Goal: Task Accomplishment & Management: Use online tool/utility

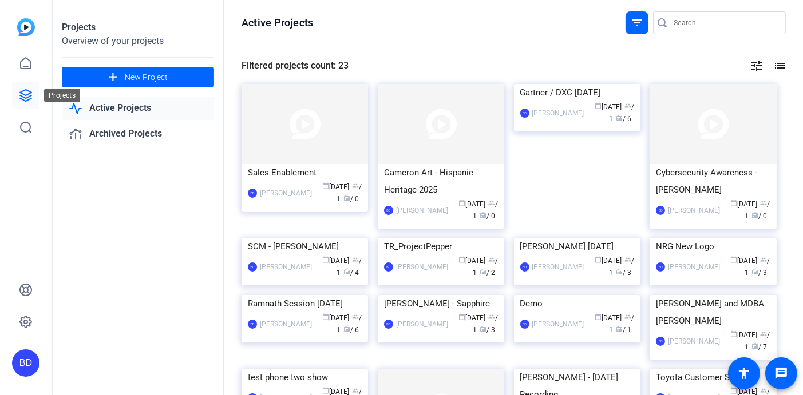
click at [29, 96] on icon at bounding box center [26, 96] width 14 height 14
click at [705, 115] on img at bounding box center [712, 124] width 126 height 80
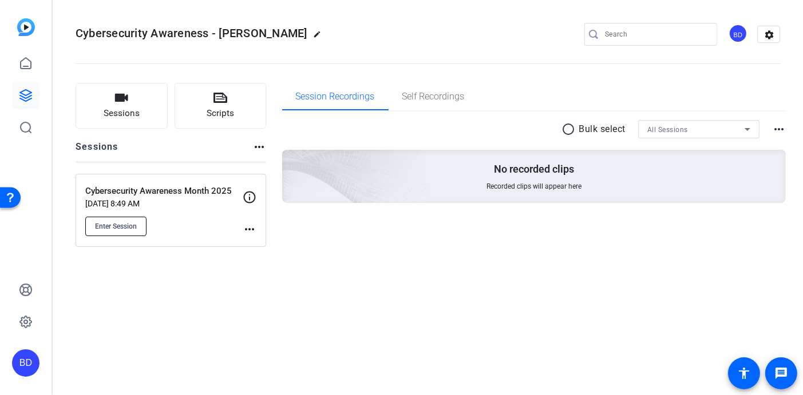
click at [104, 229] on span "Enter Session" at bounding box center [116, 226] width 42 height 9
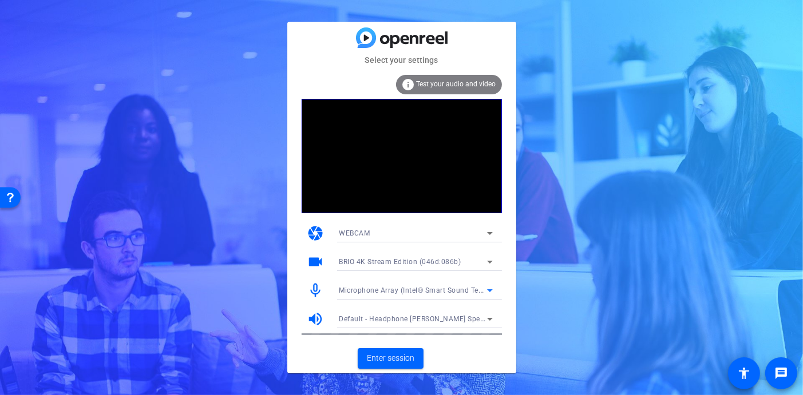
click at [387, 296] on div "Microphone Array (Intel® Smart Sound Technology (Intel® SST))" at bounding box center [413, 290] width 148 height 14
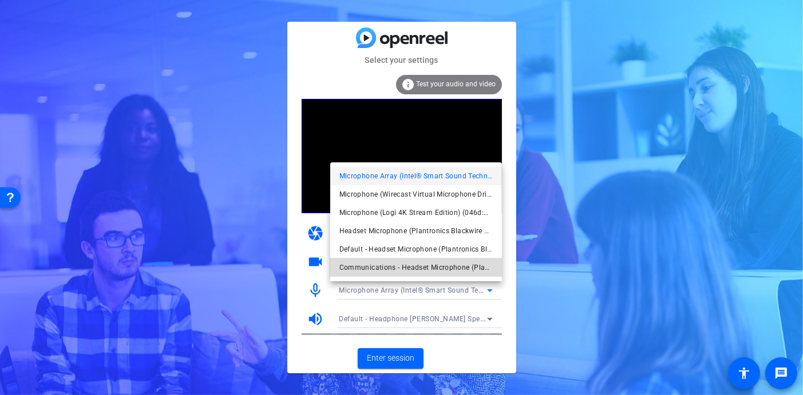
click at [390, 265] on span "Communications - Headset Microphone (Plantronics Blackwire 3210 Series) (047f:c…" at bounding box center [415, 268] width 153 height 14
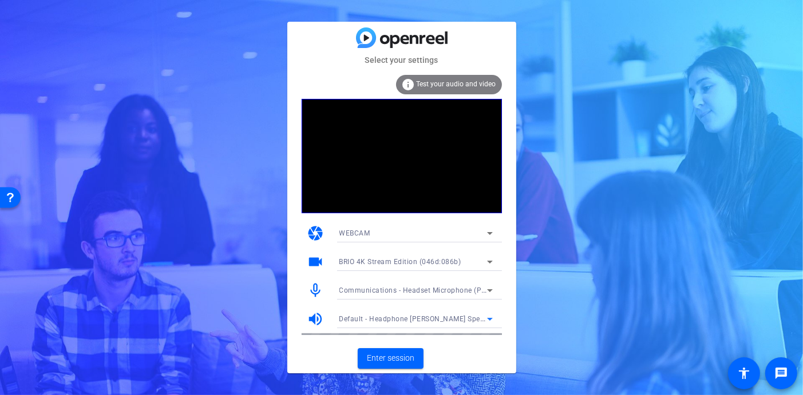
click at [399, 312] on div "Default - Headphone Jack - Bose Speakers (Realtek(R) Audio)" at bounding box center [413, 319] width 148 height 14
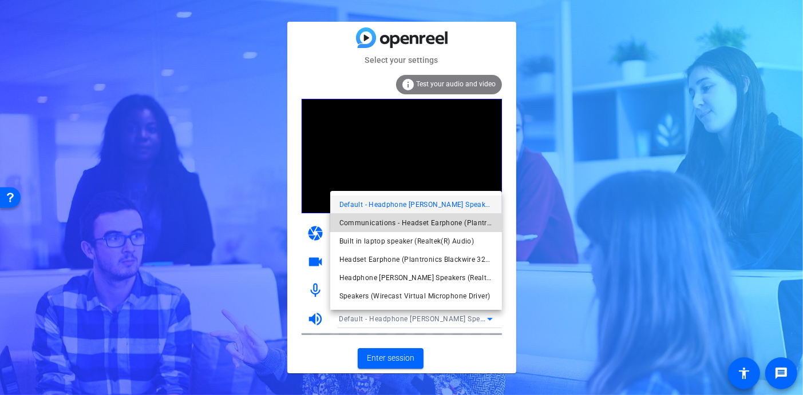
click at [414, 224] on span "Communications - Headset Earphone (Plantronics Blackwire 3210 Series) (047f:c05…" at bounding box center [415, 223] width 153 height 14
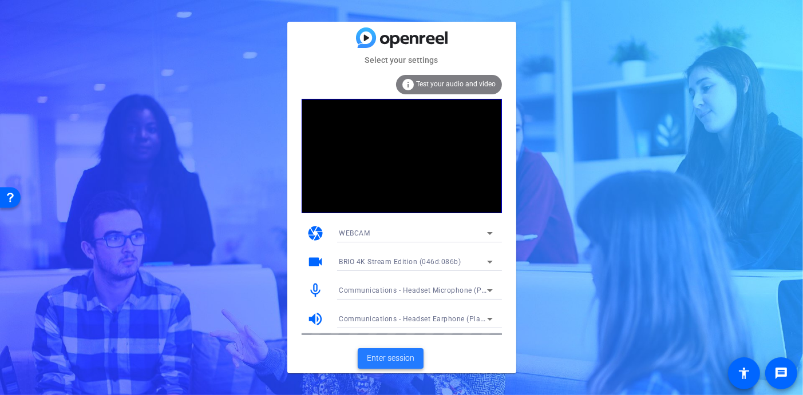
click at [413, 359] on span "Enter session" at bounding box center [390, 358] width 47 height 12
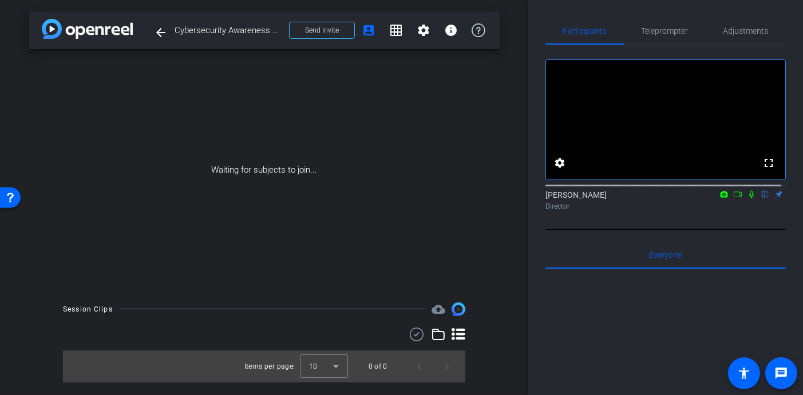
click at [735, 197] on icon at bounding box center [737, 195] width 8 height 6
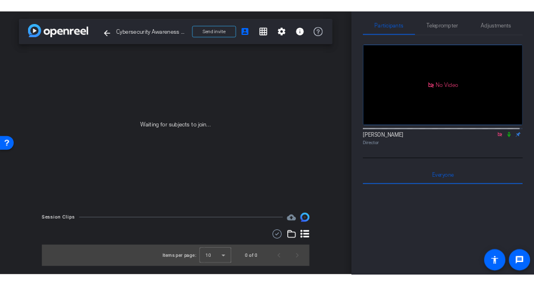
scroll to position [18, 0]
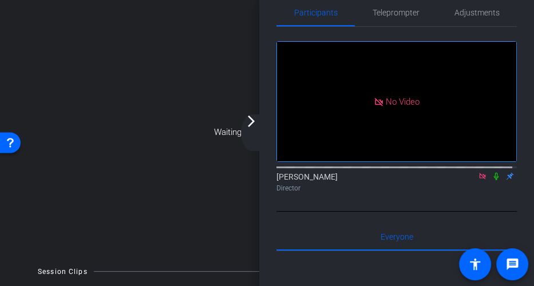
click at [248, 121] on mat-icon "arrow_forward_ios" at bounding box center [251, 121] width 14 height 14
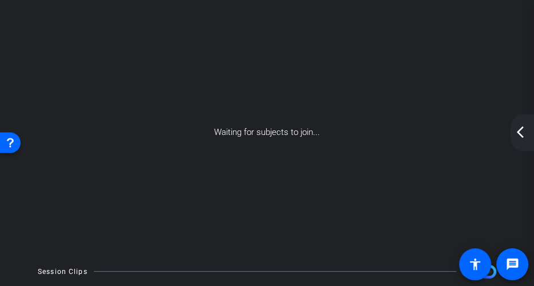
scroll to position [0, 0]
click at [525, 128] on mat-icon "arrow_back_ios_new" at bounding box center [520, 132] width 14 height 14
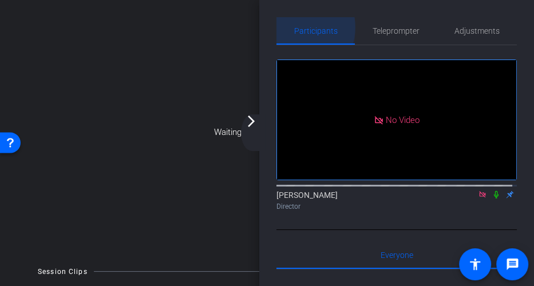
click at [302, 27] on span "Participants" at bounding box center [315, 31] width 43 height 8
click at [251, 122] on mat-icon "arrow_forward_ios" at bounding box center [251, 121] width 14 height 14
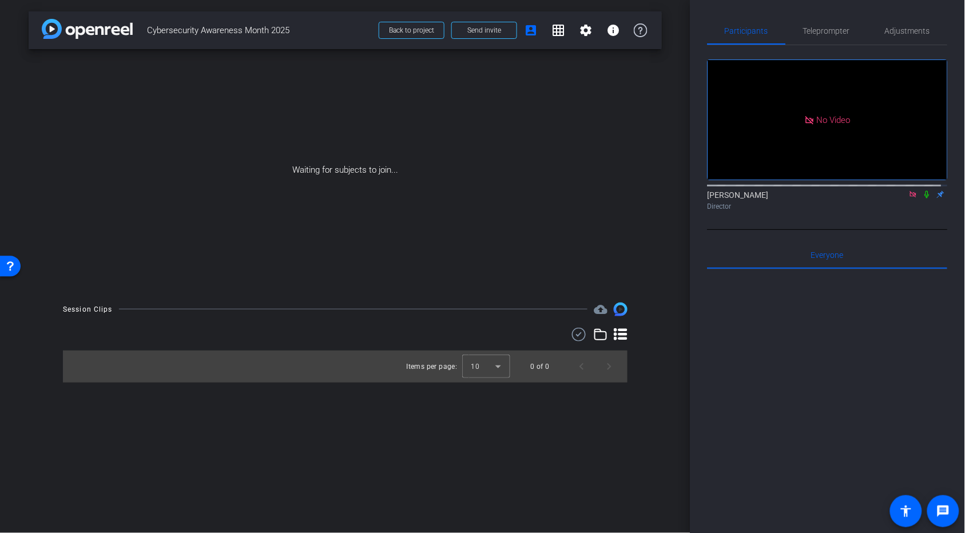
click at [534, 191] on icon at bounding box center [913, 195] width 9 height 8
click at [501, 33] on span "Send invite" at bounding box center [484, 30] width 34 height 9
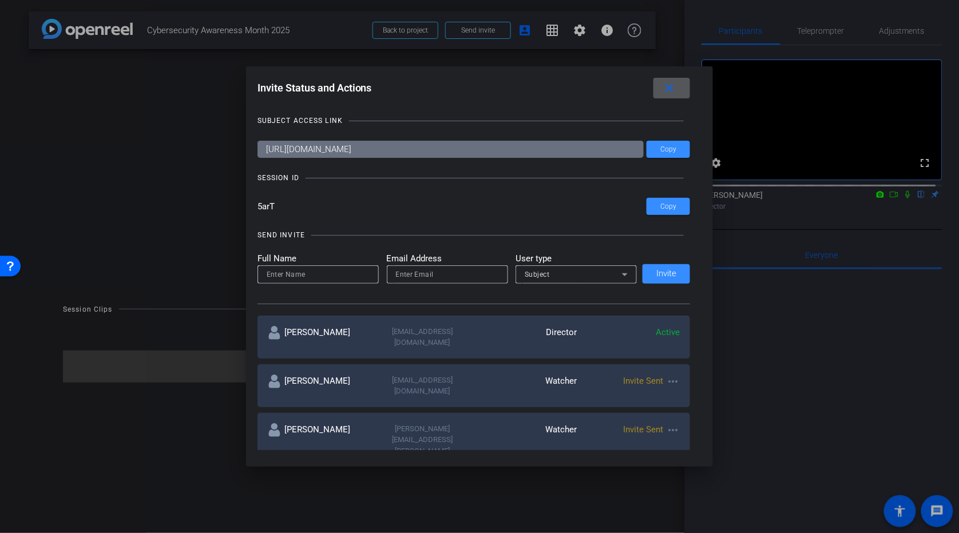
scroll to position [233, 0]
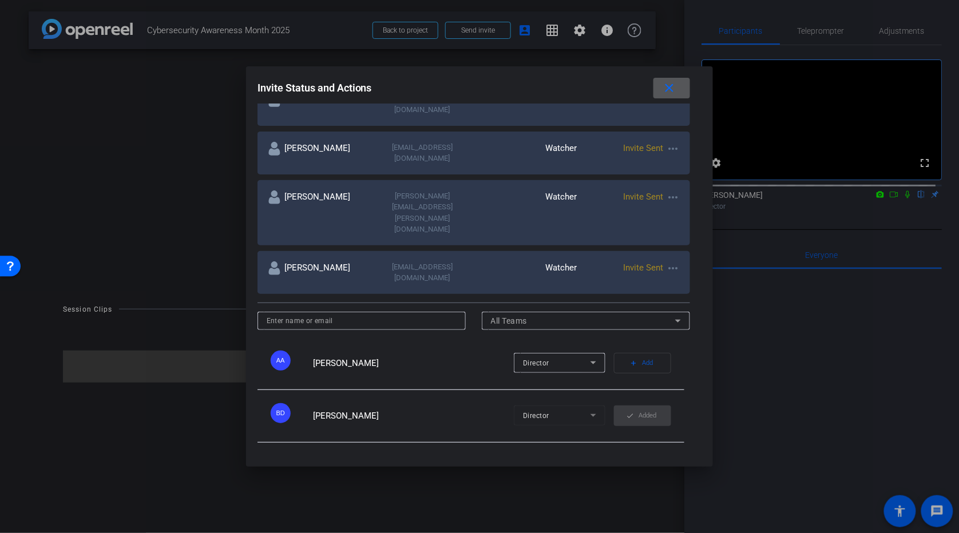
click at [534, 261] on mat-icon "more_horiz" at bounding box center [673, 268] width 14 height 14
click at [534, 262] on span "Update and Re-Send Invite" at bounding box center [715, 267] width 86 height 14
type input "Laura Elliott"
type input "lelliott9@dxc.com"
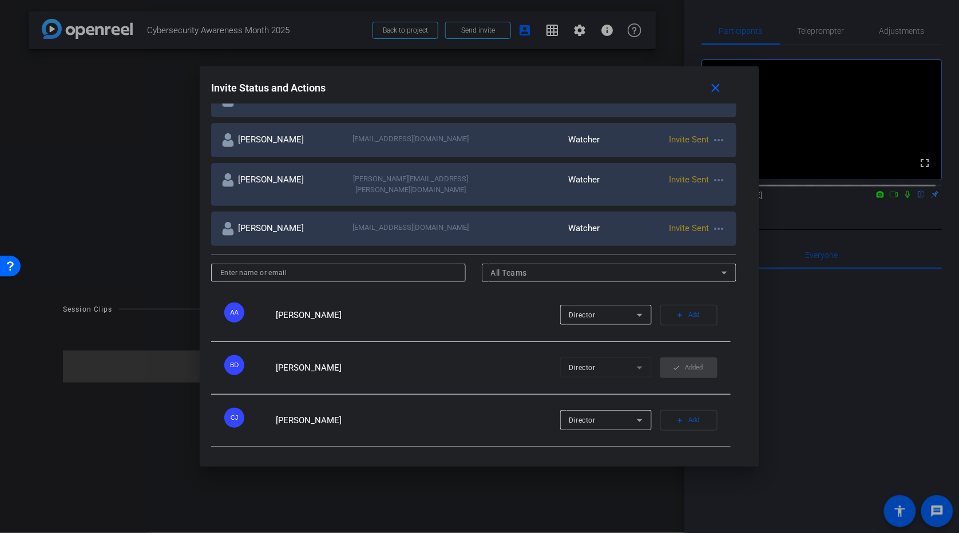
click at [534, 176] on mat-icon "more_horiz" at bounding box center [719, 180] width 14 height 14
click at [534, 224] on span "Update and Re-Send Invite" at bounding box center [761, 226] width 86 height 14
type input "Nicole Thibault"
type input "nicole.thibault@dxc.com"
click at [534, 138] on mat-icon "more_horiz" at bounding box center [719, 140] width 14 height 14
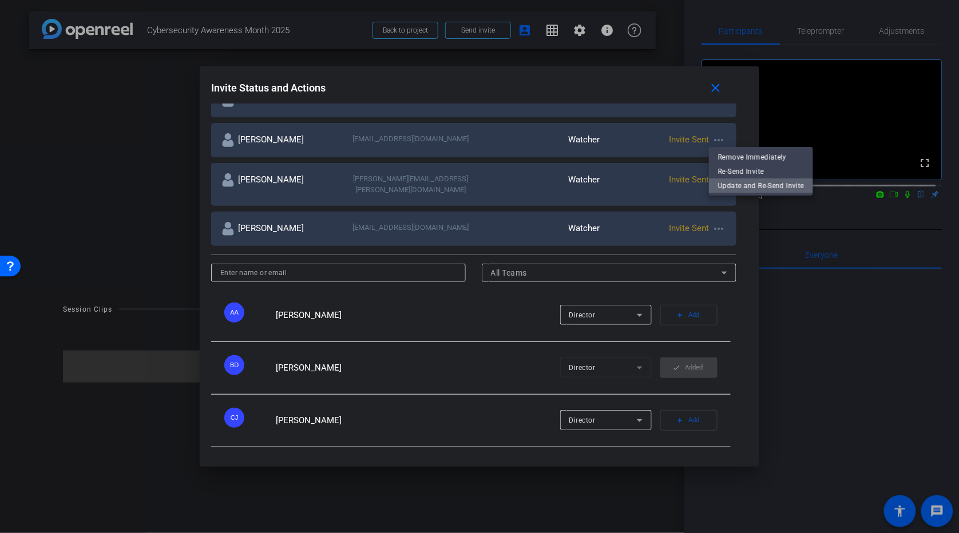
click at [534, 184] on span "Update and Re-Send Invite" at bounding box center [761, 186] width 86 height 14
type input "Vijay Shetty"
type input "vijay.shetty@dxc.com"
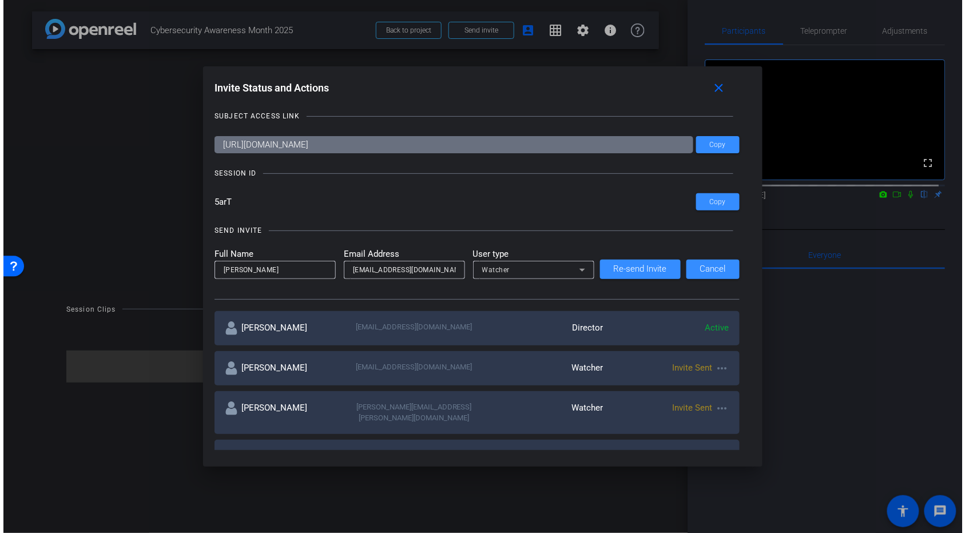
scroll to position [0, 0]
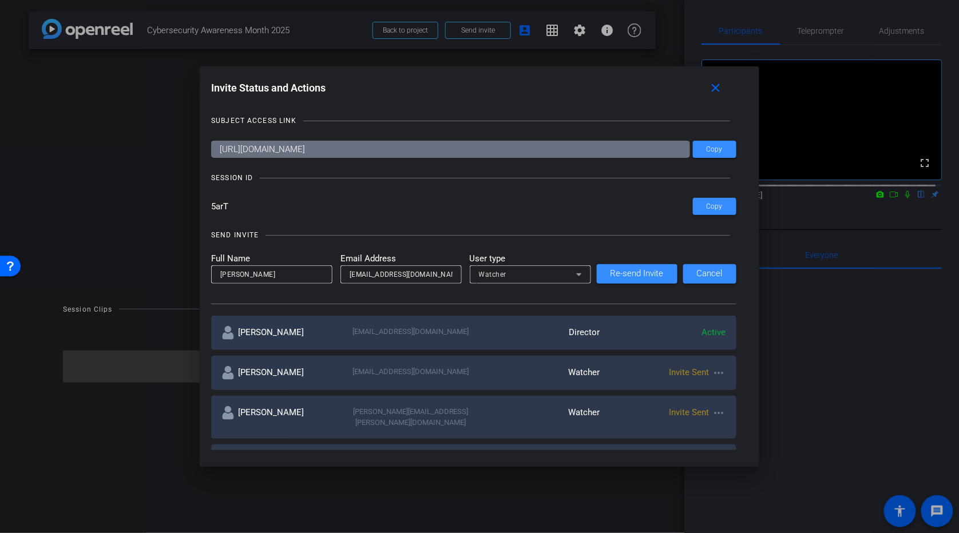
click at [106, 185] on div at bounding box center [479, 266] width 959 height 533
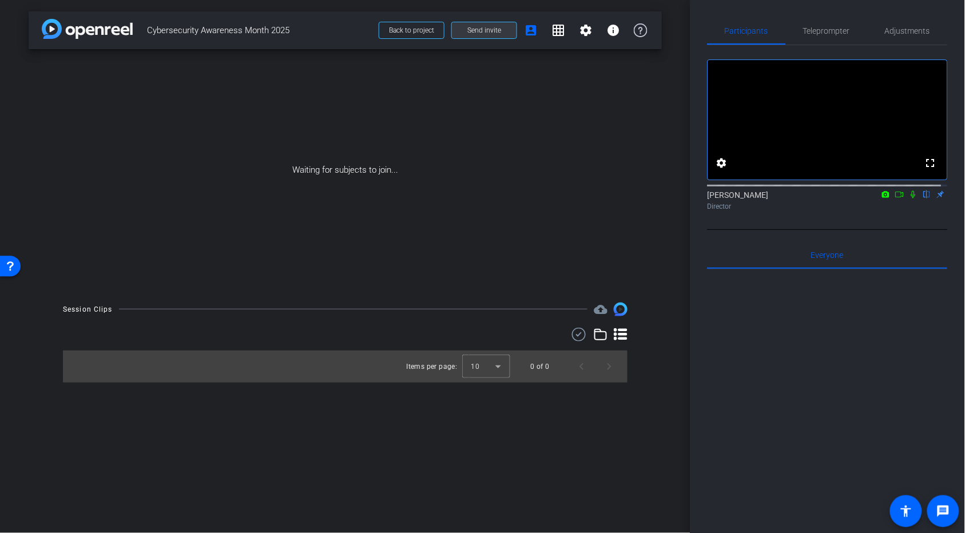
click at [472, 29] on span "Send invite" at bounding box center [484, 30] width 34 height 9
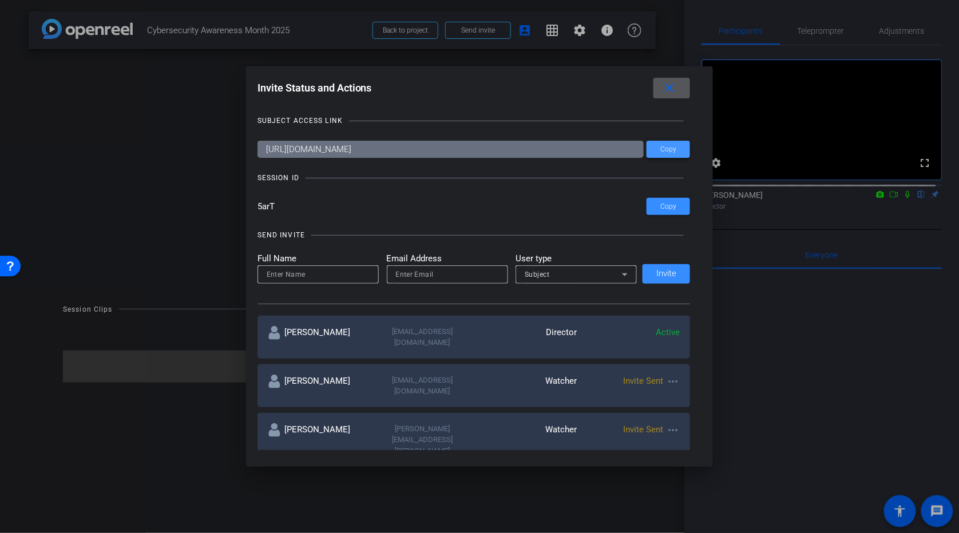
click at [534, 147] on span "Copy" at bounding box center [668, 149] width 16 height 9
drag, startPoint x: 677, startPoint y: 208, endPoint x: 562, endPoint y: 238, distance: 119.3
click at [534, 208] on button "Copy" at bounding box center [668, 206] width 43 height 17
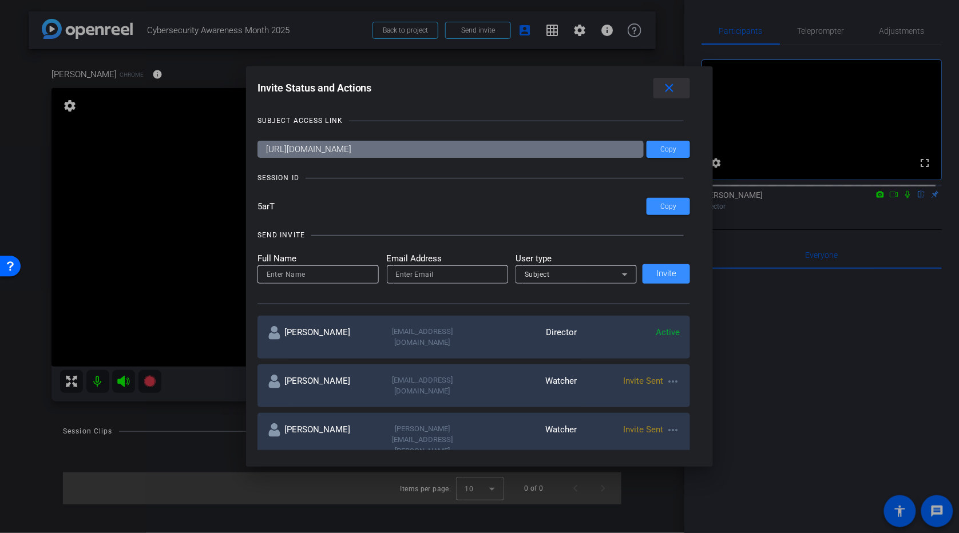
click at [534, 88] on mat-icon "close" at bounding box center [670, 88] width 14 height 14
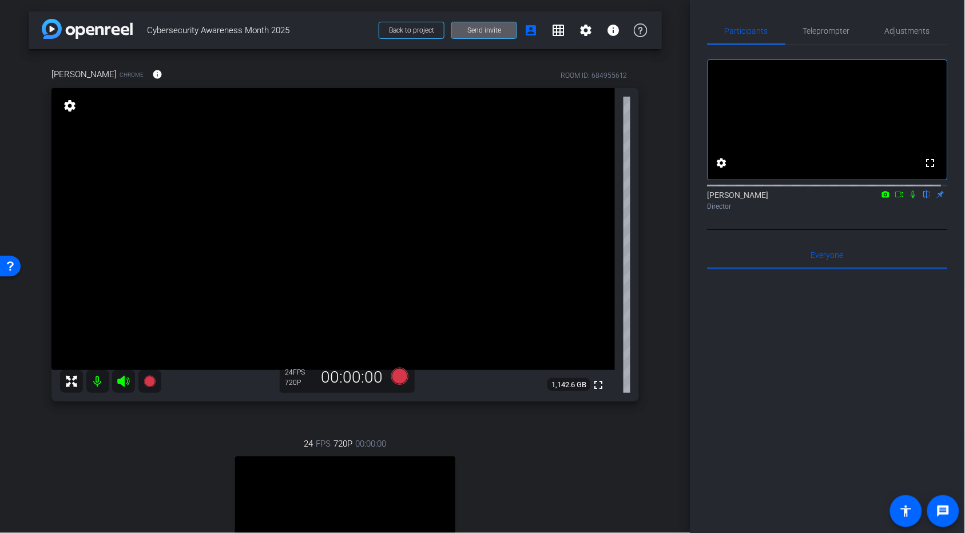
click at [534, 285] on div "24 FPS 720P 00:00:00 fullscreen Nicole Thibault Subject - Chrome settings" at bounding box center [345, 537] width 588 height 236
click at [534, 32] on span "Teleprompter" at bounding box center [827, 31] width 47 height 8
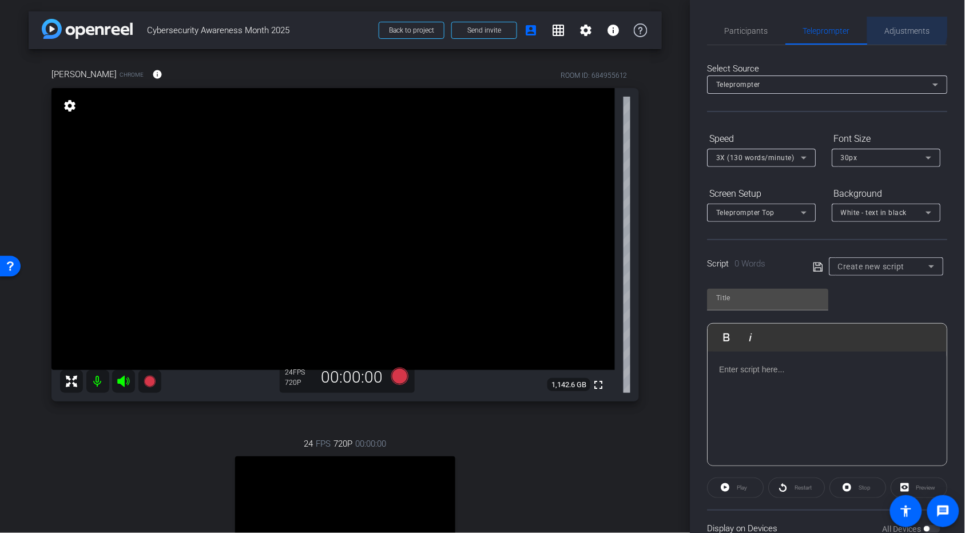
click at [534, 25] on div "Adjustments" at bounding box center [908, 30] width 80 height 27
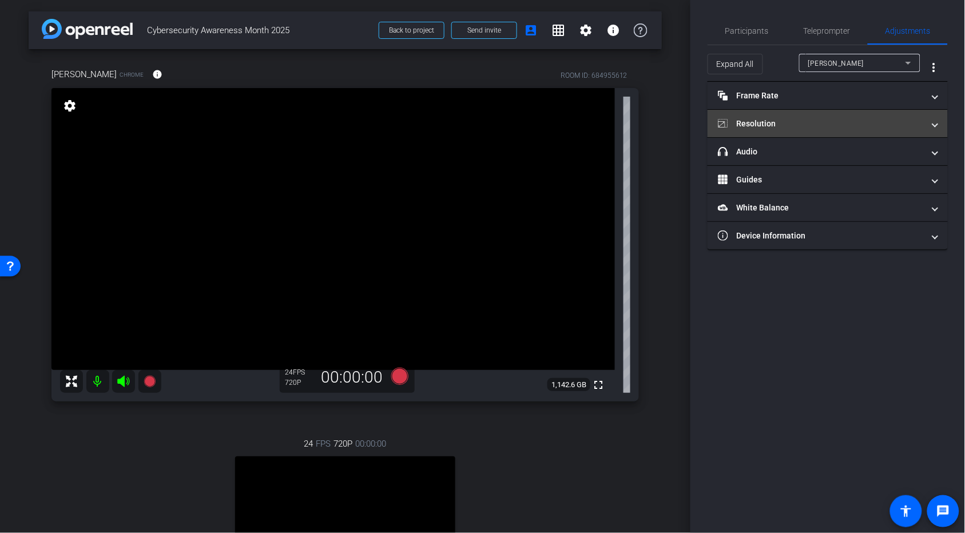
click at [534, 121] on mat-panel-title "Resolution" at bounding box center [821, 124] width 206 height 12
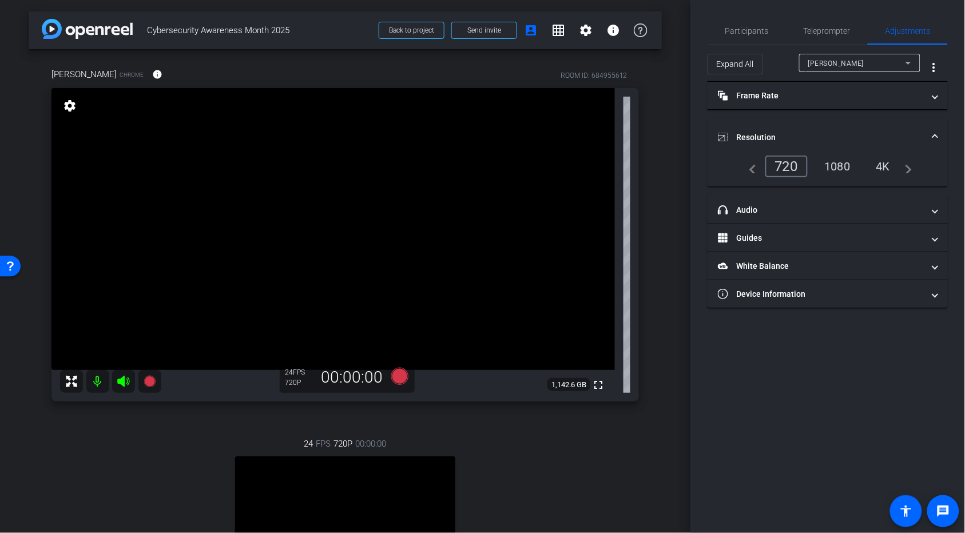
click at [534, 164] on div "1080" at bounding box center [837, 166] width 43 height 19
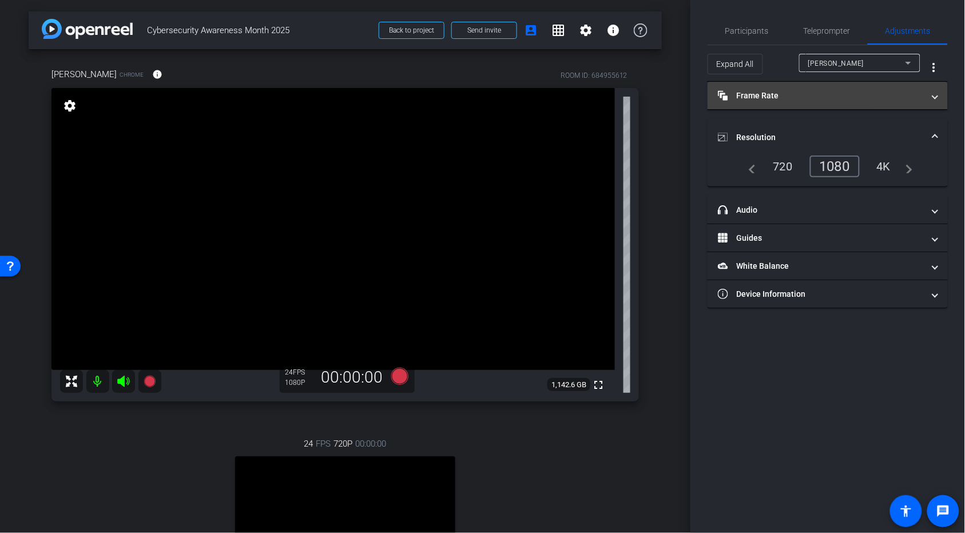
click at [534, 102] on mat-expansion-panel-header "Frame Rate Frame Rate" at bounding box center [828, 95] width 240 height 27
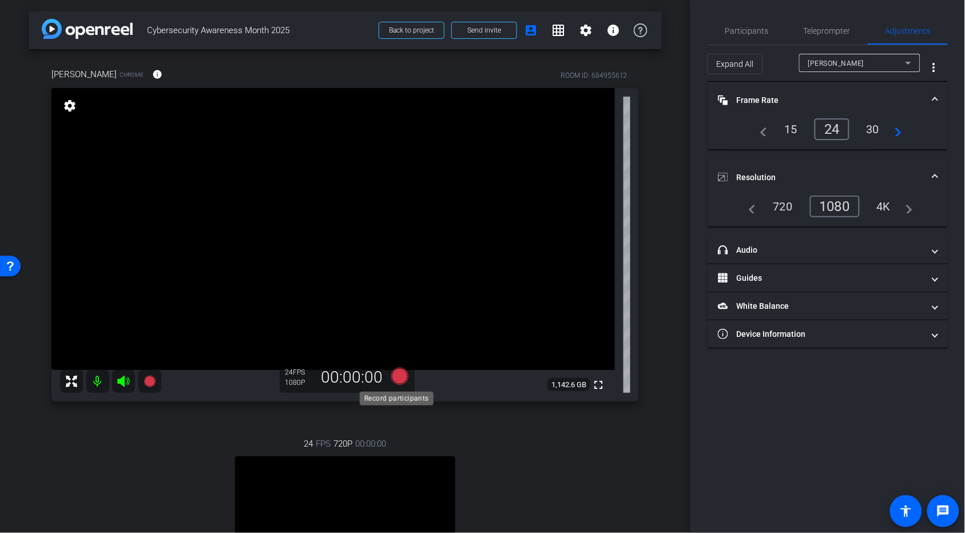
click at [399, 285] on icon at bounding box center [399, 376] width 17 height 17
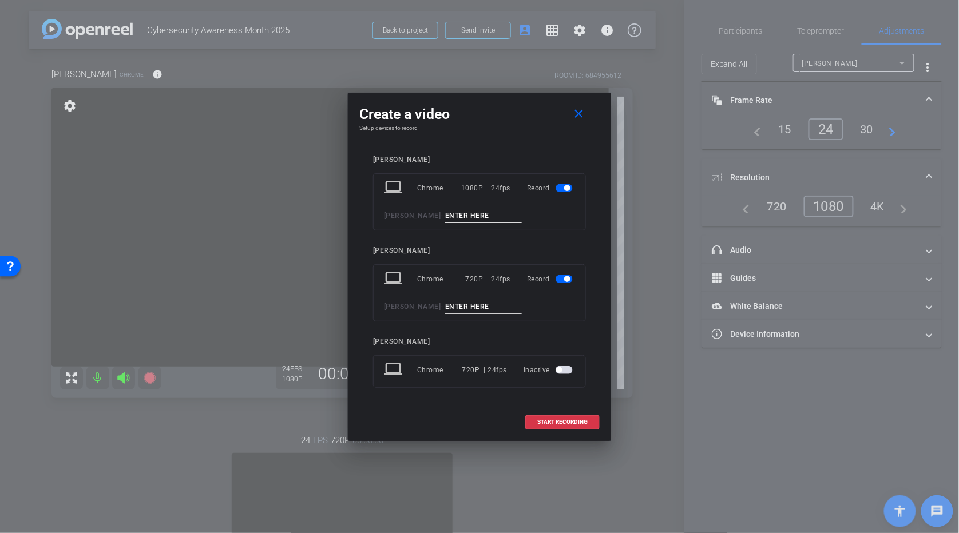
click at [471, 215] on input at bounding box center [483, 216] width 77 height 14
type input "test"
click at [534, 279] on span "button" at bounding box center [564, 279] width 17 height 8
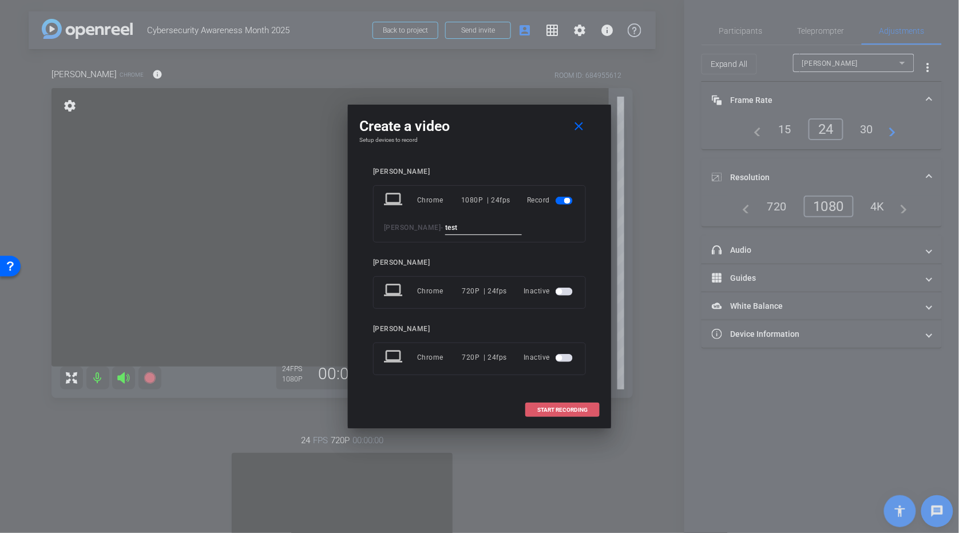
click at [534, 285] on span "START RECORDING" at bounding box center [562, 410] width 50 height 6
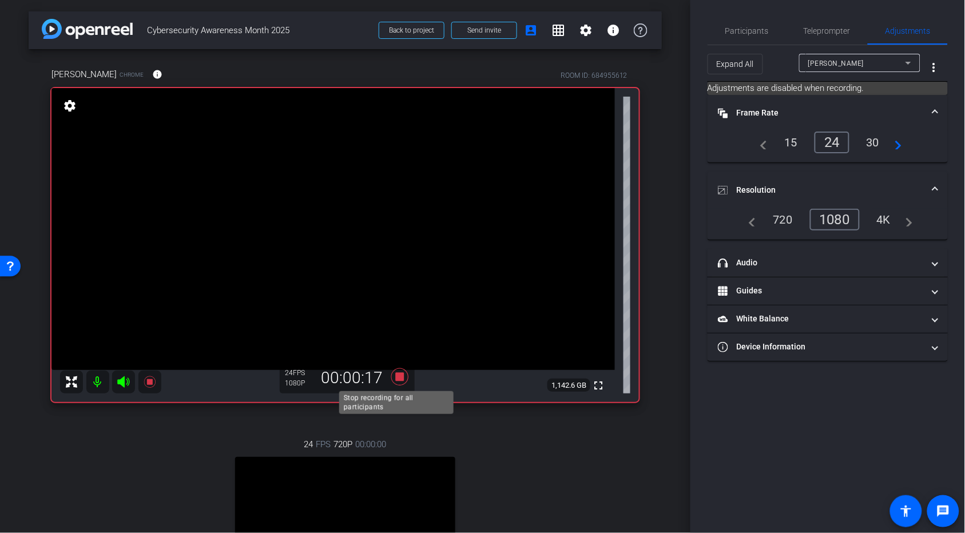
click at [396, 285] on icon at bounding box center [399, 376] width 17 height 17
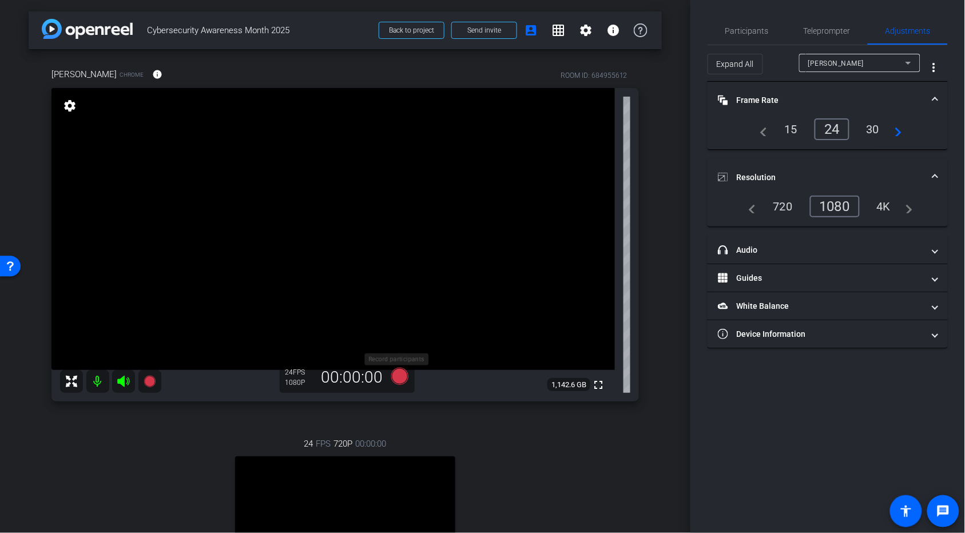
scroll to position [261, 0]
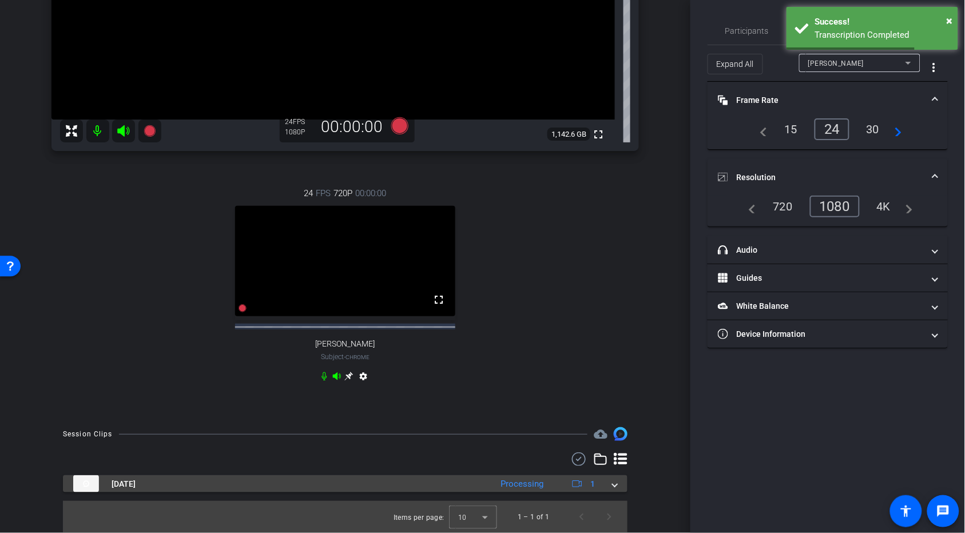
click at [509, 285] on div "Processing" at bounding box center [522, 484] width 54 height 13
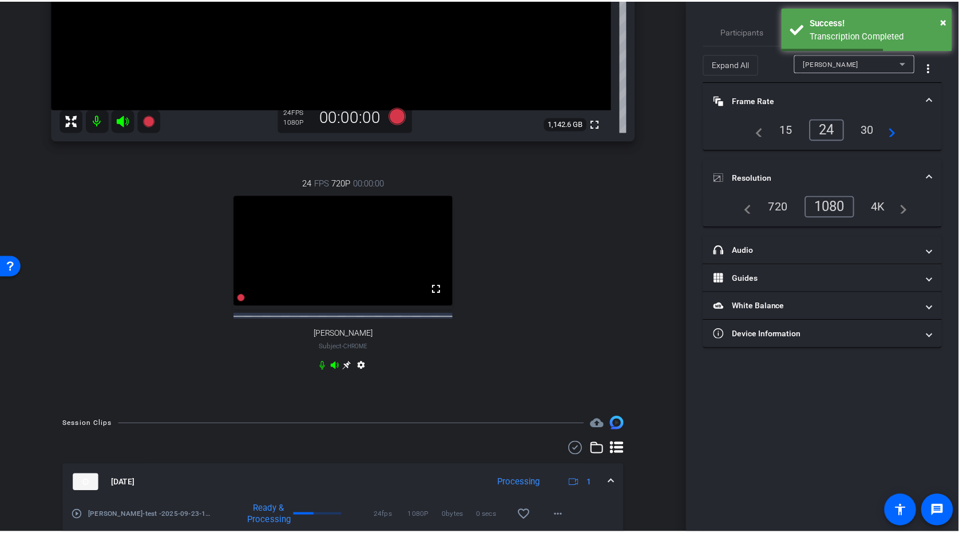
scroll to position [320, 0]
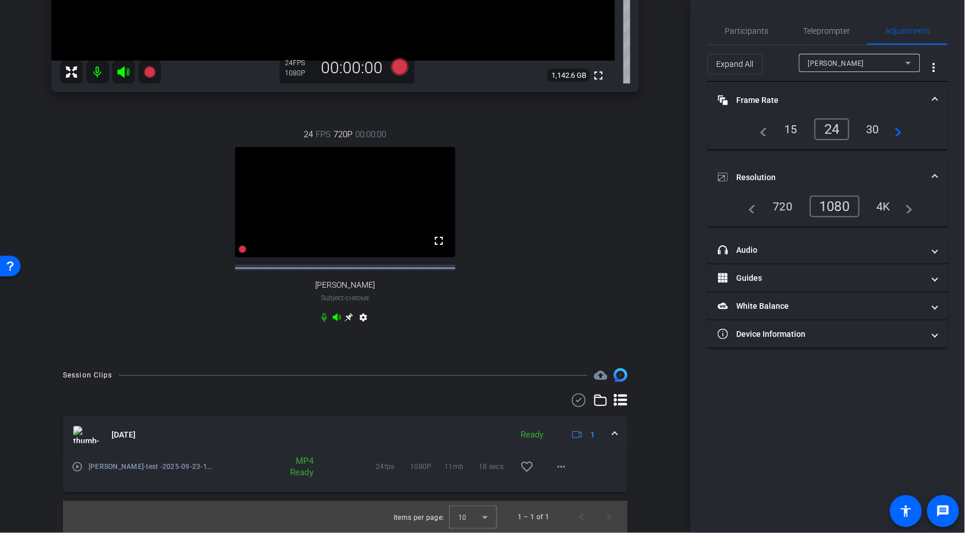
click at [77, 285] on mat-icon "play_circle_outline" at bounding box center [77, 466] width 11 height 11
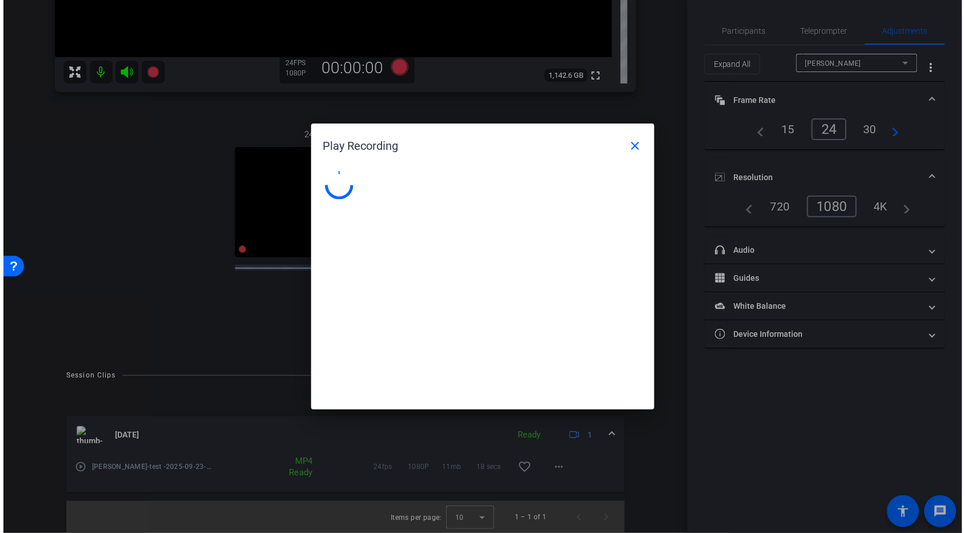
scroll to position [316, 0]
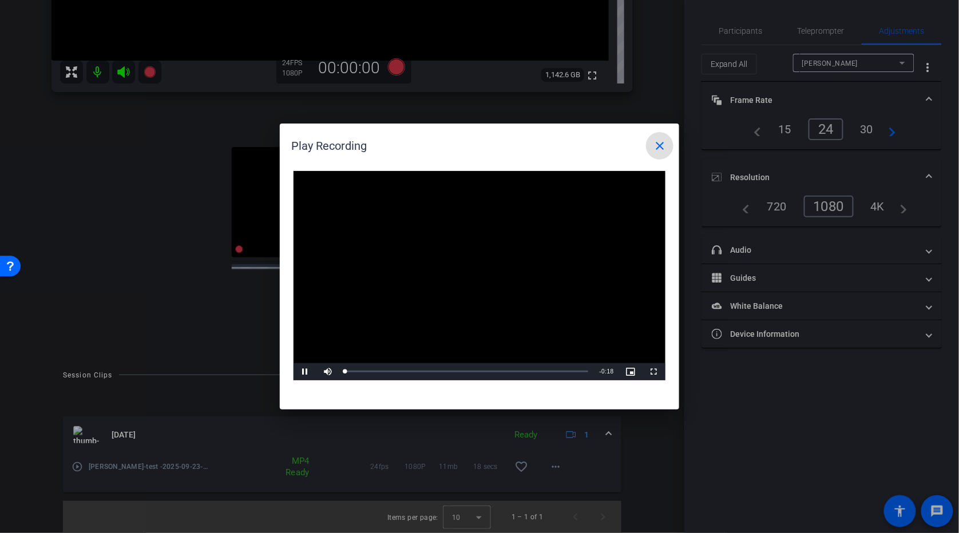
click at [455, 270] on video "Video Player" at bounding box center [480, 275] width 372 height 209
click at [305, 285] on span "Video Player" at bounding box center [305, 372] width 23 height 0
click at [492, 285] on div "Loaded : 100.00% 0:10 0:02" at bounding box center [466, 371] width 243 height 3
click at [534, 149] on mat-icon "close" at bounding box center [660, 146] width 14 height 14
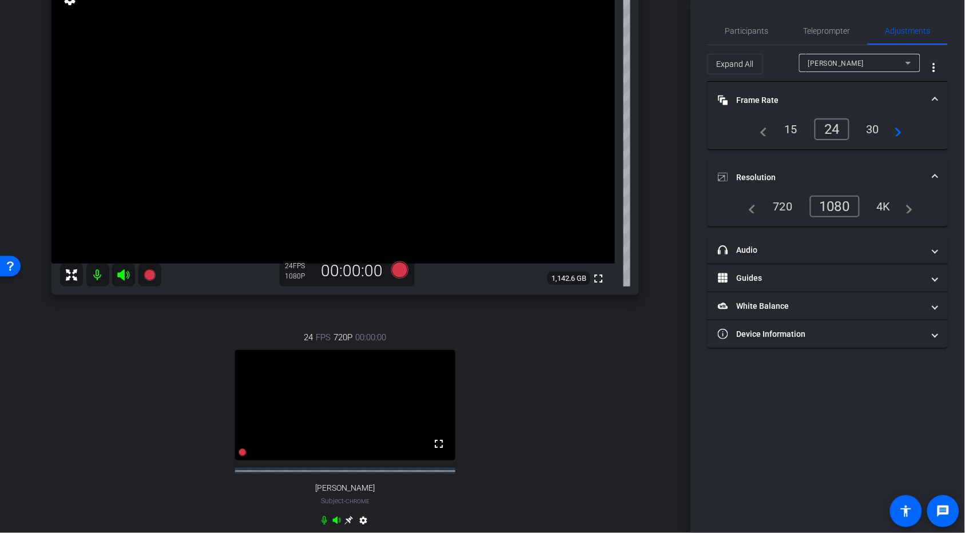
scroll to position [87, 0]
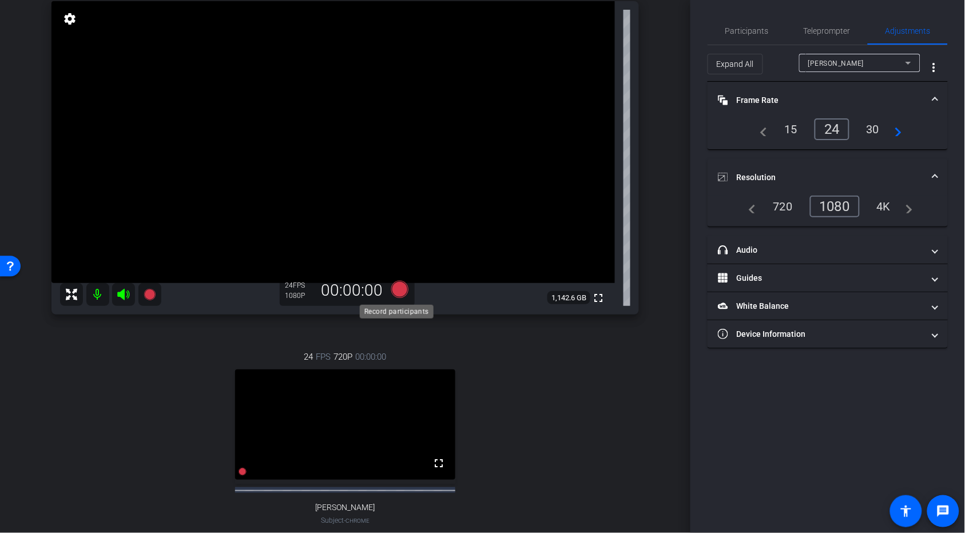
click at [398, 285] on icon at bounding box center [399, 289] width 17 height 17
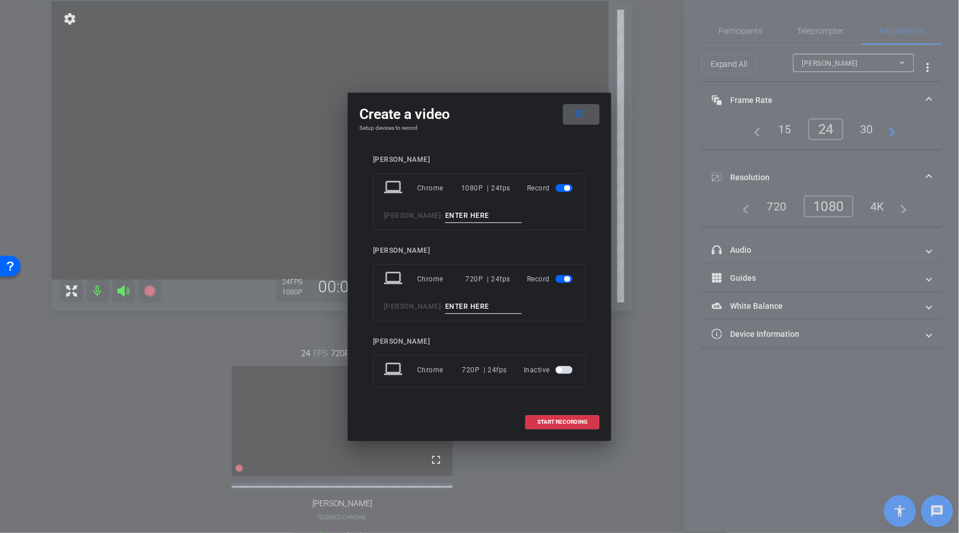
click at [488, 216] on input at bounding box center [483, 216] width 77 height 14
type input "Take 1"
click at [534, 281] on span "button" at bounding box center [564, 279] width 17 height 8
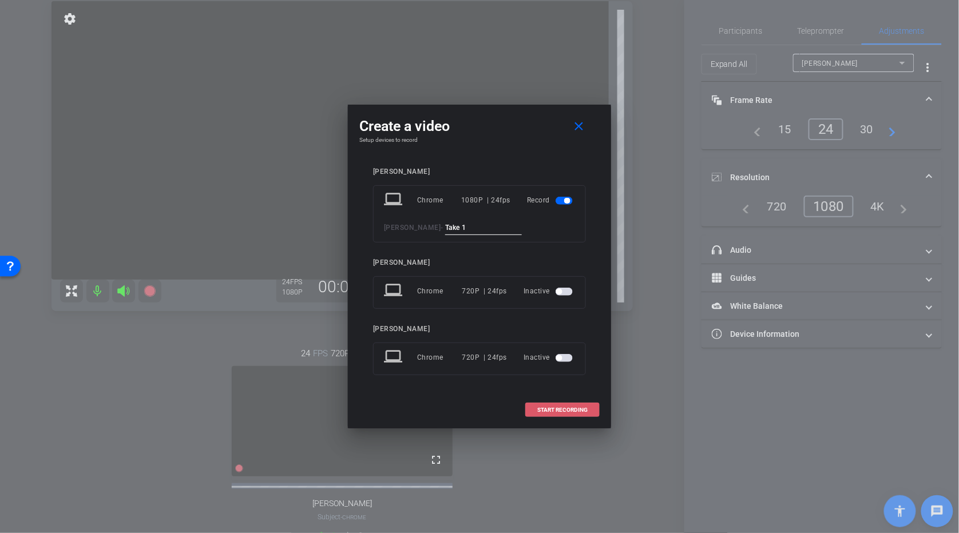
click at [534, 285] on span "START RECORDING" at bounding box center [562, 410] width 50 height 6
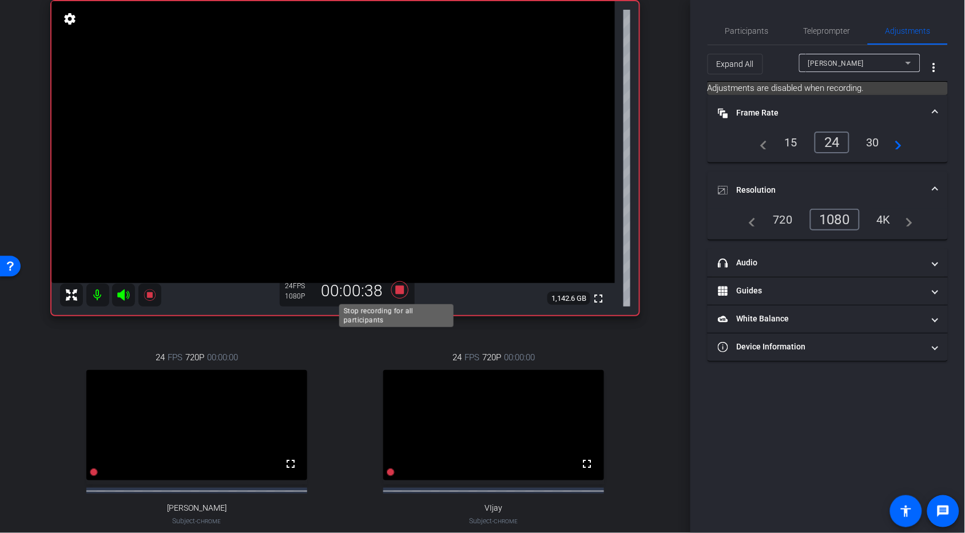
click at [402, 285] on icon at bounding box center [399, 290] width 27 height 21
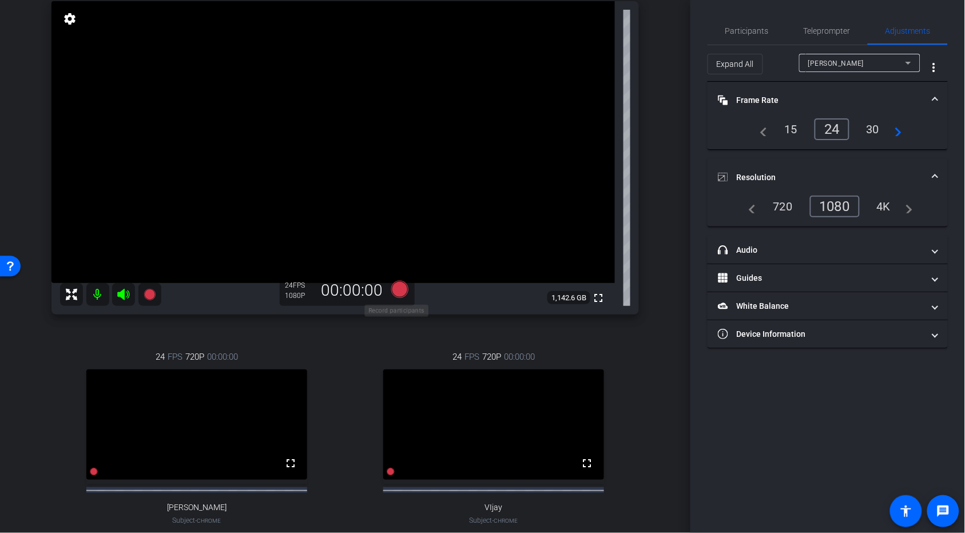
click at [400, 285] on icon at bounding box center [399, 289] width 17 height 17
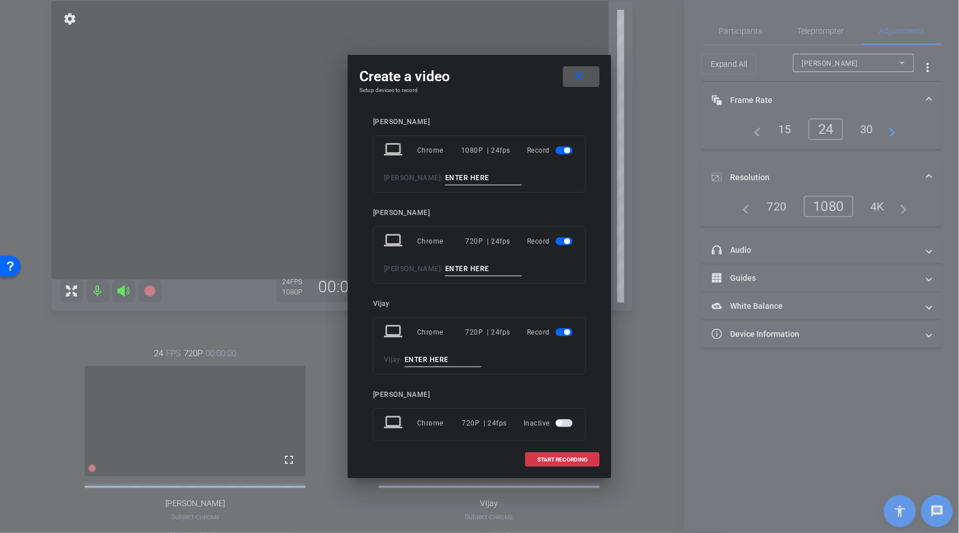
click at [479, 178] on input at bounding box center [483, 178] width 77 height 14
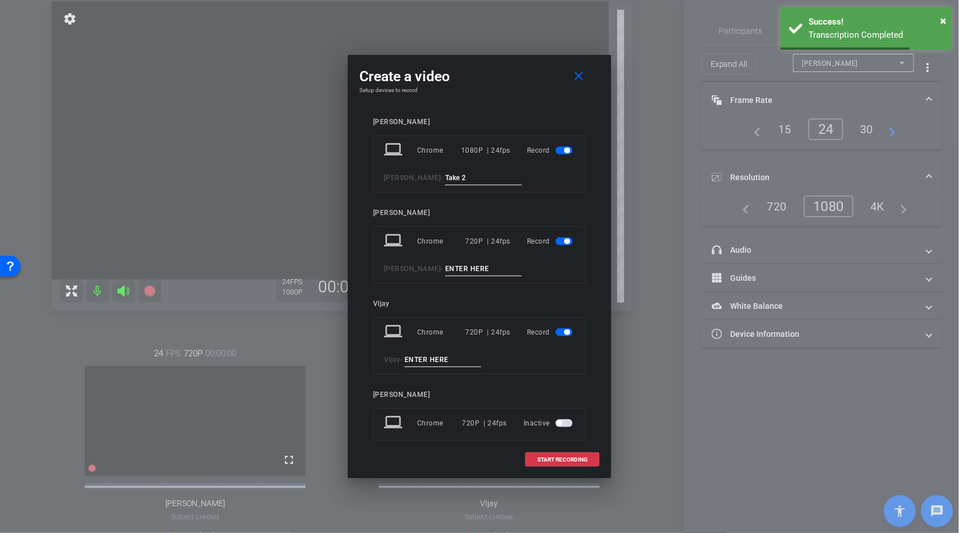
type input "Take 2"
click at [534, 243] on span "button" at bounding box center [564, 241] width 17 height 8
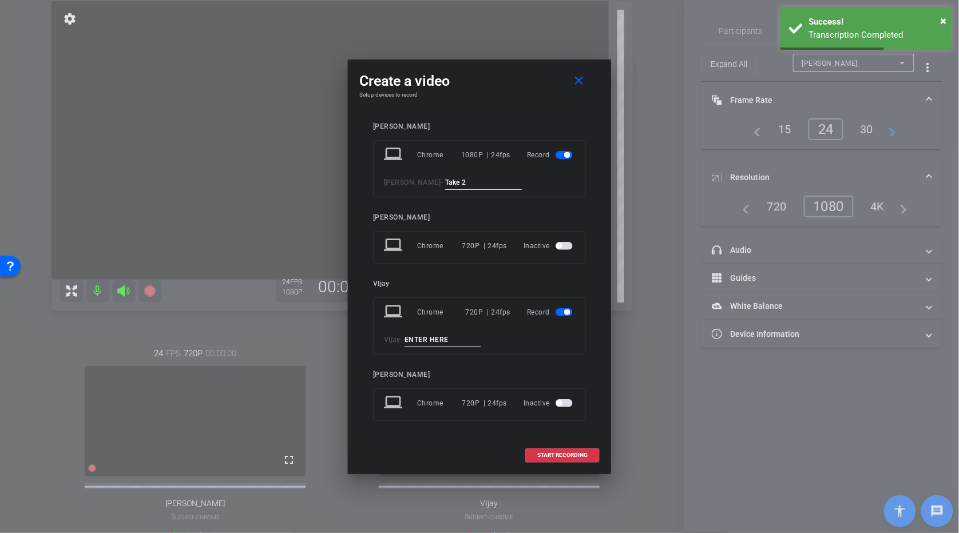
click at [534, 285] on span "button" at bounding box center [564, 312] width 17 height 8
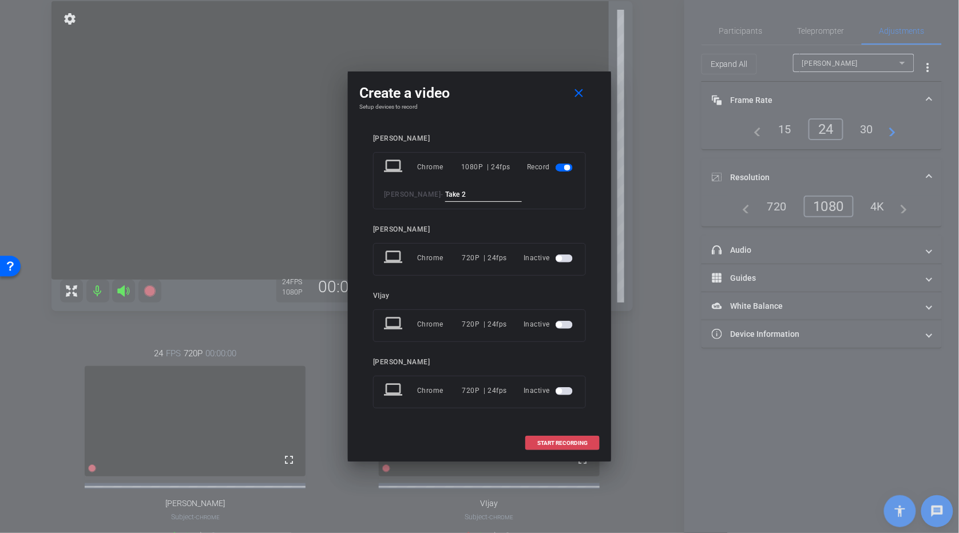
click at [534, 285] on span "START RECORDING" at bounding box center [562, 444] width 50 height 6
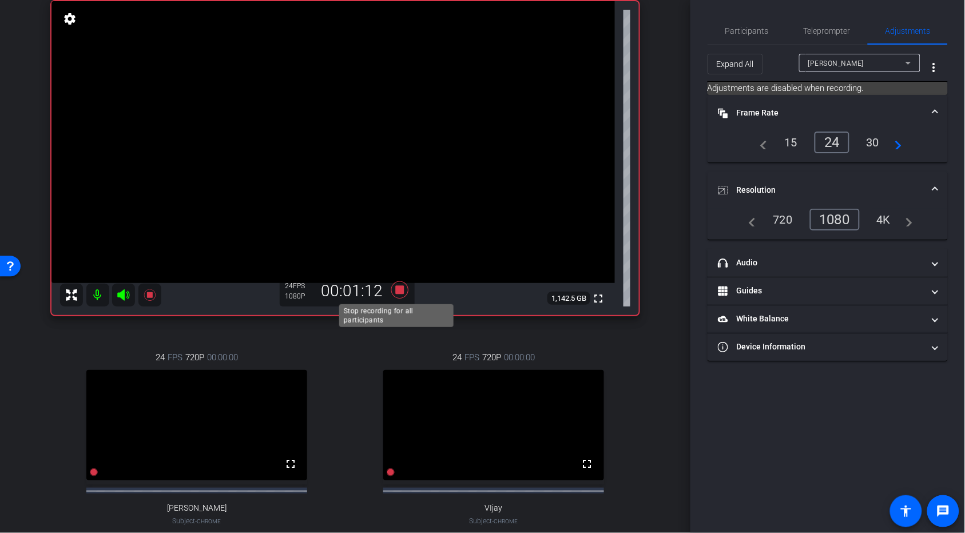
click at [395, 285] on icon at bounding box center [399, 289] width 17 height 17
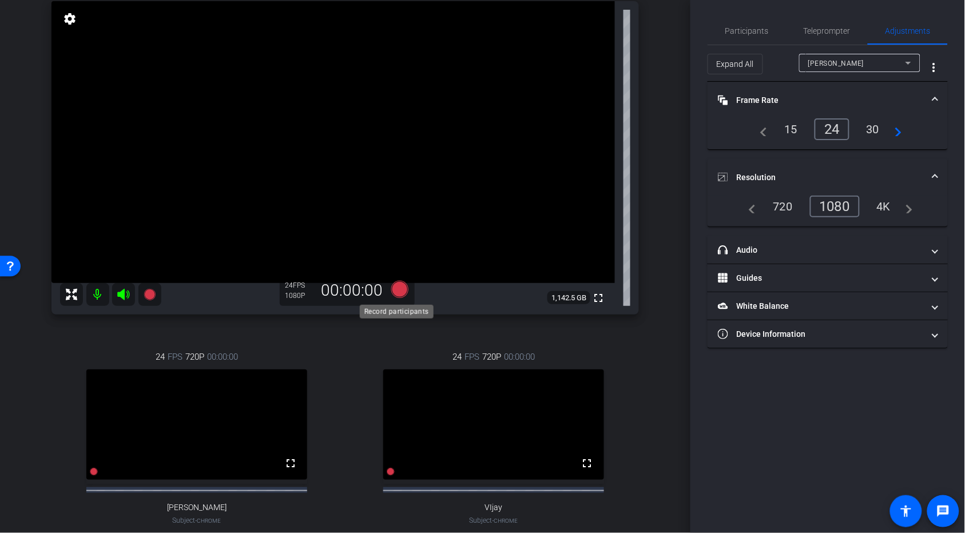
click at [397, 285] on icon at bounding box center [399, 289] width 17 height 17
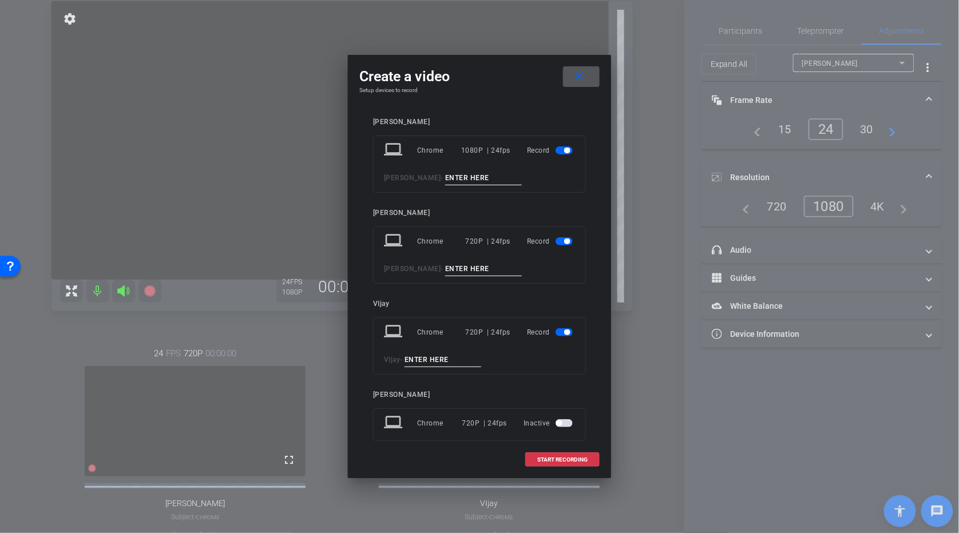
click at [482, 181] on input at bounding box center [483, 178] width 77 height 14
type input "Take 3"
click at [534, 240] on span "button" at bounding box center [567, 242] width 6 height 6
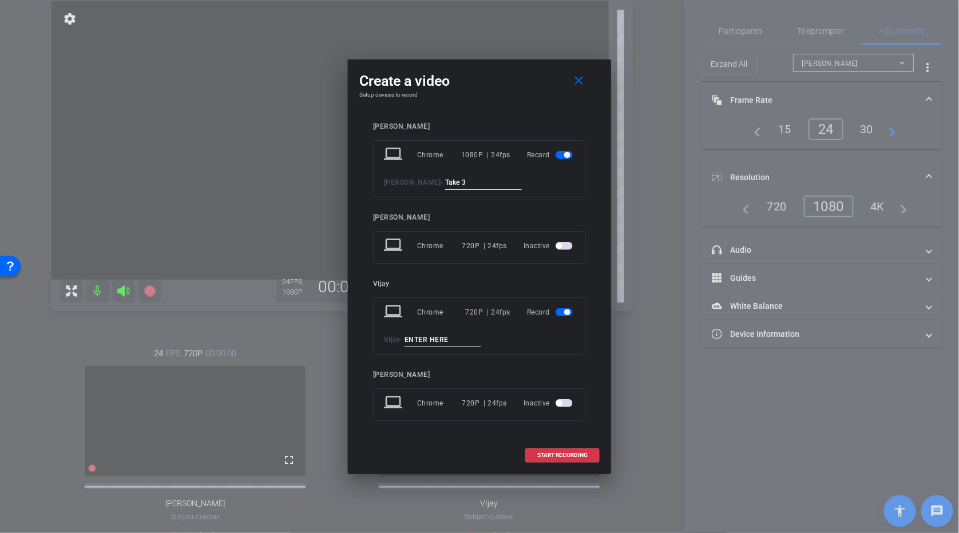
click at [534, 285] on span "button" at bounding box center [564, 312] width 17 height 8
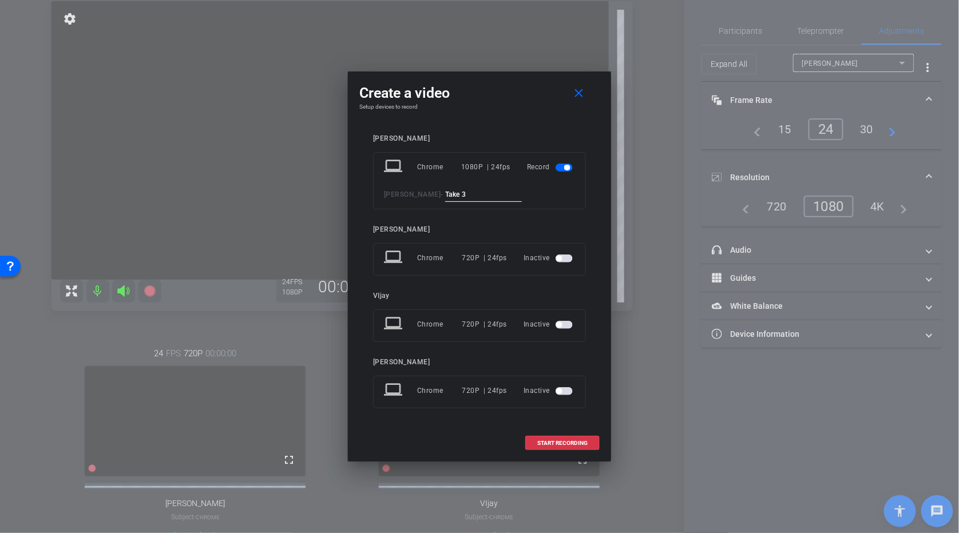
drag, startPoint x: 552, startPoint y: 443, endPoint x: 607, endPoint y: 524, distance: 97.9
click at [534, 285] on div "Create a video close Setup devices to record Michael Baker laptop Chrome 1080P …" at bounding box center [479, 266] width 959 height 533
click at [534, 285] on span "START RECORDING" at bounding box center [562, 444] width 50 height 6
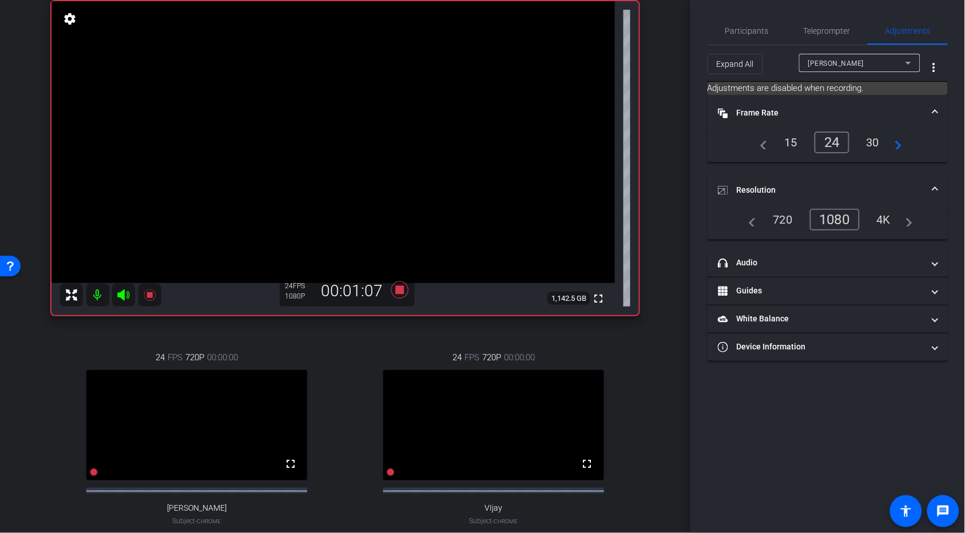
scroll to position [0, 0]
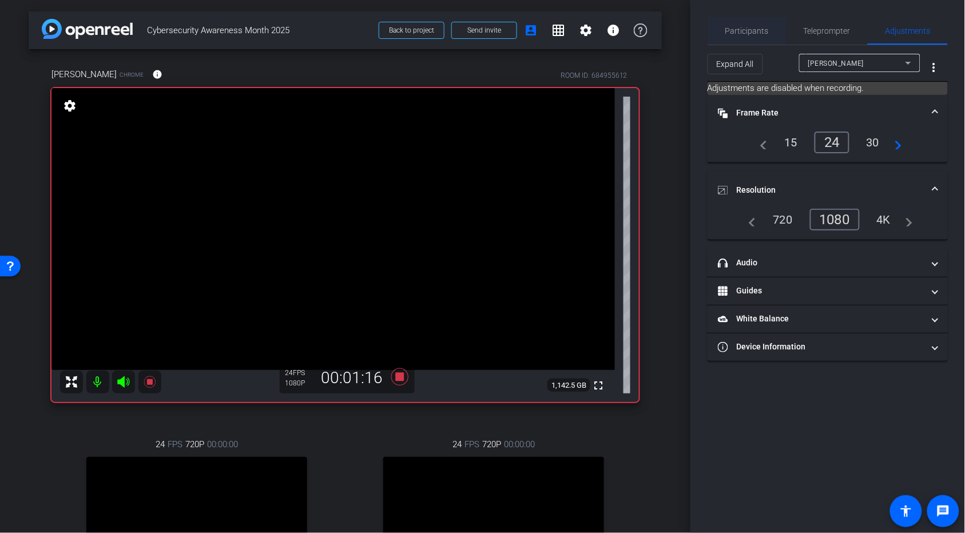
click at [534, 29] on span "Participants" at bounding box center [746, 31] width 43 height 8
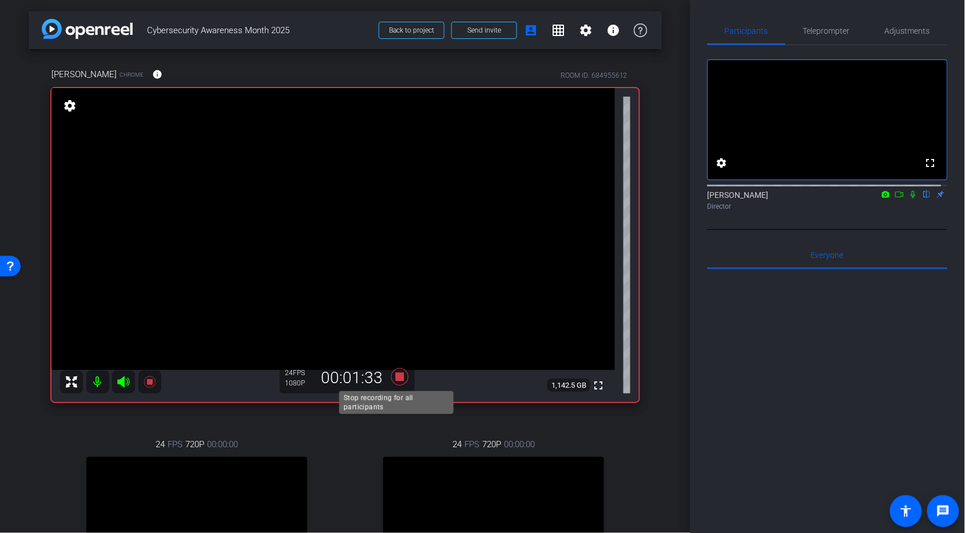
click at [396, 285] on icon at bounding box center [399, 376] width 17 height 17
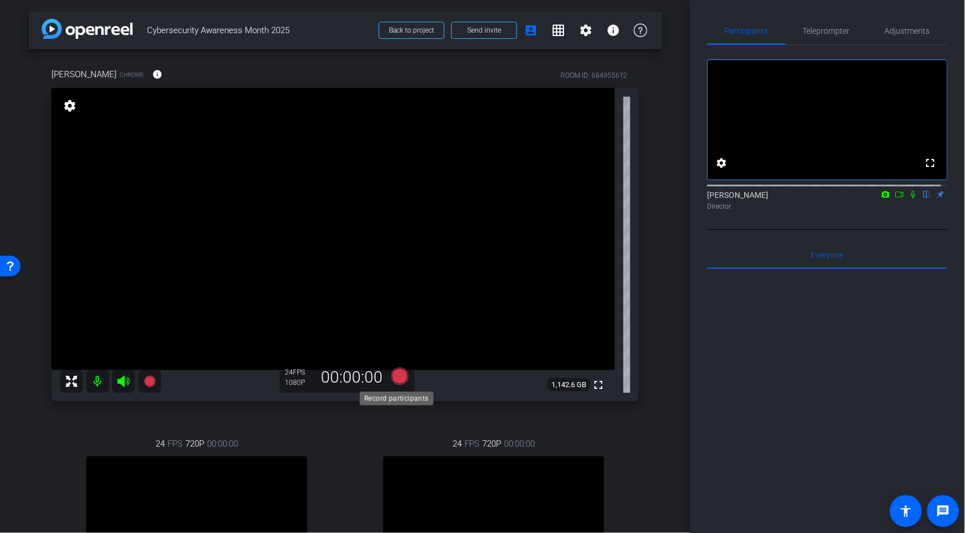
click at [400, 285] on icon at bounding box center [399, 376] width 17 height 17
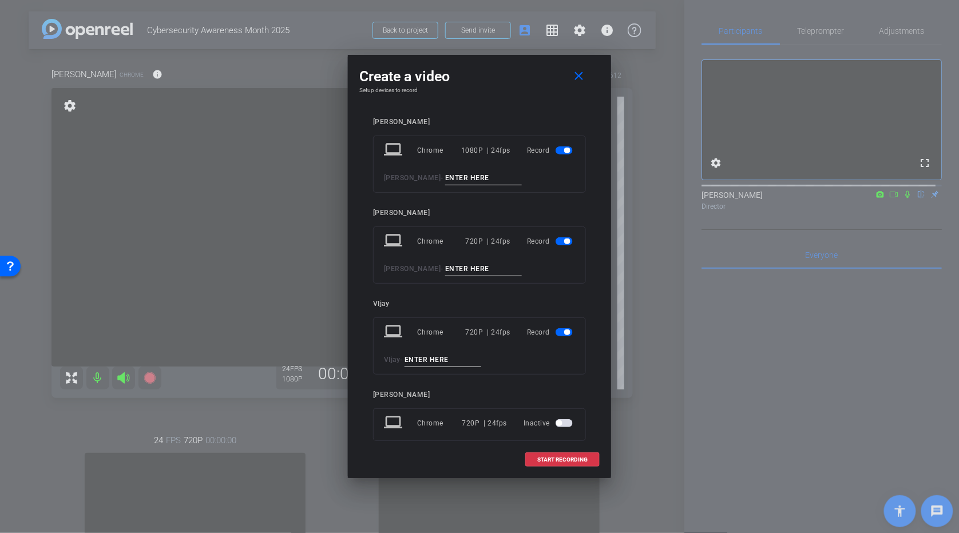
click at [475, 178] on input at bounding box center [483, 178] width 77 height 14
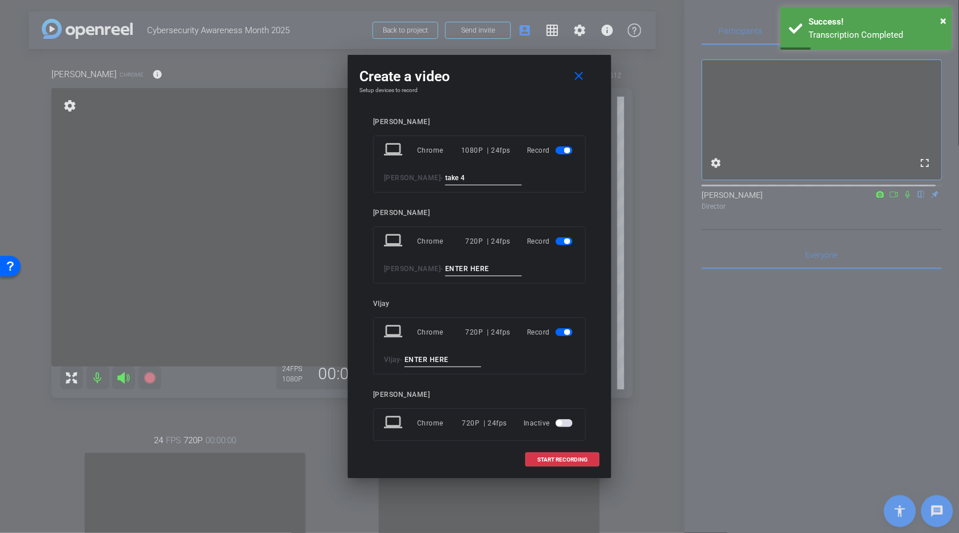
type input "take 4"
click at [534, 239] on span "button" at bounding box center [567, 242] width 6 height 6
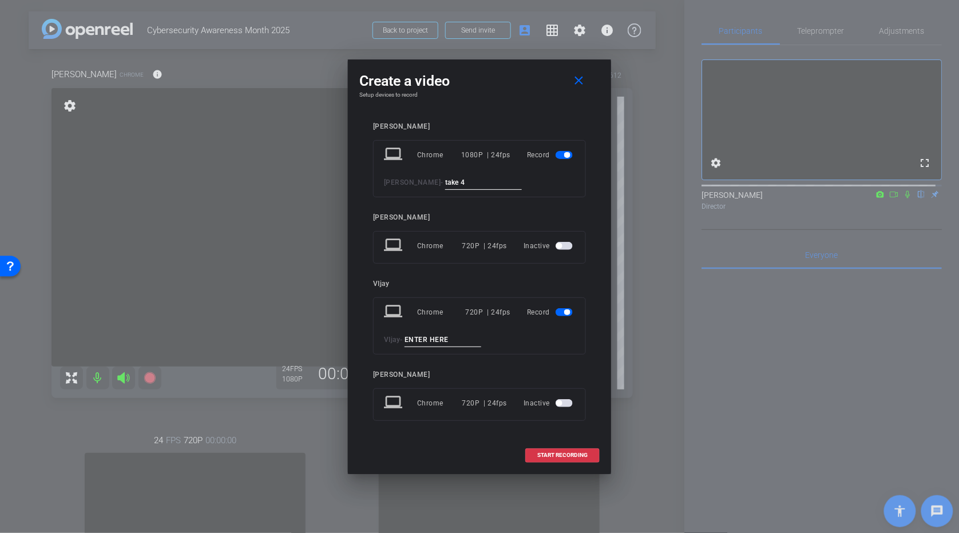
click at [534, 285] on span "button" at bounding box center [564, 312] width 17 height 8
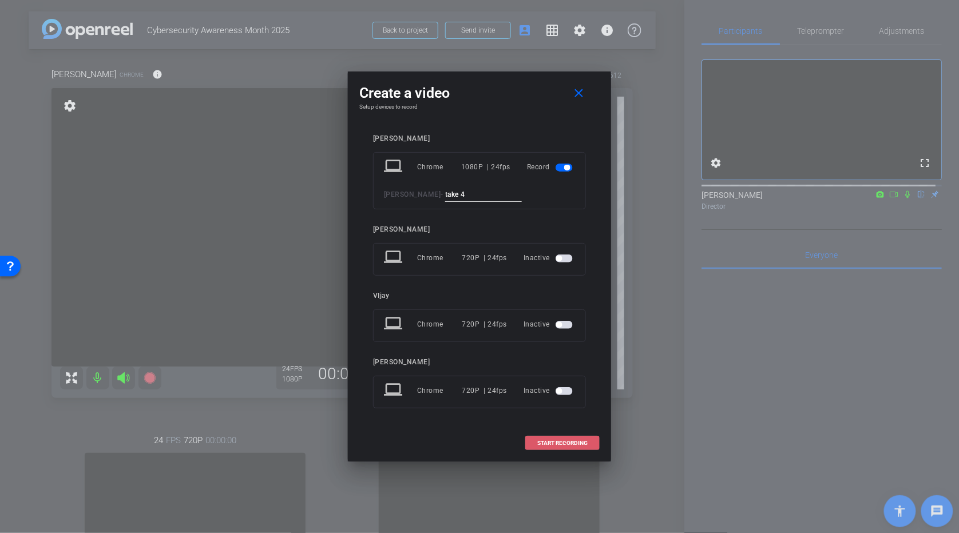
click at [534, 285] on span "START RECORDING" at bounding box center [562, 444] width 50 height 6
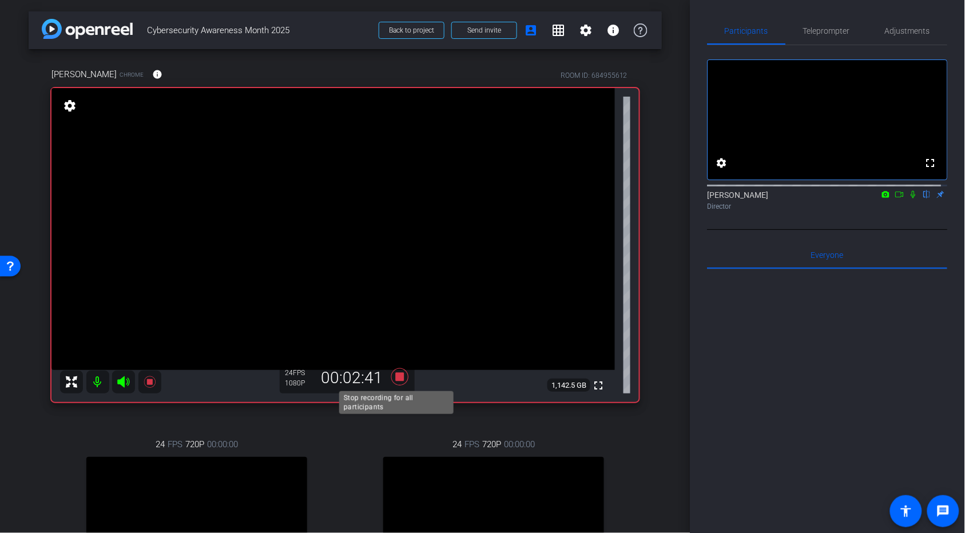
click at [396, 285] on icon at bounding box center [399, 376] width 17 height 17
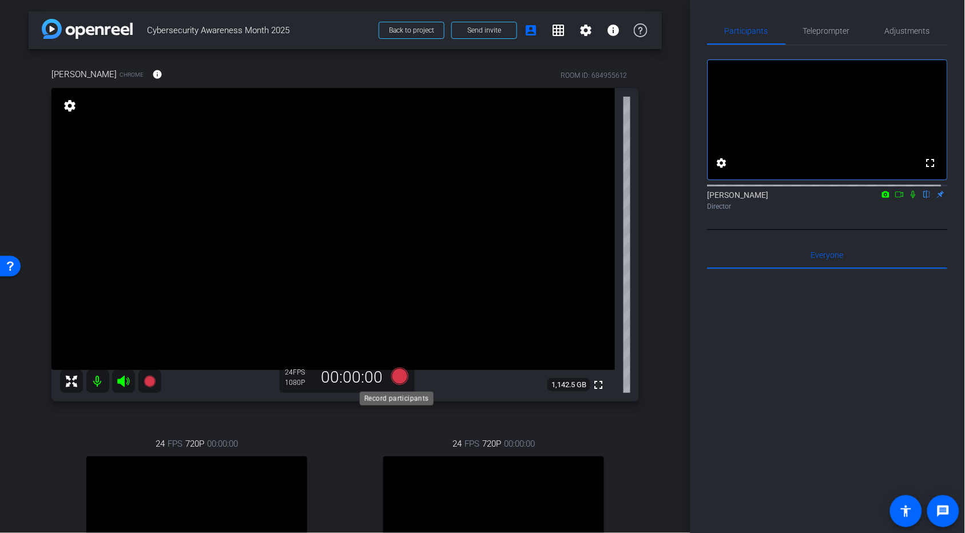
click at [394, 285] on icon at bounding box center [399, 376] width 17 height 17
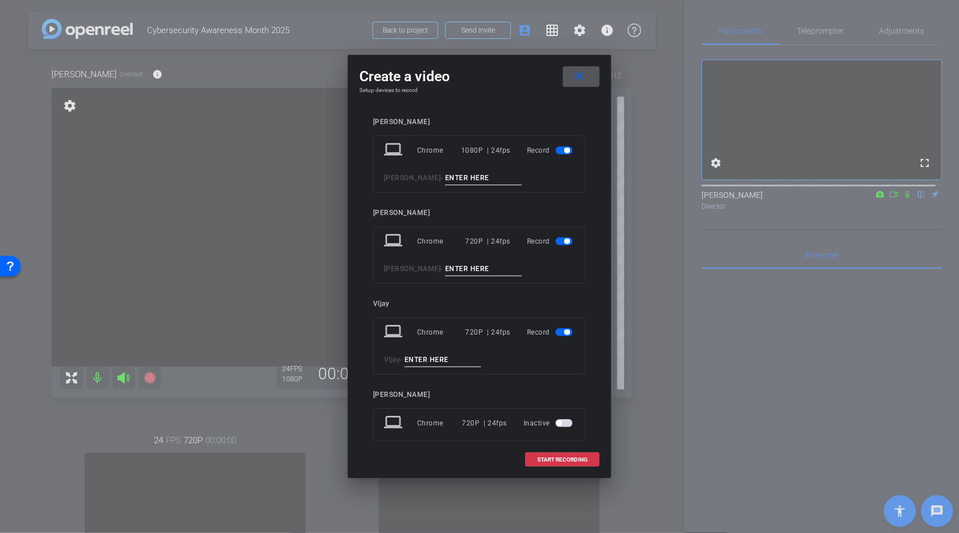
click at [474, 179] on input at bounding box center [483, 178] width 77 height 14
click at [534, 242] on span "button" at bounding box center [564, 241] width 17 height 8
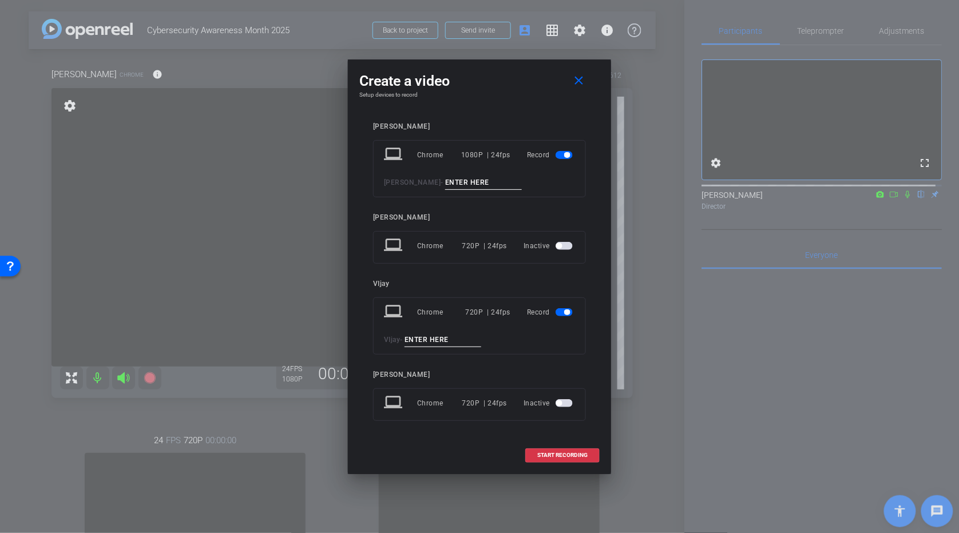
click at [534, 285] on mat-slide-toggle at bounding box center [565, 313] width 19 height 14
click at [534, 285] on span "button" at bounding box center [564, 312] width 17 height 8
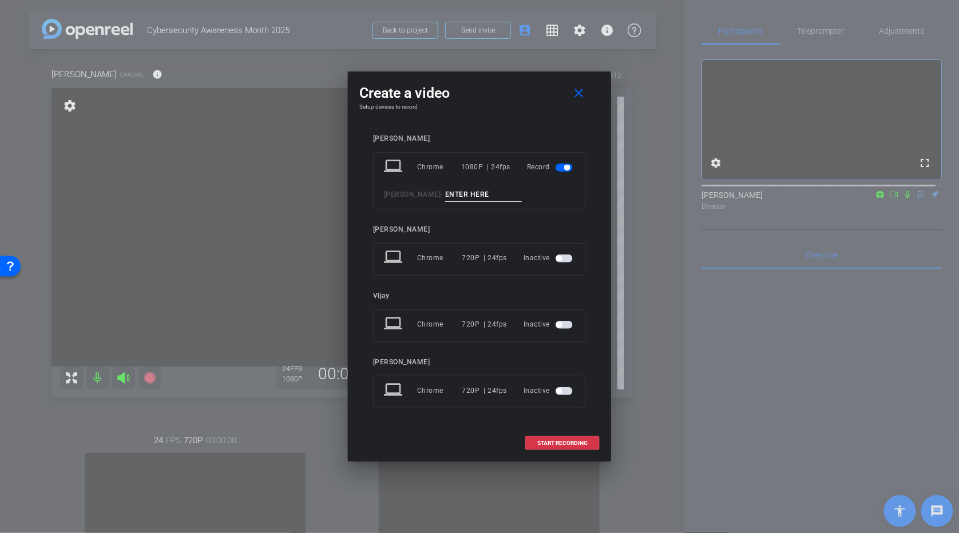
click at [447, 186] on div "laptop Chrome 1080P | 24fps Record Michael Baker -" at bounding box center [479, 180] width 213 height 57
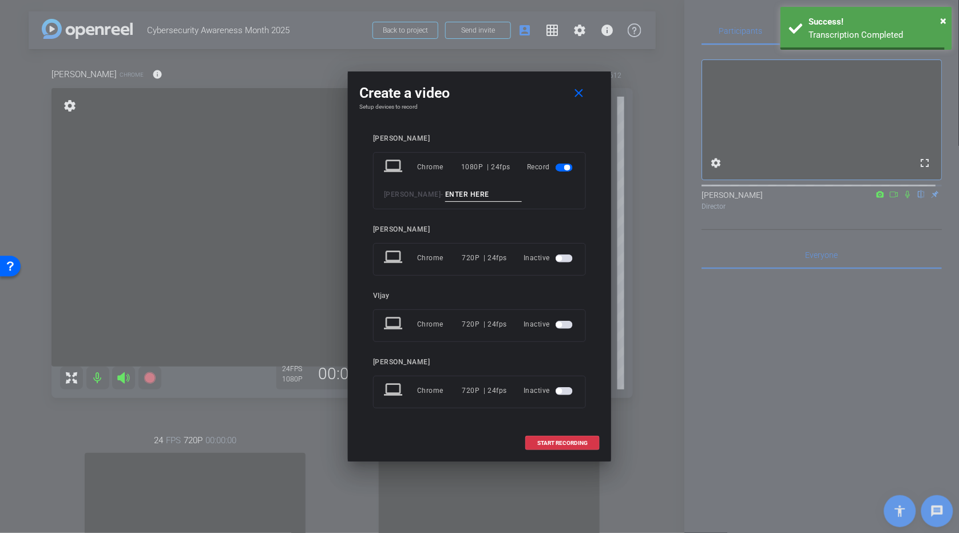
click at [453, 195] on input at bounding box center [483, 195] width 77 height 14
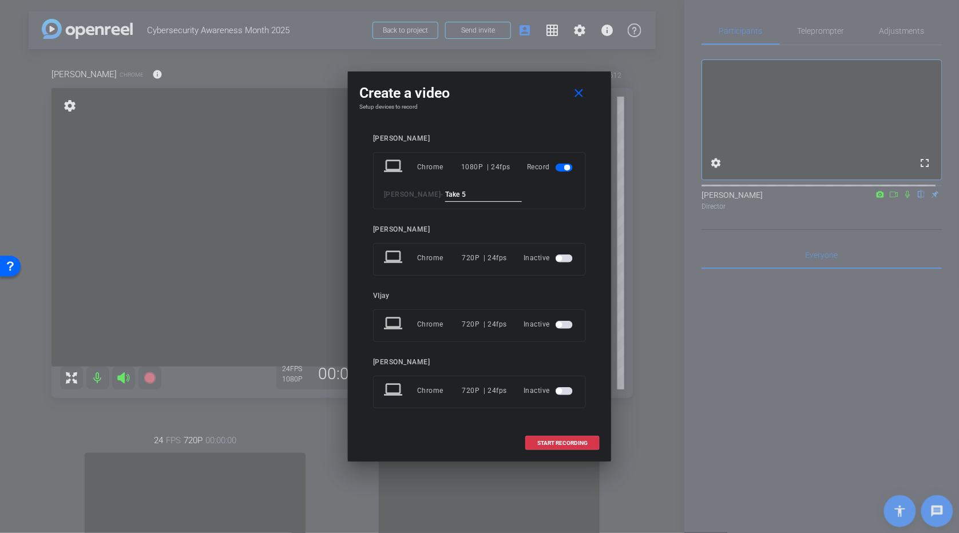
type input "Take 5"
click at [534, 285] on div at bounding box center [479, 266] width 959 height 533
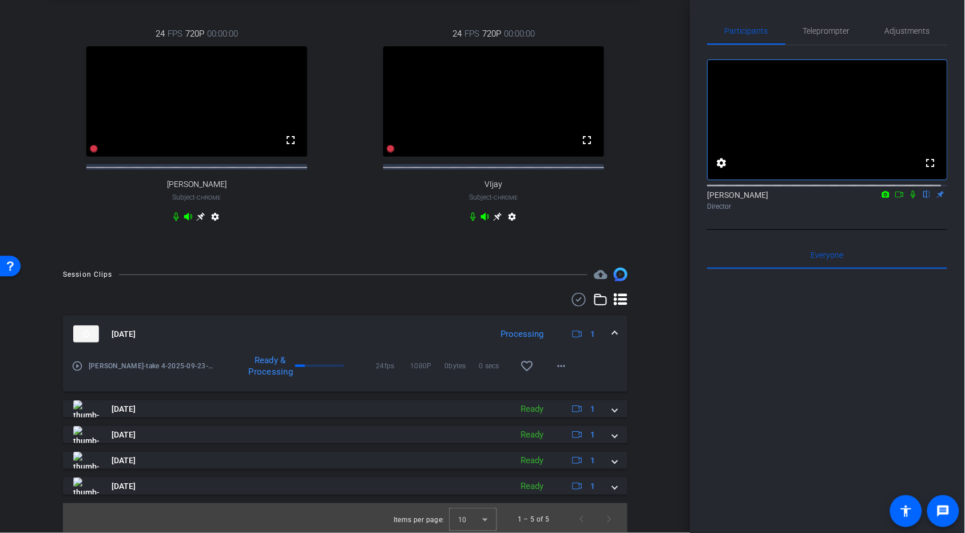
scroll to position [423, 0]
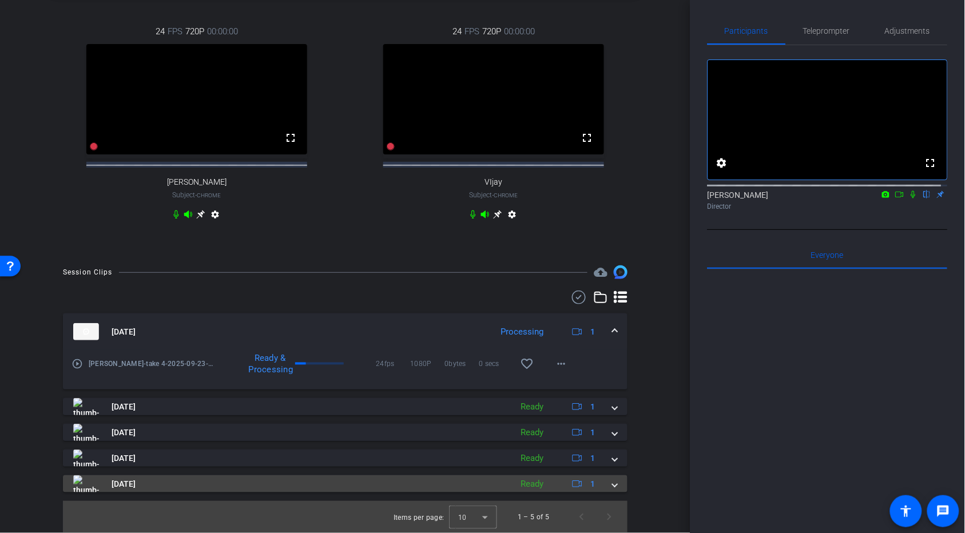
click at [534, 285] on span at bounding box center [615, 484] width 5 height 12
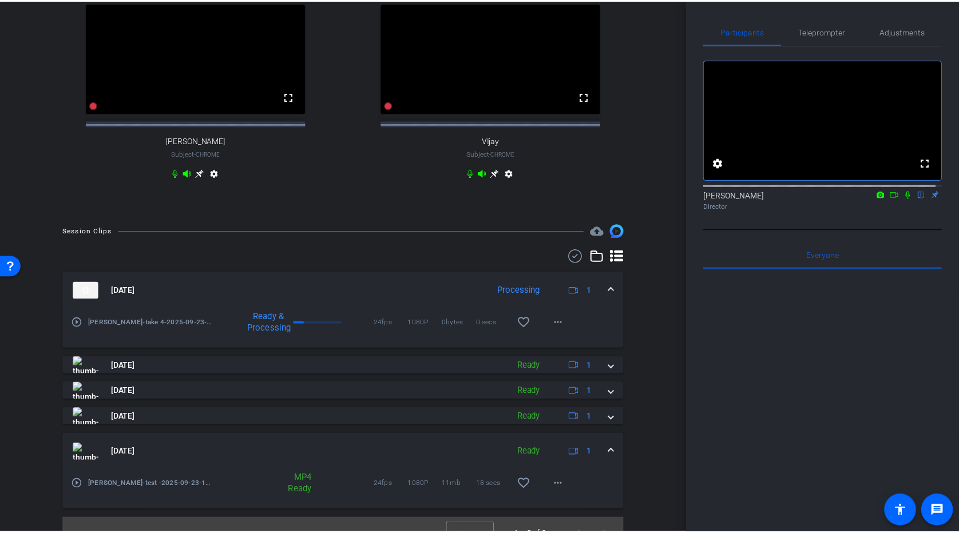
scroll to position [482, 0]
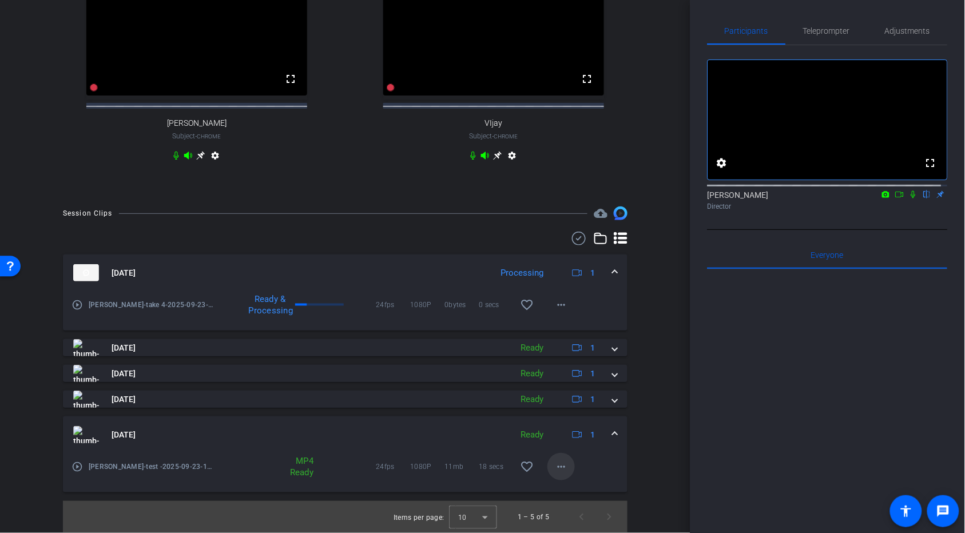
click at [534, 285] on mat-icon "more_horiz" at bounding box center [561, 467] width 14 height 14
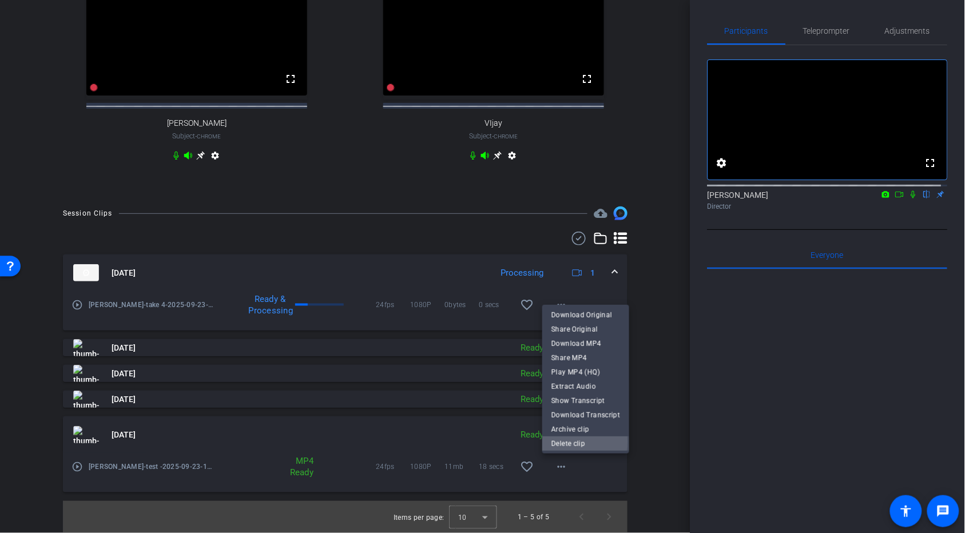
click at [534, 285] on span "Delete clip" at bounding box center [586, 444] width 69 height 14
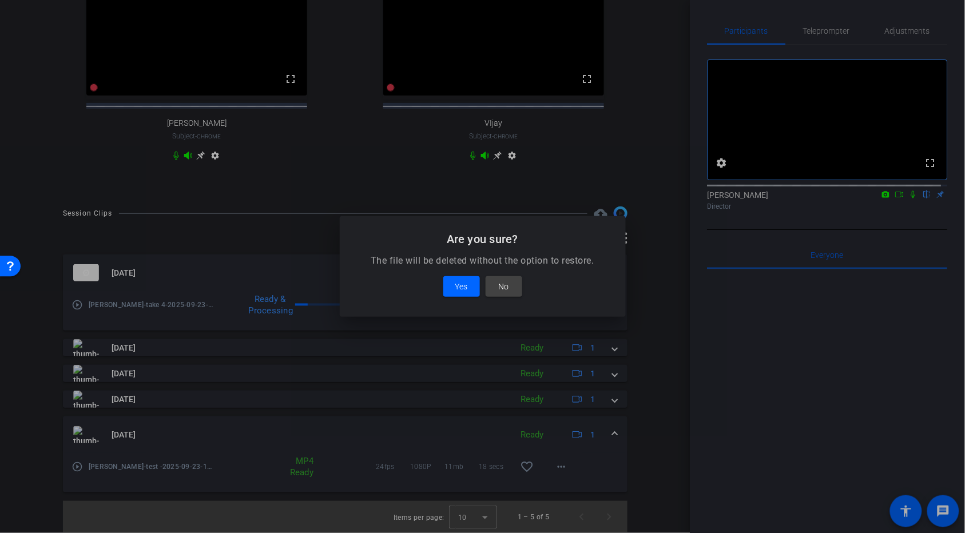
scroll to position [478, 0]
click at [464, 285] on span "Yes" at bounding box center [458, 287] width 13 height 14
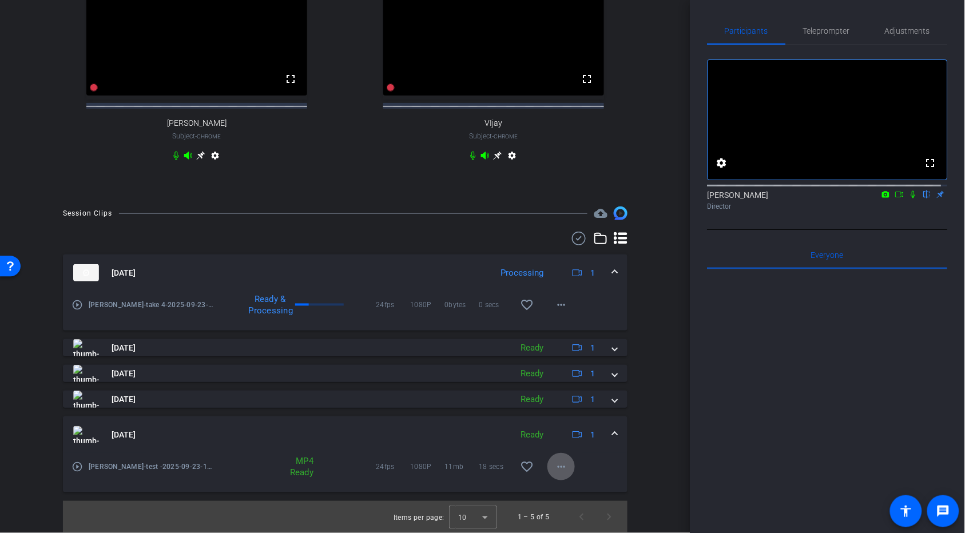
scroll to position [397, 0]
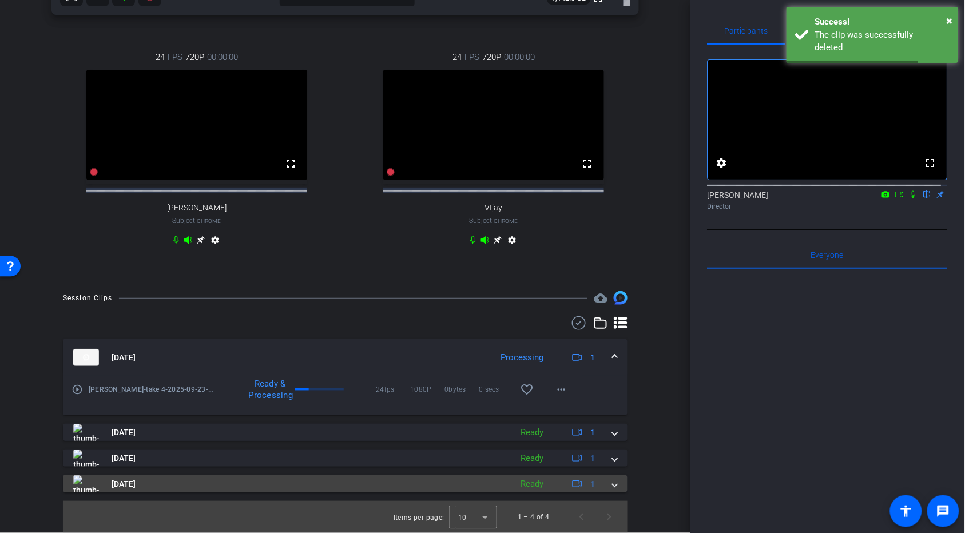
click at [534, 285] on span at bounding box center [615, 484] width 5 height 12
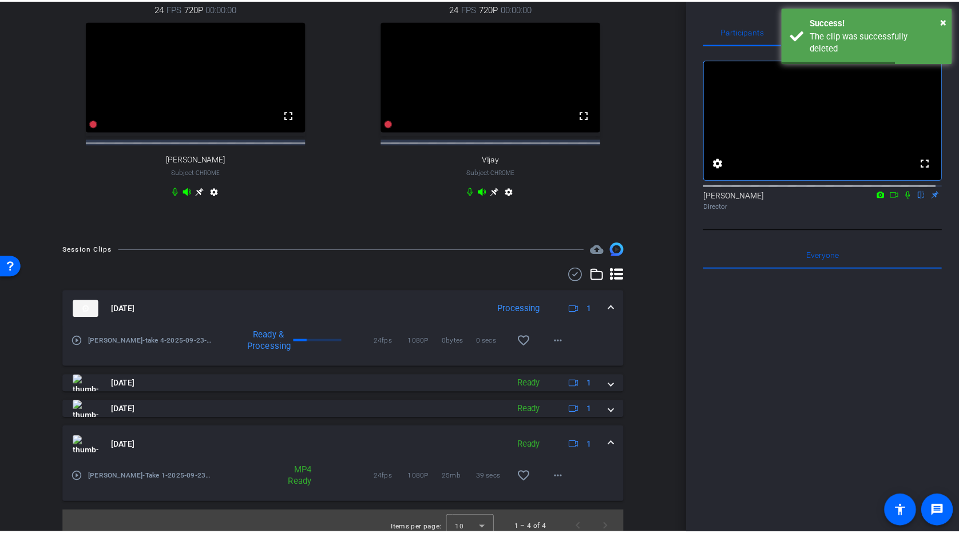
scroll to position [456, 0]
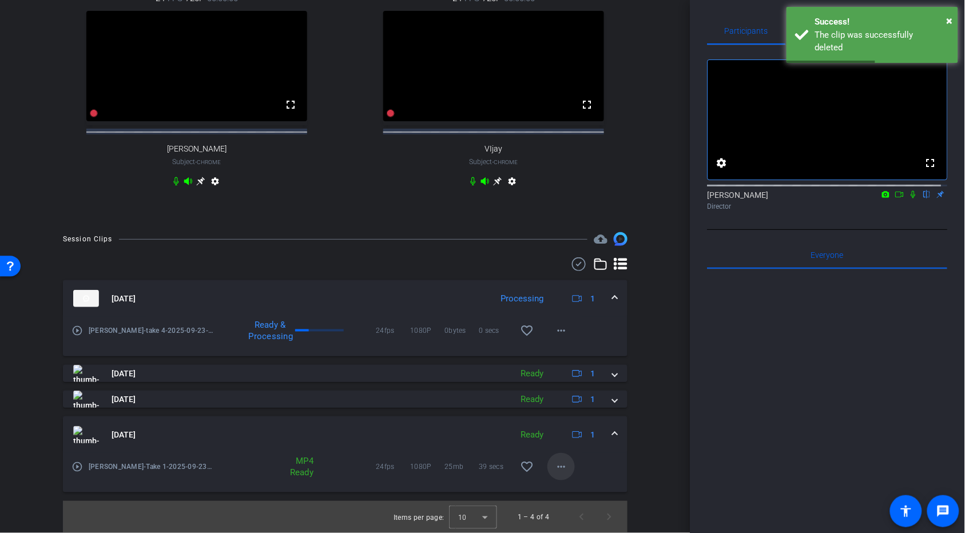
click at [534, 285] on mat-icon "more_horiz" at bounding box center [561, 467] width 14 height 14
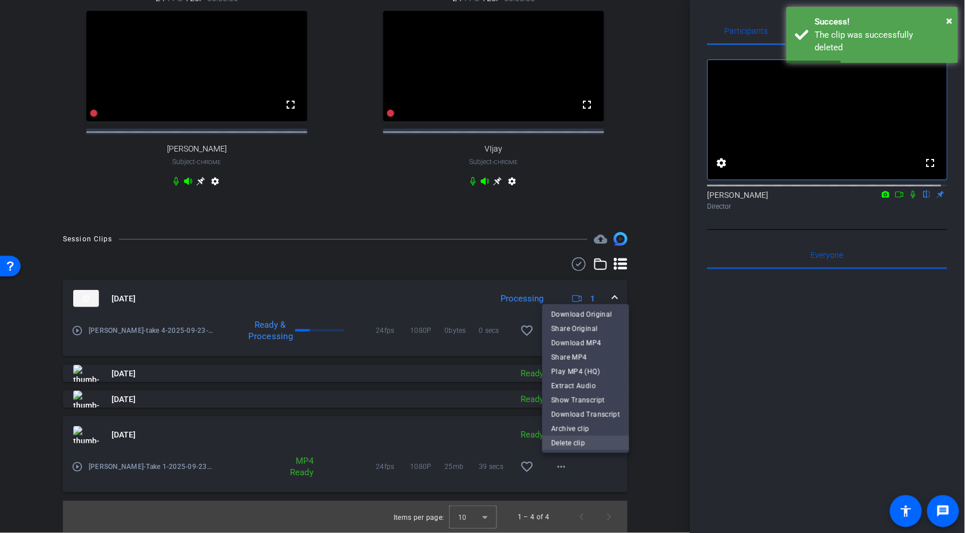
click at [534, 285] on span "Delete clip" at bounding box center [586, 444] width 69 height 14
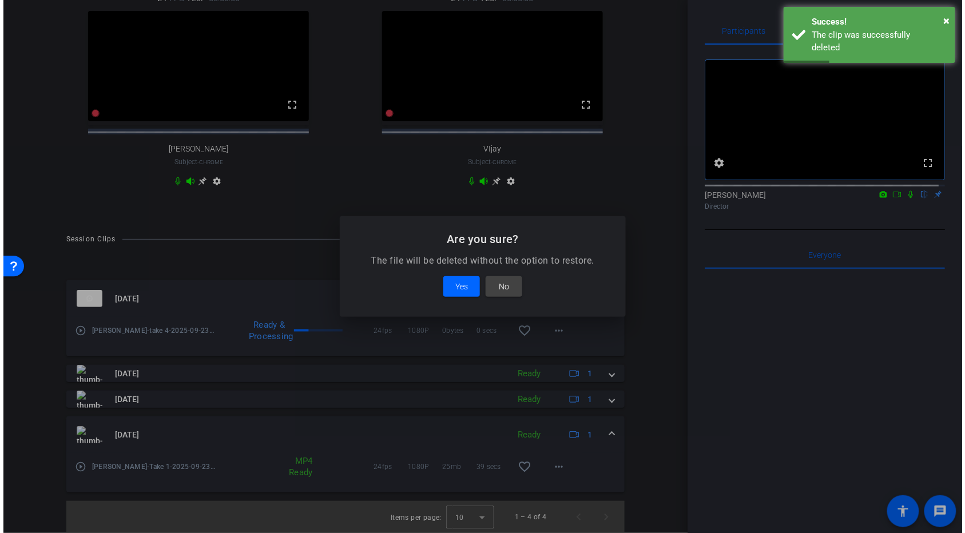
scroll to position [453, 0]
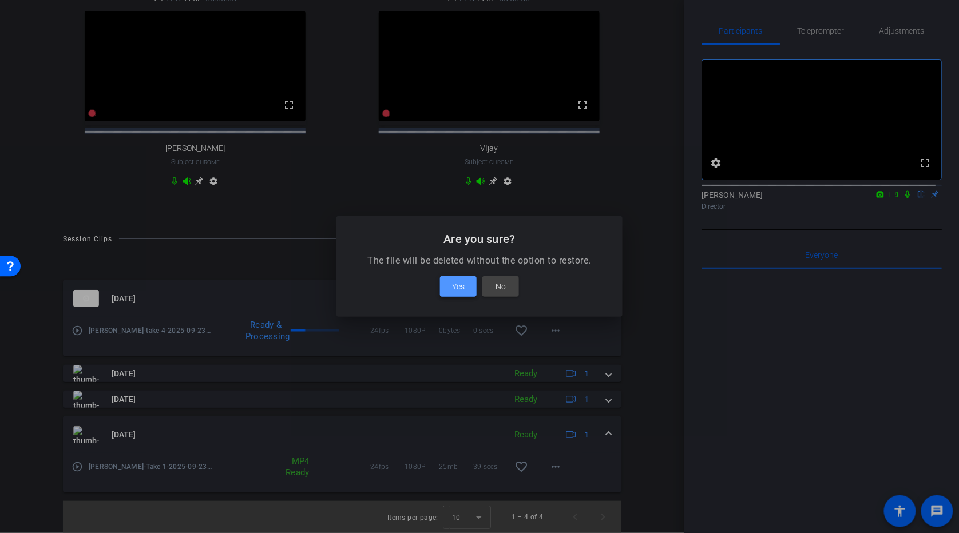
click at [458, 285] on span "Yes" at bounding box center [458, 287] width 13 height 14
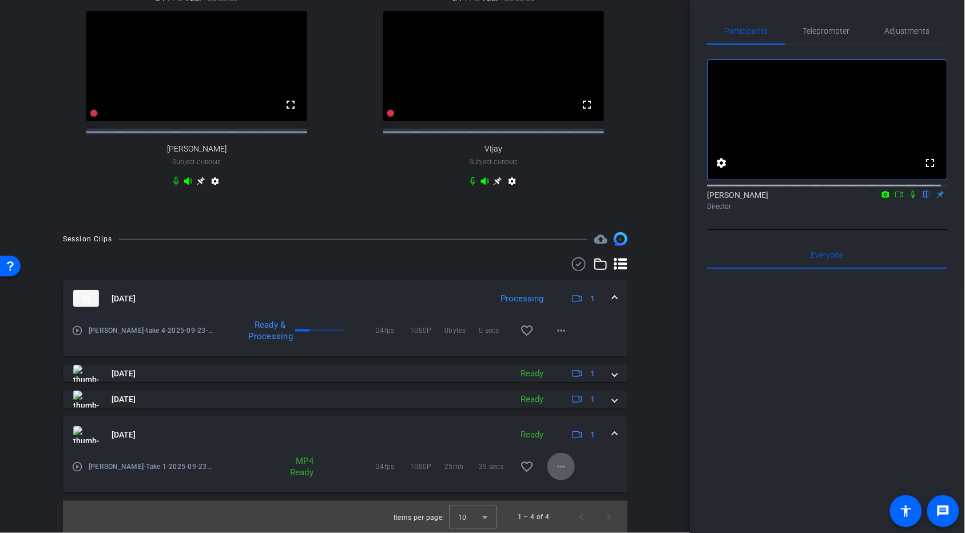
scroll to position [372, 0]
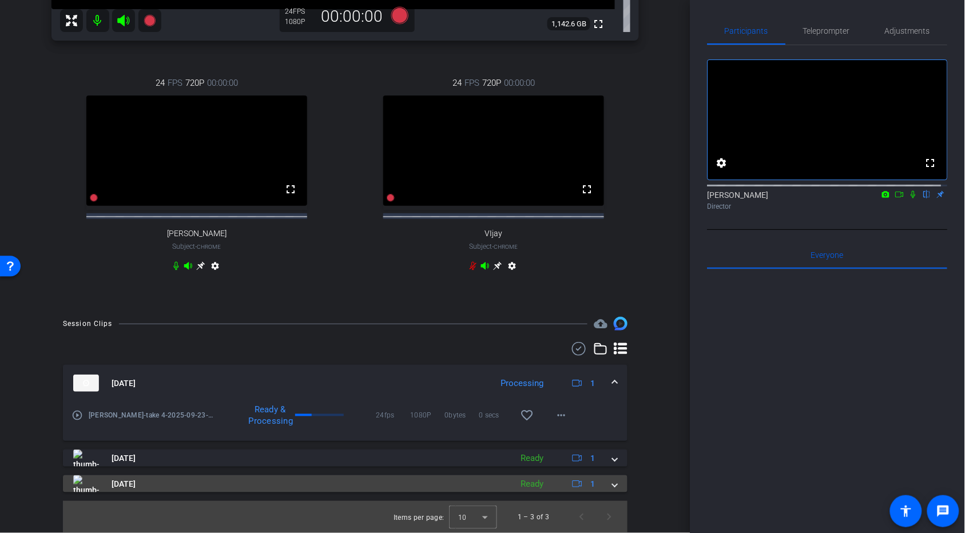
click at [534, 285] on mat-expansion-panel-header "Sep 23, 2025 Ready 1" at bounding box center [345, 483] width 565 height 17
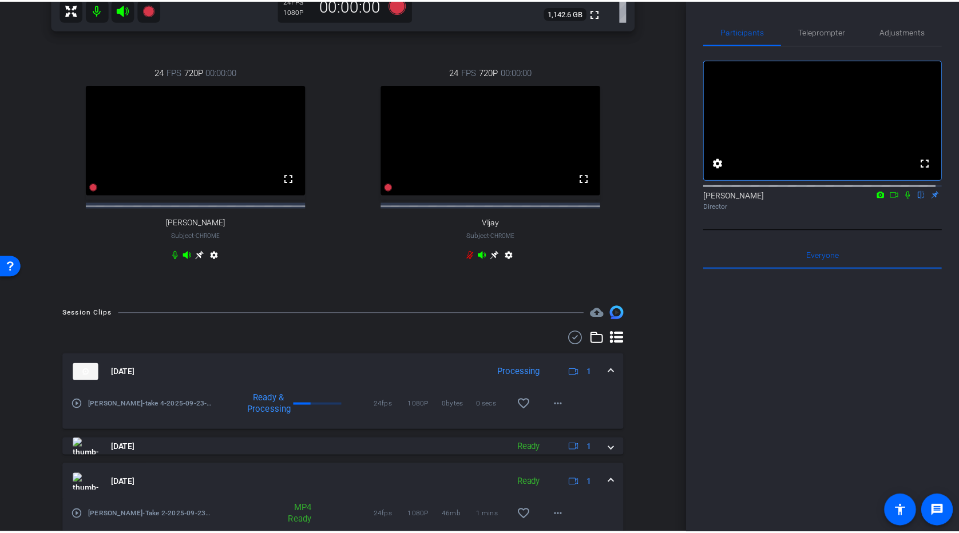
scroll to position [430, 0]
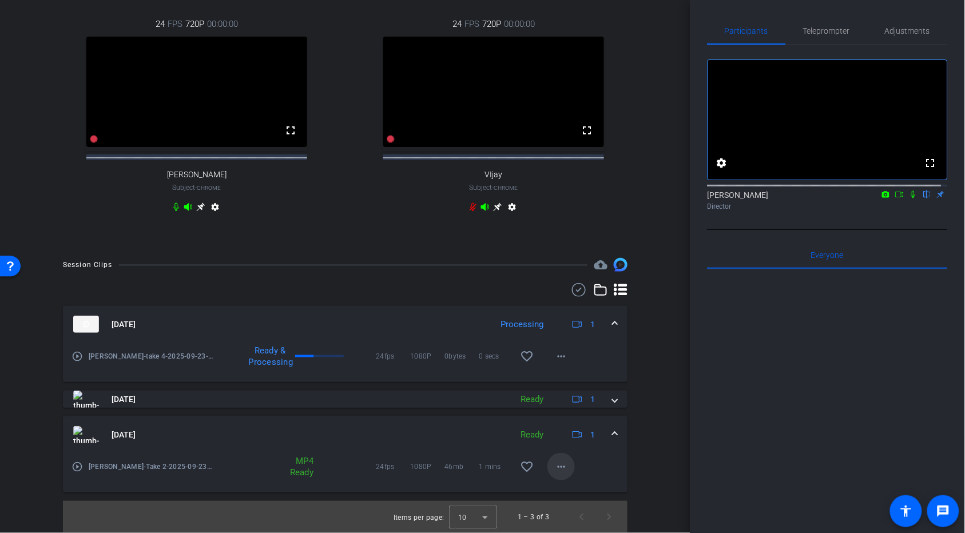
click at [534, 285] on mat-icon "more_horiz" at bounding box center [561, 467] width 14 height 14
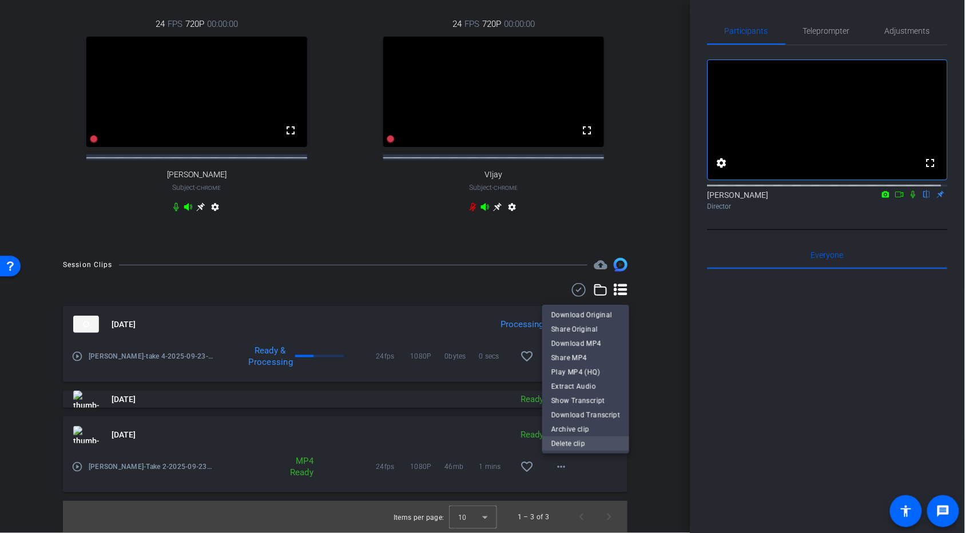
click at [534, 285] on span "Delete clip" at bounding box center [586, 444] width 69 height 14
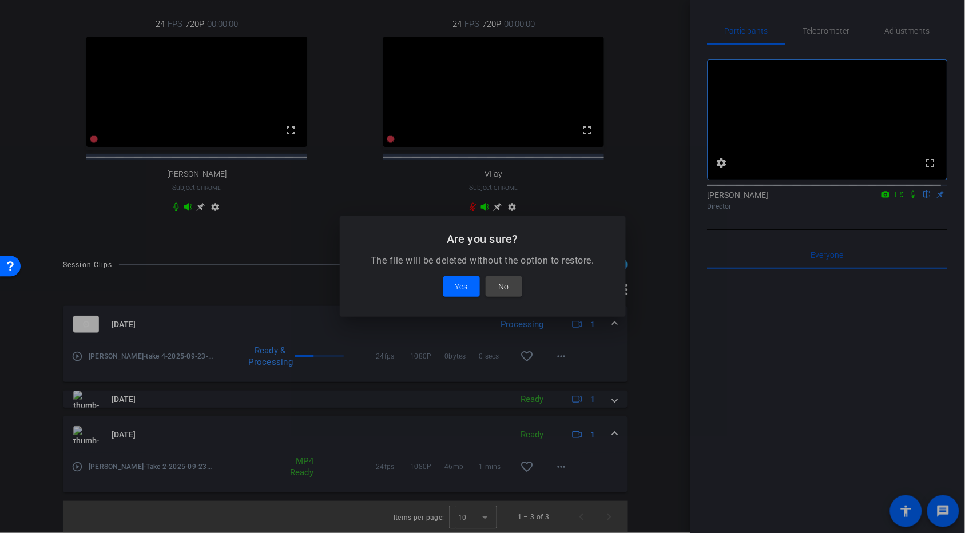
scroll to position [426, 0]
click at [464, 285] on span "Yes" at bounding box center [458, 287] width 13 height 14
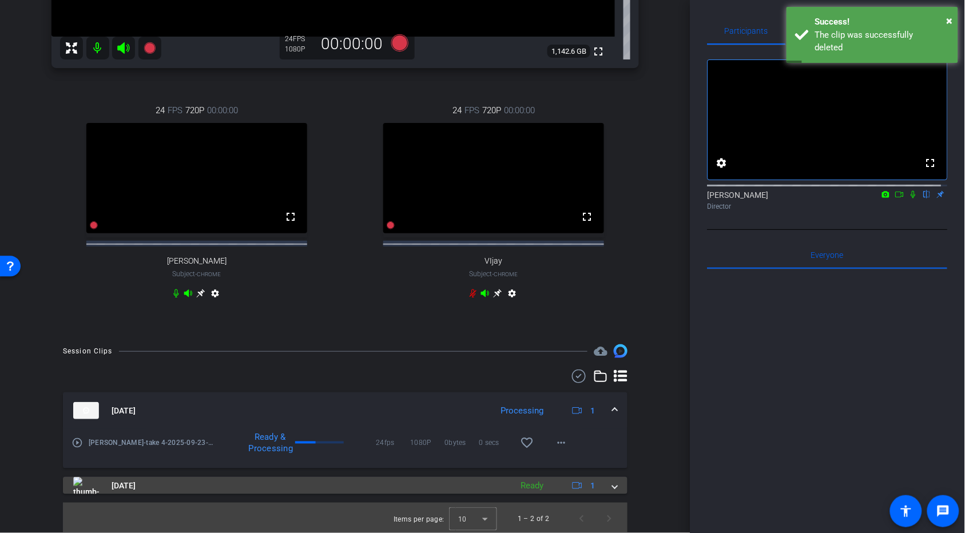
scroll to position [346, 0]
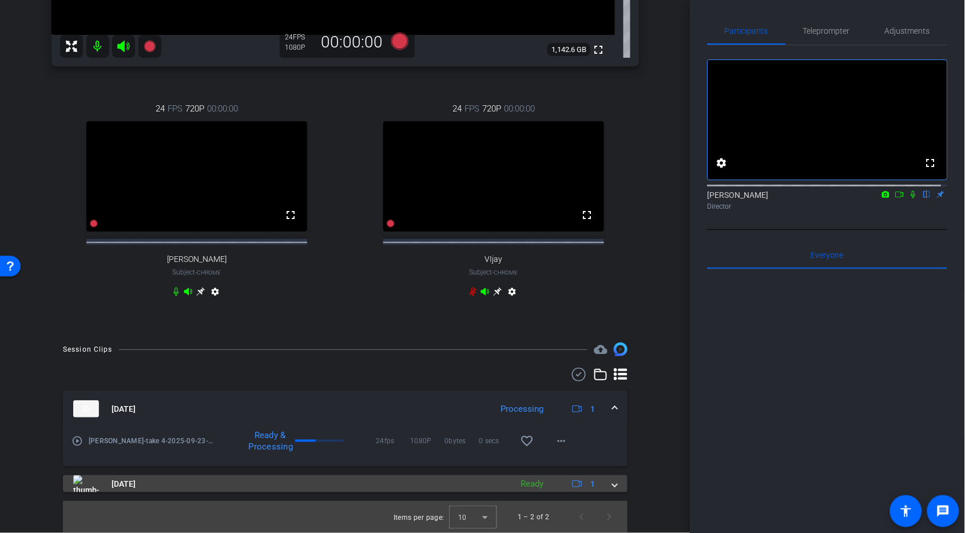
click at [534, 285] on span at bounding box center [615, 484] width 5 height 12
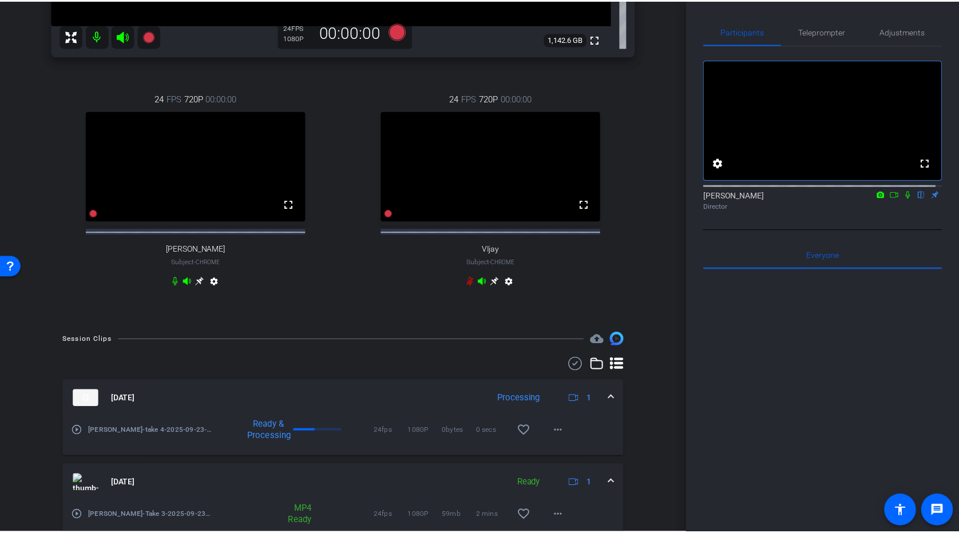
scroll to position [404, 0]
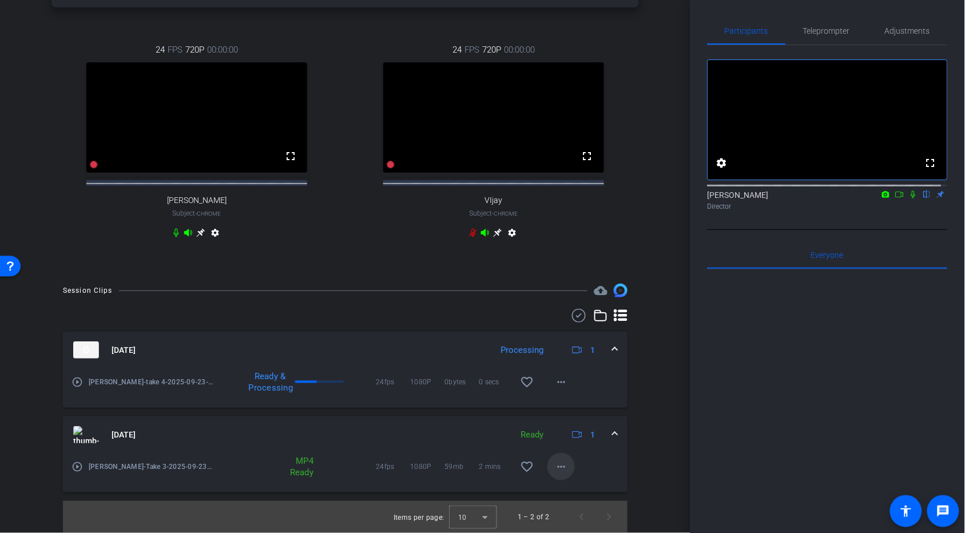
click at [534, 285] on mat-icon "more_horiz" at bounding box center [561, 467] width 14 height 14
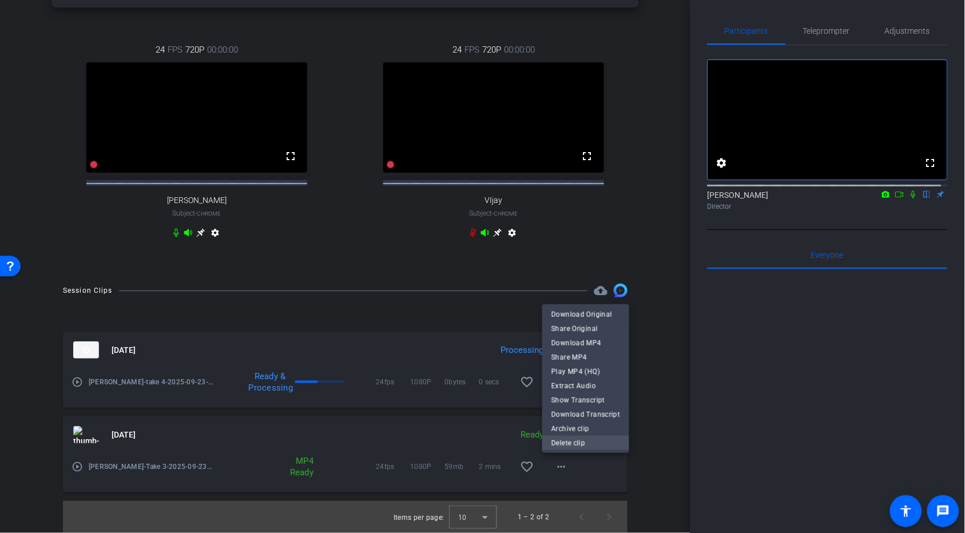
click at [534, 285] on span "Delete clip" at bounding box center [586, 444] width 69 height 14
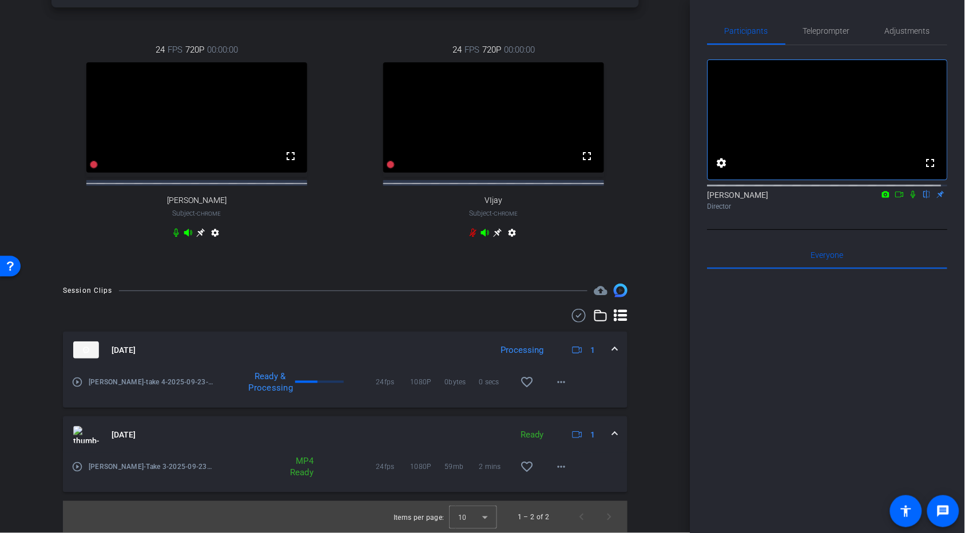
scroll to position [401, 0]
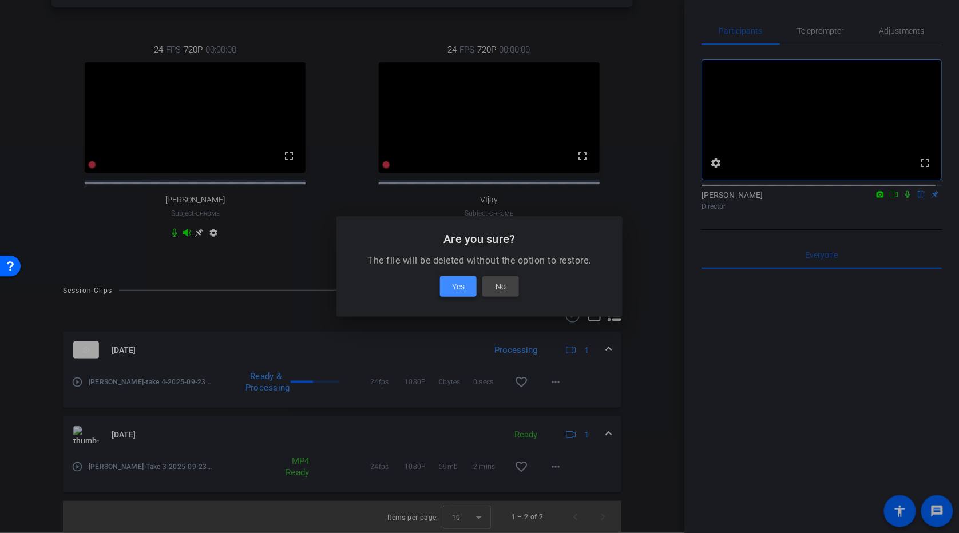
click at [461, 285] on span "Yes" at bounding box center [458, 287] width 13 height 14
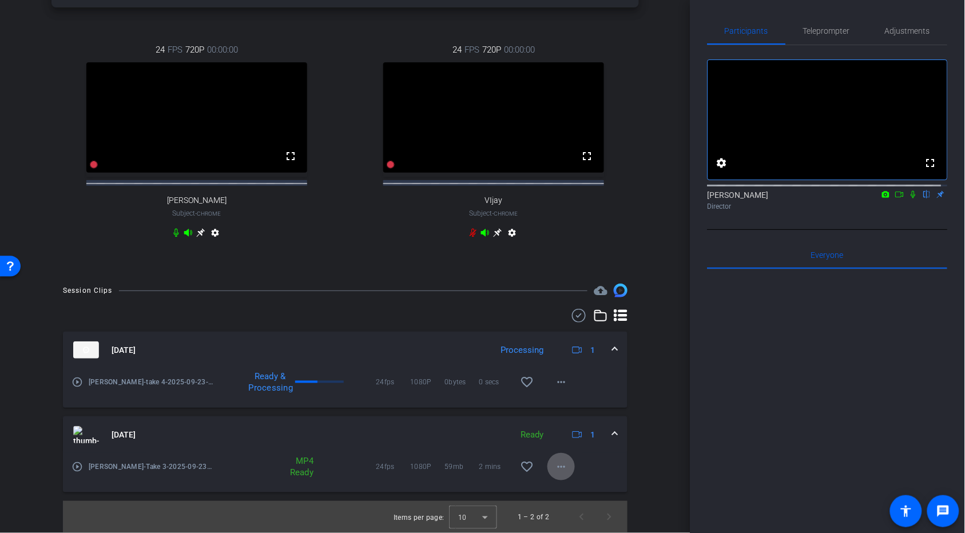
scroll to position [320, 0]
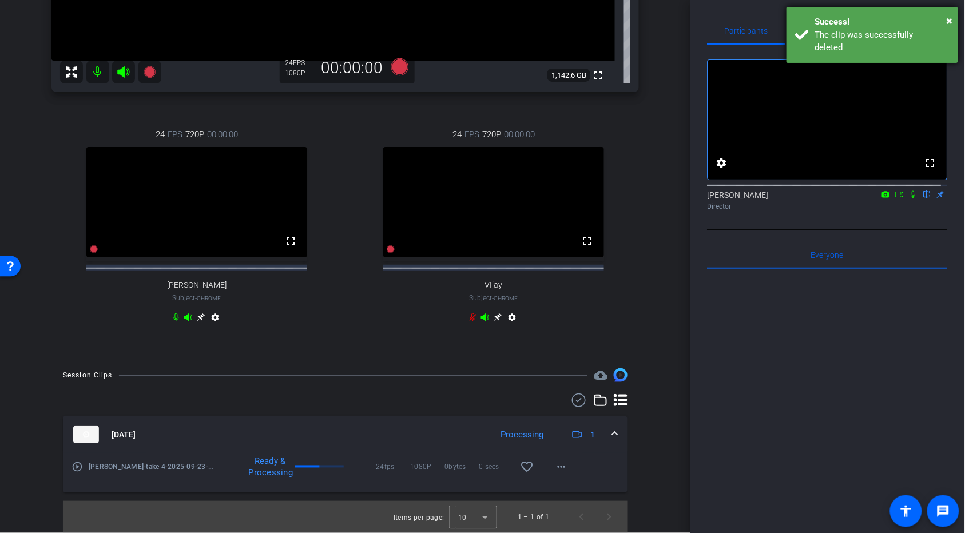
click at [534, 20] on div "× Success! The clip was successfully deleted" at bounding box center [873, 35] width 172 height 56
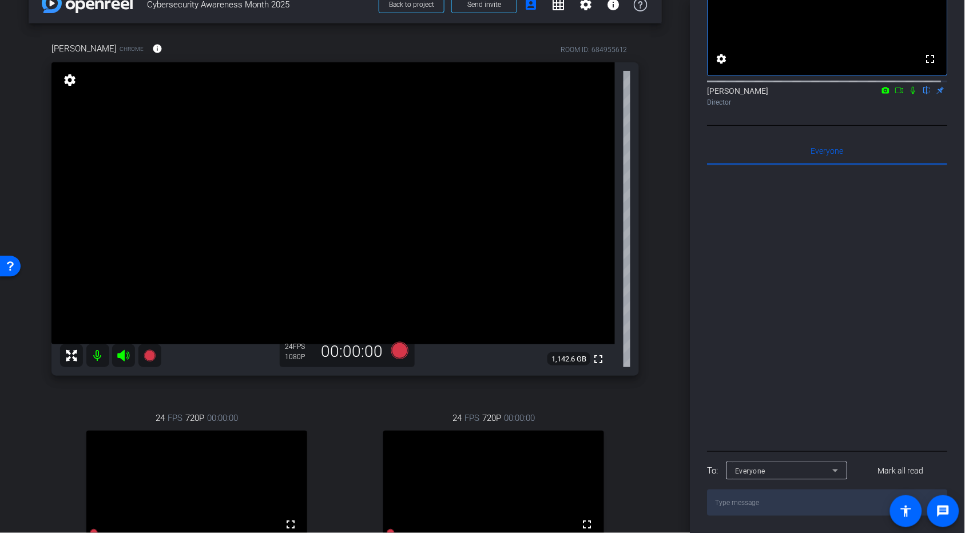
scroll to position [0, 0]
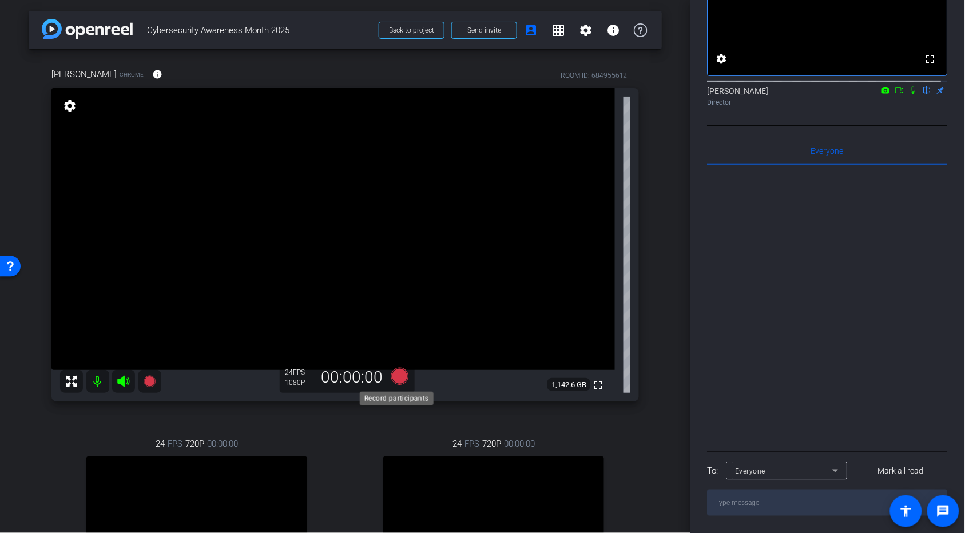
click at [395, 285] on icon at bounding box center [399, 376] width 17 height 17
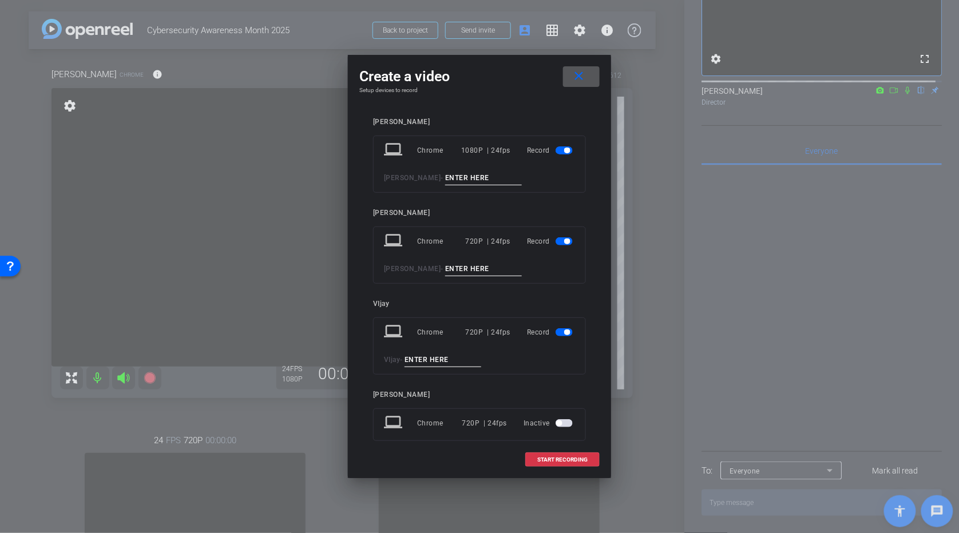
click at [534, 241] on span "button" at bounding box center [567, 242] width 6 height 6
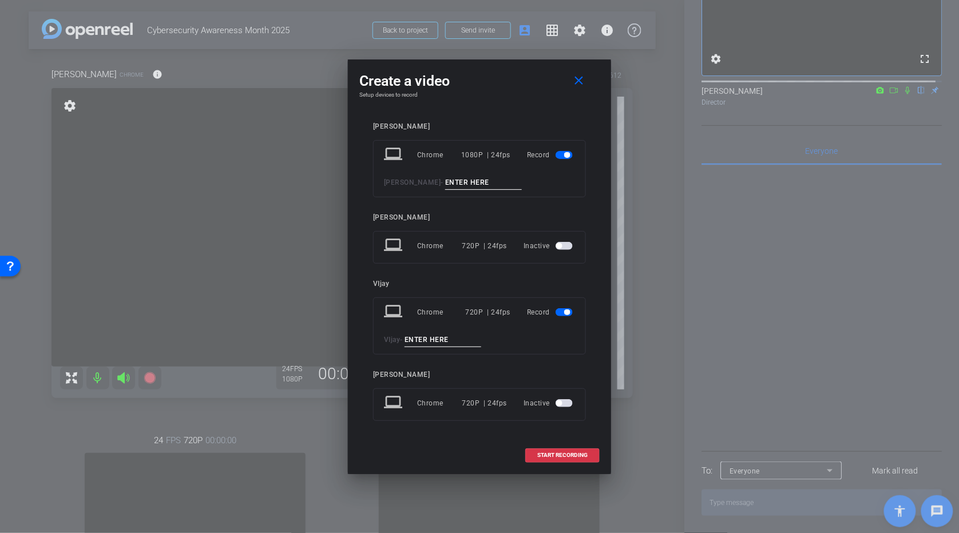
click at [534, 285] on span "button" at bounding box center [564, 312] width 17 height 8
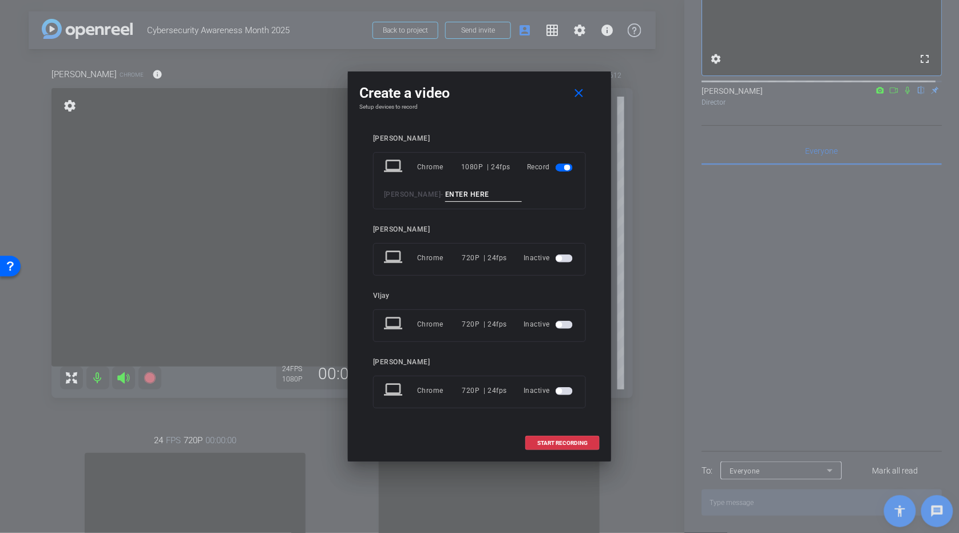
click at [475, 195] on input at bounding box center [483, 195] width 77 height 14
type input "Take For Real"
click at [534, 285] on span "START RECORDING" at bounding box center [562, 444] width 50 height 6
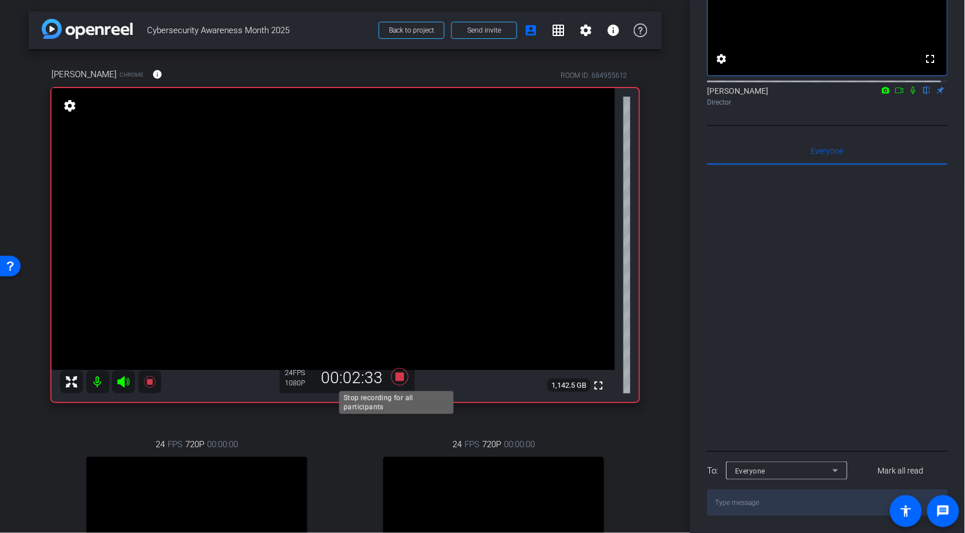
click at [396, 285] on icon at bounding box center [399, 376] width 17 height 17
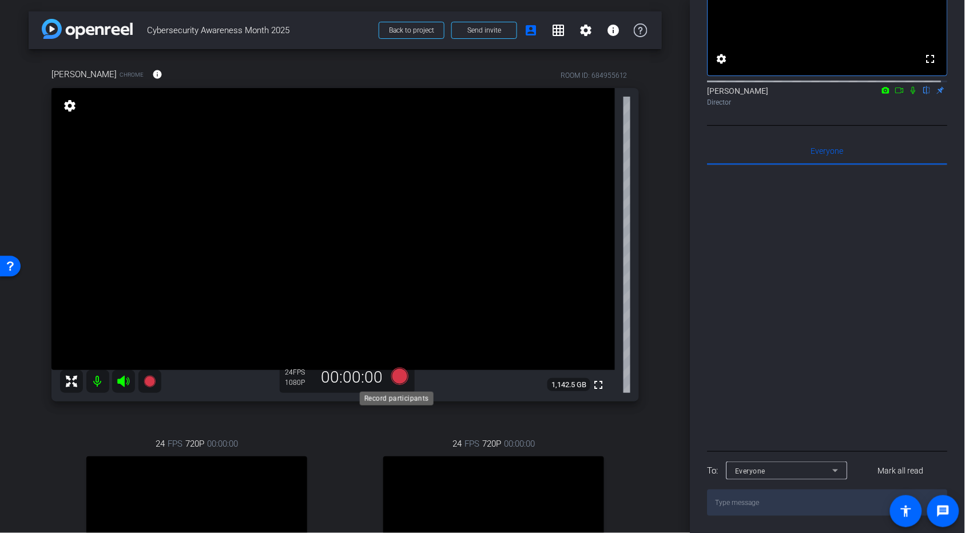
click at [391, 285] on icon at bounding box center [399, 376] width 17 height 17
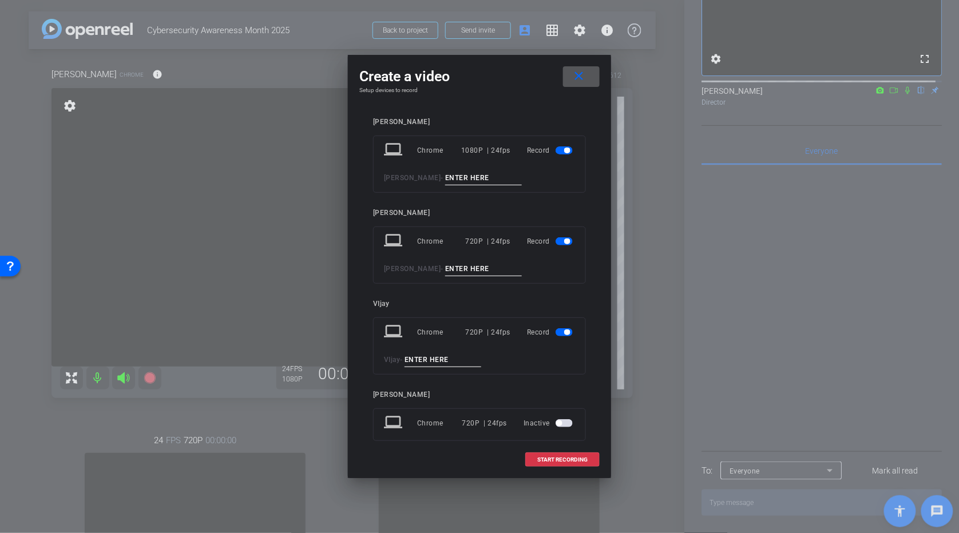
click at [475, 178] on input at bounding box center [483, 178] width 77 height 14
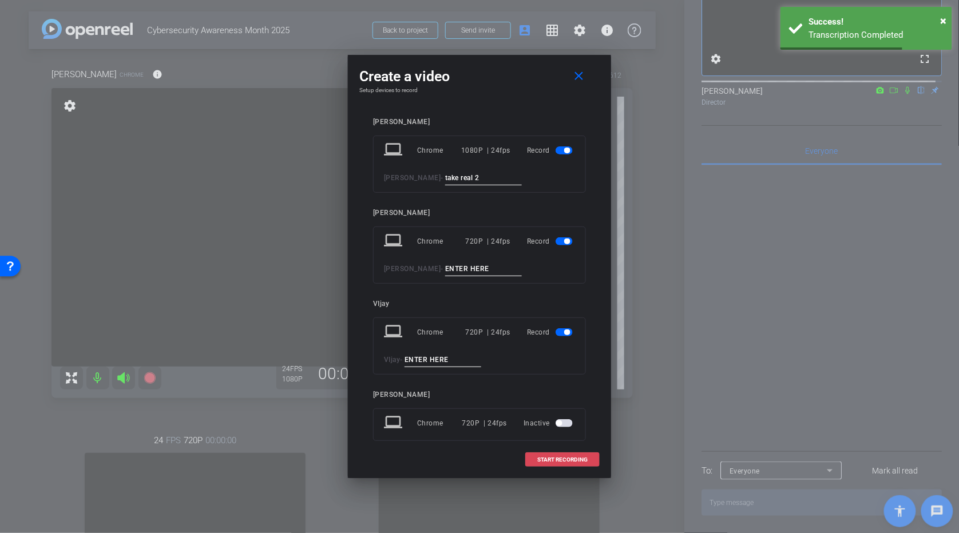
type input "take real 2"
click at [534, 285] on span "START RECORDING" at bounding box center [562, 460] width 50 height 6
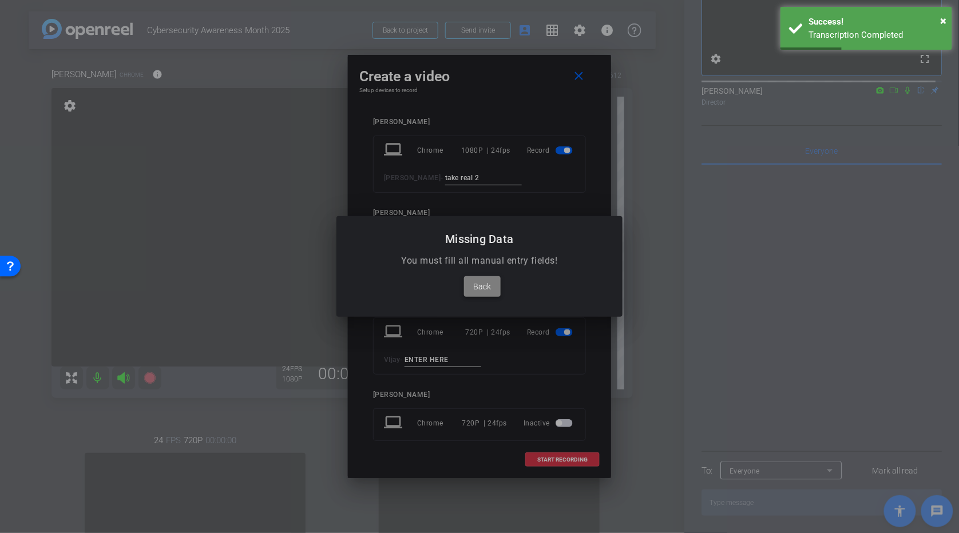
click at [482, 283] on span "Back" at bounding box center [483, 287] width 18 height 14
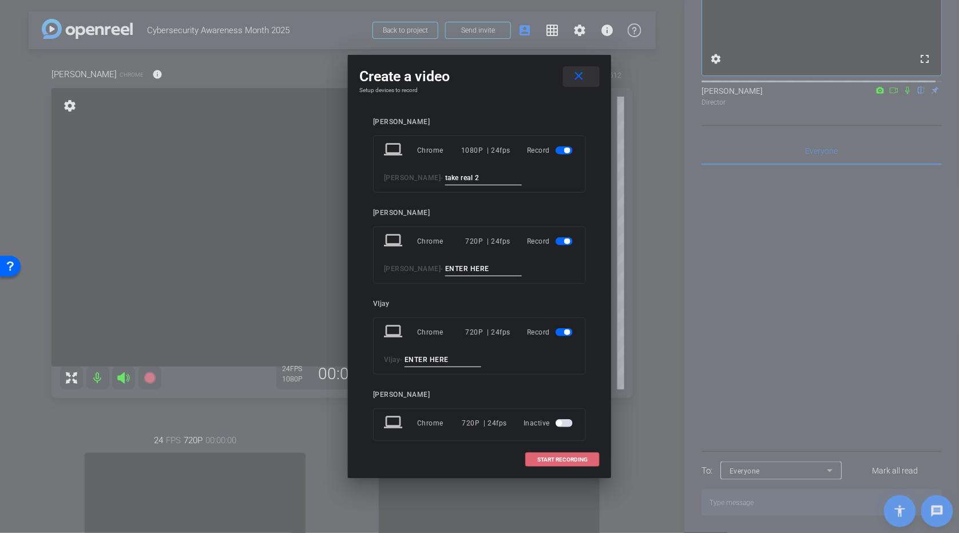
click at [534, 68] on span at bounding box center [581, 76] width 37 height 27
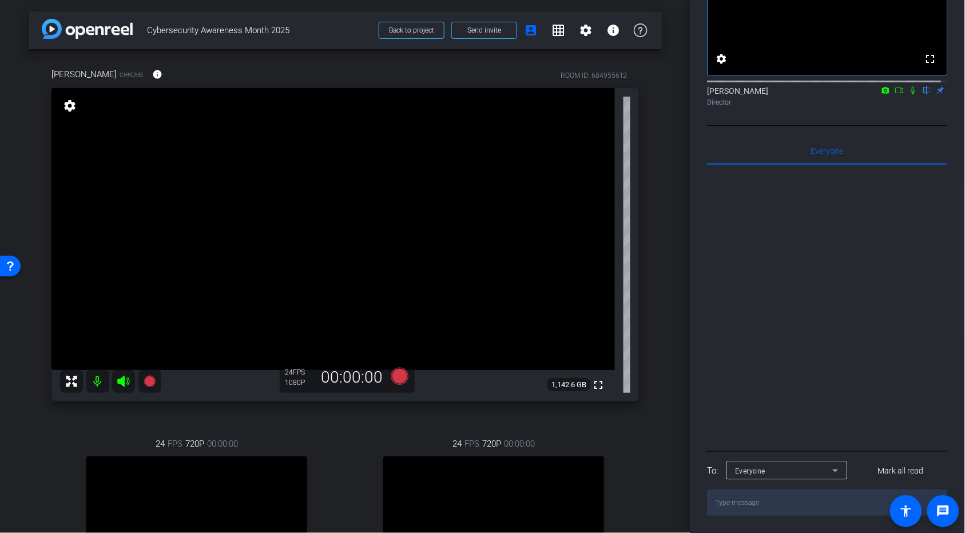
click at [534, 285] on div "arrow_back Cybersecurity Awareness Month 2025 Back to project Send invite accou…" at bounding box center [345, 266] width 691 height 533
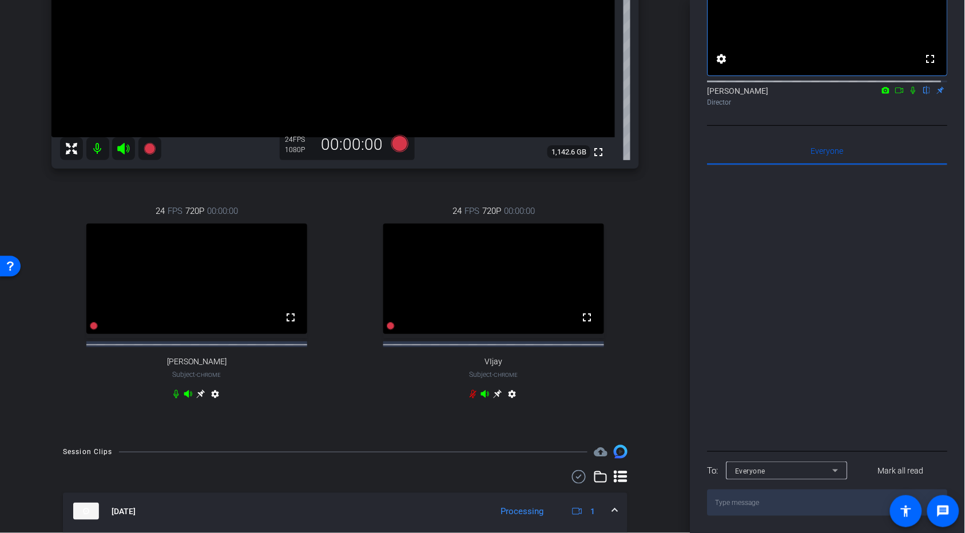
click at [534, 285] on div "Michael Baker Chrome info ROOM ID: 684955612 fullscreen settings 1,142.6 GB 24 …" at bounding box center [345, 124] width 633 height 617
click at [534, 285] on div "24 FPS 720P 00:00:00 fullscreen VIjay Subject - Chrome settings" at bounding box center [493, 304] width 291 height 236
click at [534, 285] on div "Michael Baker Chrome info ROOM ID: 684955612 fullscreen settings 1,142.6 GB 24 …" at bounding box center [345, 124] width 633 height 617
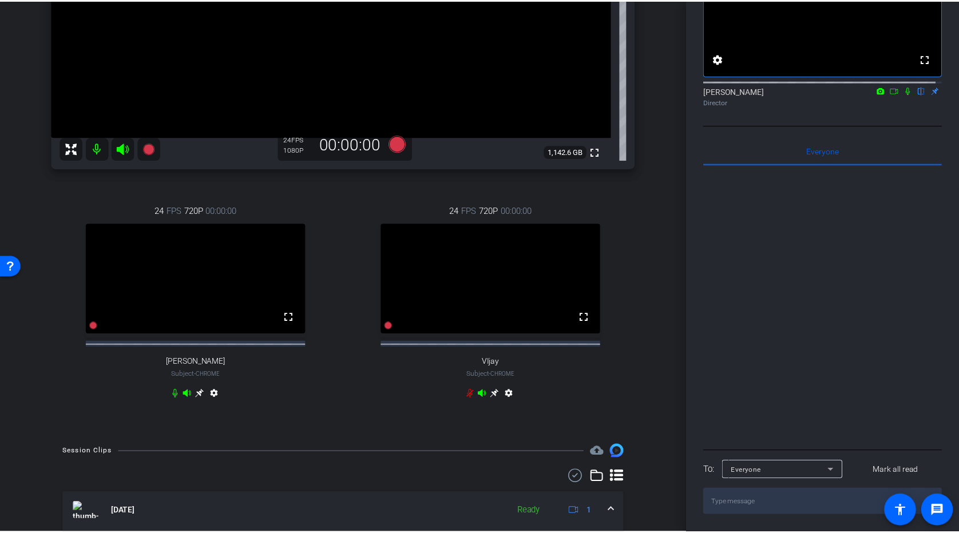
scroll to position [0, 0]
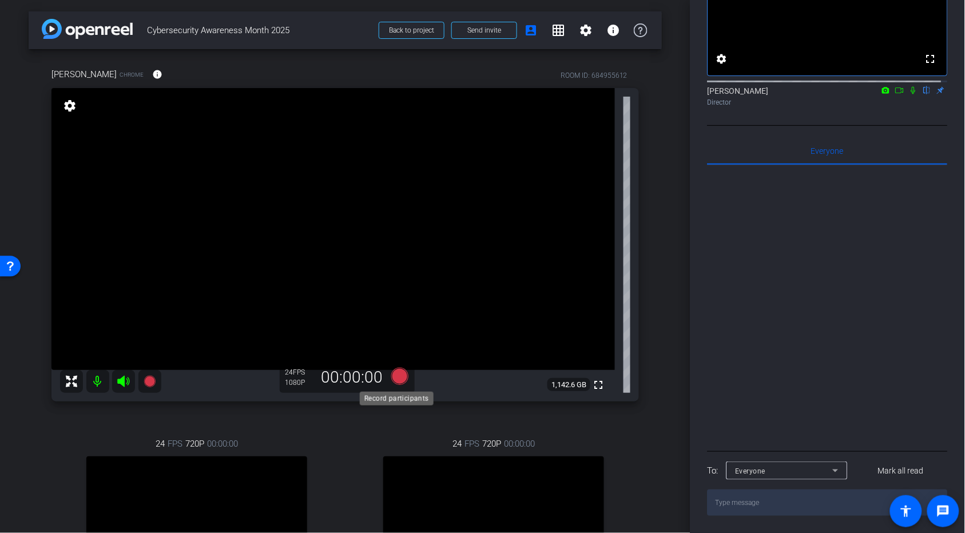
click at [402, 285] on icon at bounding box center [399, 376] width 17 height 17
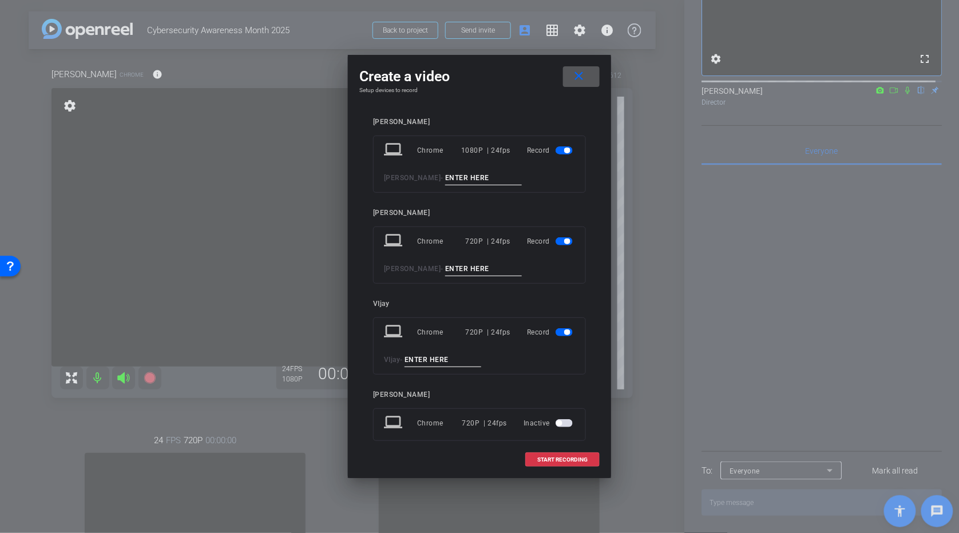
click at [534, 240] on span "button" at bounding box center [564, 241] width 17 height 8
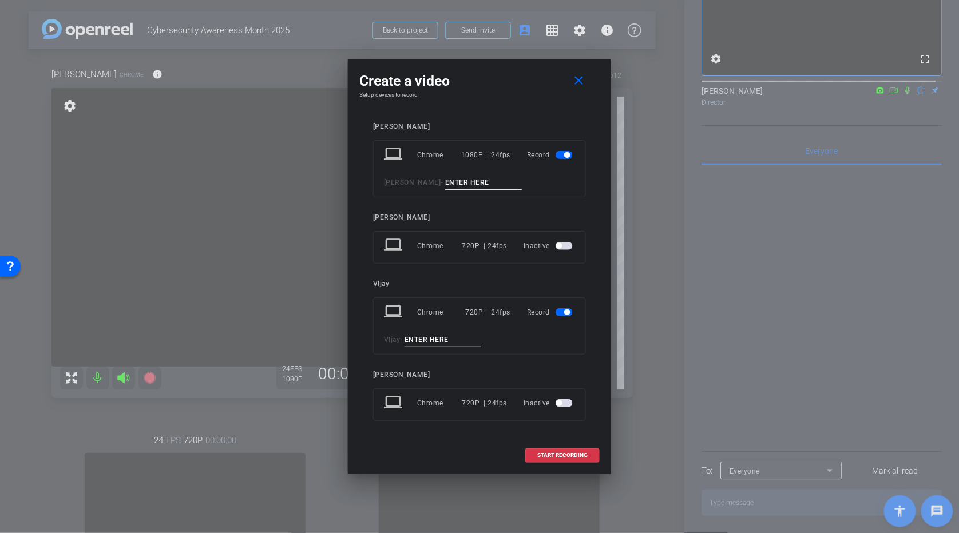
click at [534, 285] on span "button" at bounding box center [567, 313] width 6 height 6
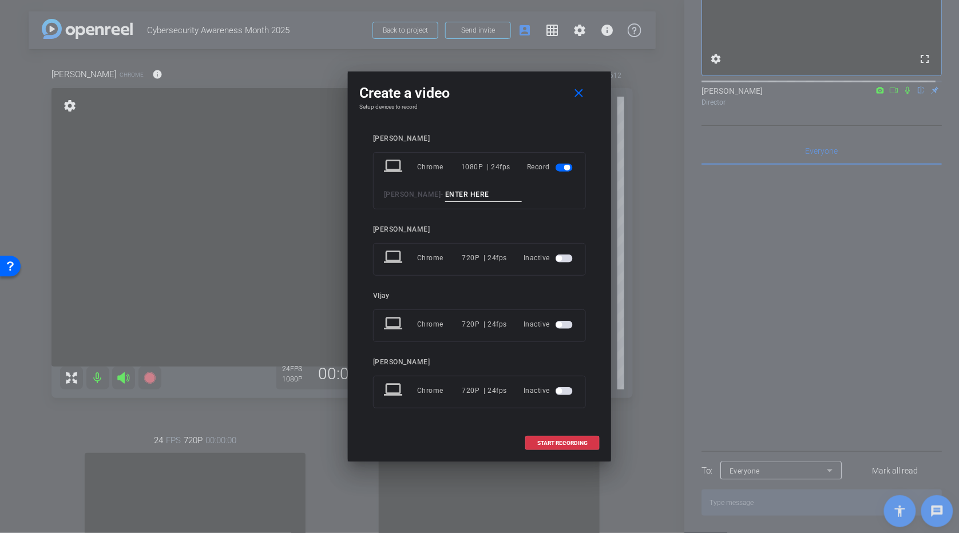
click at [495, 196] on input at bounding box center [483, 195] width 77 height 14
type input "Take Another last on"
click at [534, 285] on span "START RECORDING" at bounding box center [562, 444] width 50 height 6
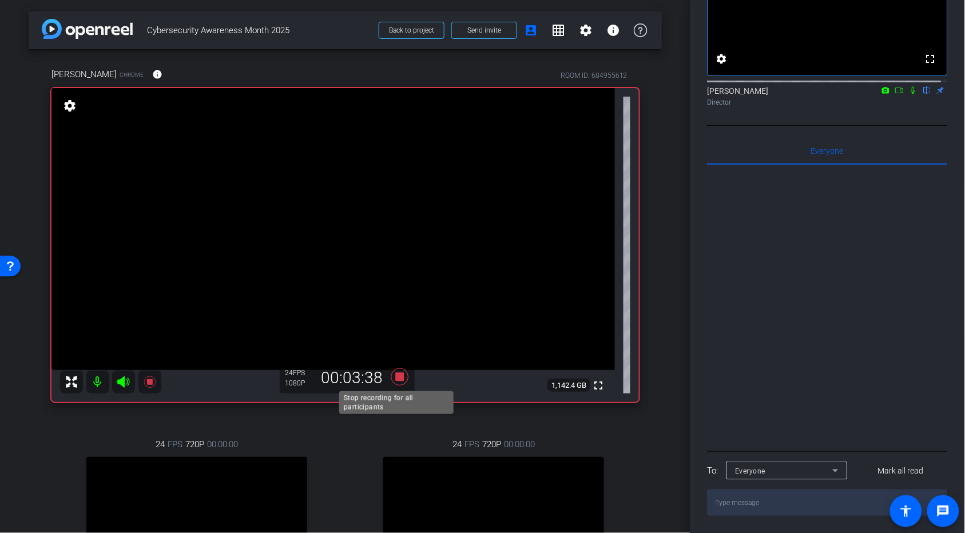
click at [395, 285] on icon at bounding box center [399, 376] width 17 height 17
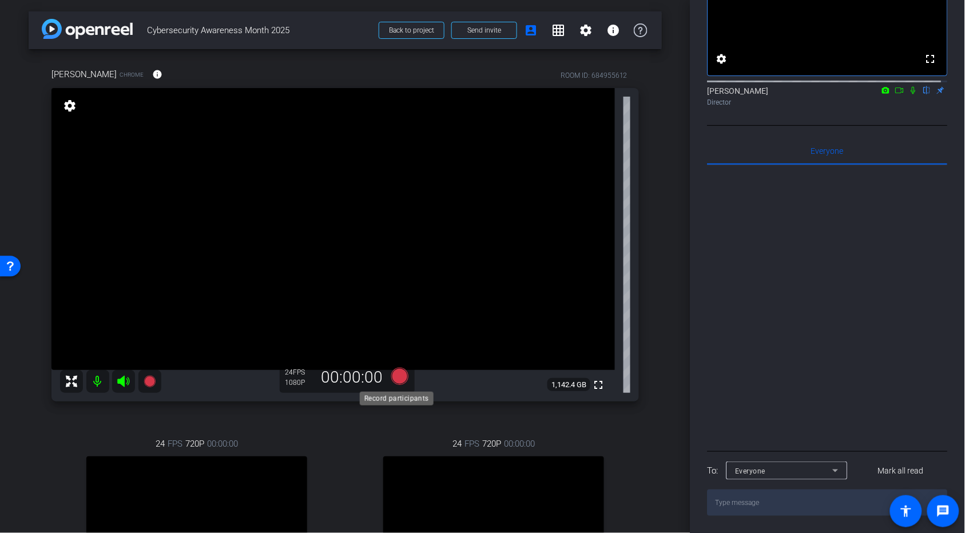
click at [397, 285] on icon at bounding box center [399, 376] width 17 height 17
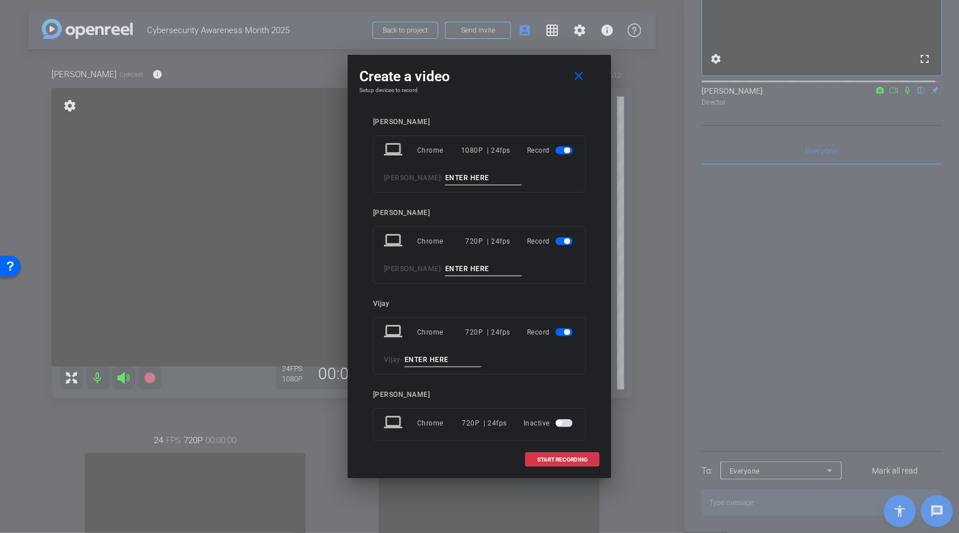
click at [534, 242] on span "button" at bounding box center [564, 241] width 17 height 8
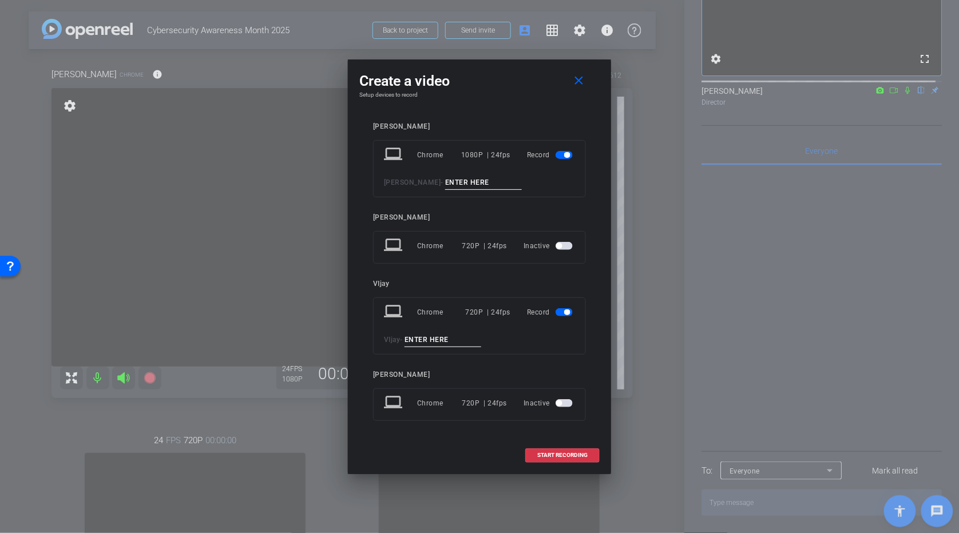
click at [534, 285] on span "button" at bounding box center [564, 312] width 17 height 8
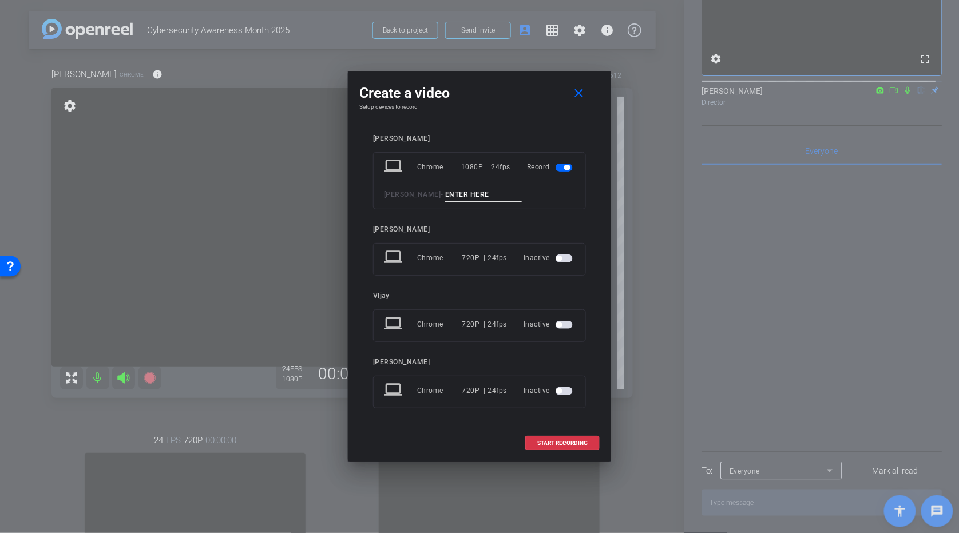
click at [478, 190] on input at bounding box center [483, 195] width 77 height 14
type input "Take"
click at [534, 87] on mat-icon "close" at bounding box center [579, 93] width 14 height 14
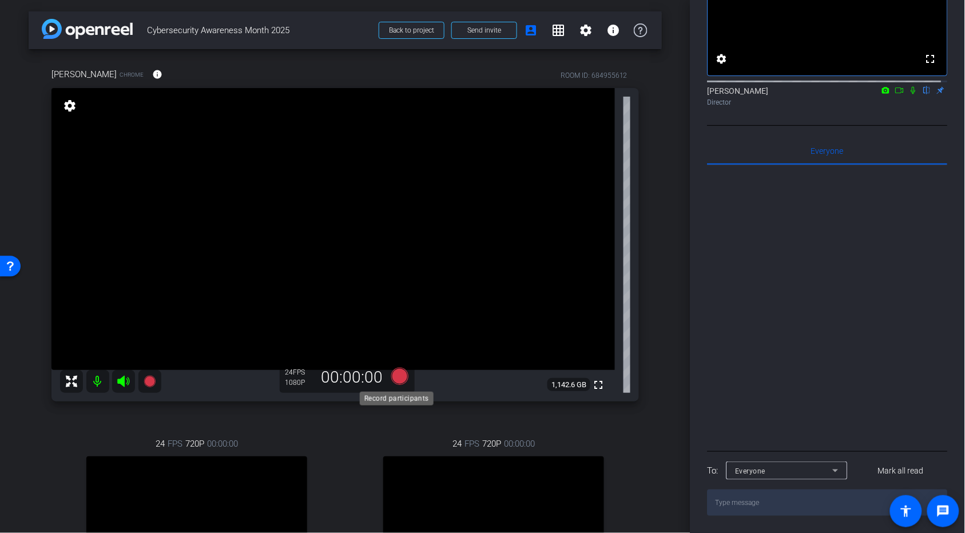
click at [396, 285] on icon at bounding box center [399, 376] width 17 height 17
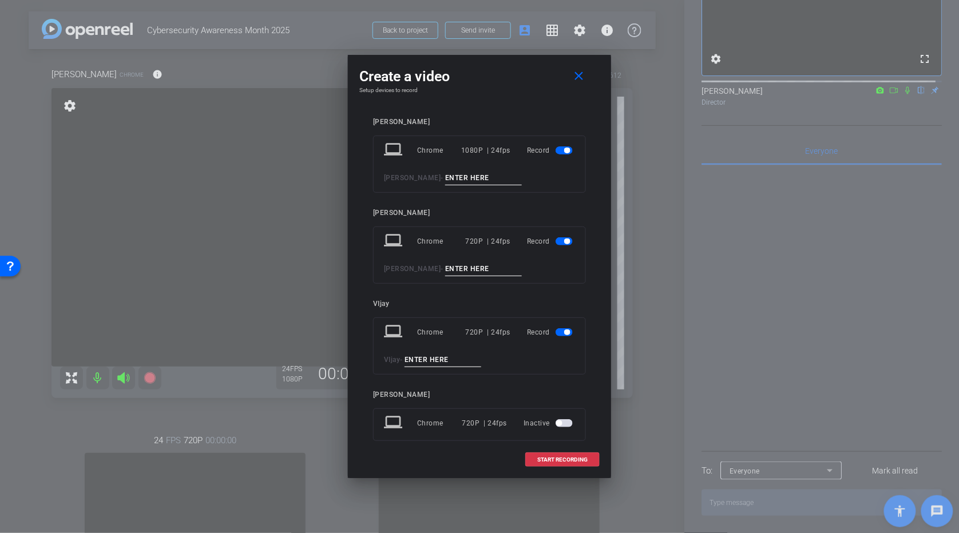
click at [487, 174] on input at bounding box center [483, 178] width 77 height 14
type input "Take Last again maybe"
drag, startPoint x: 557, startPoint y: 237, endPoint x: 550, endPoint y: 281, distance: 45.2
click at [534, 237] on span "button" at bounding box center [564, 241] width 17 height 8
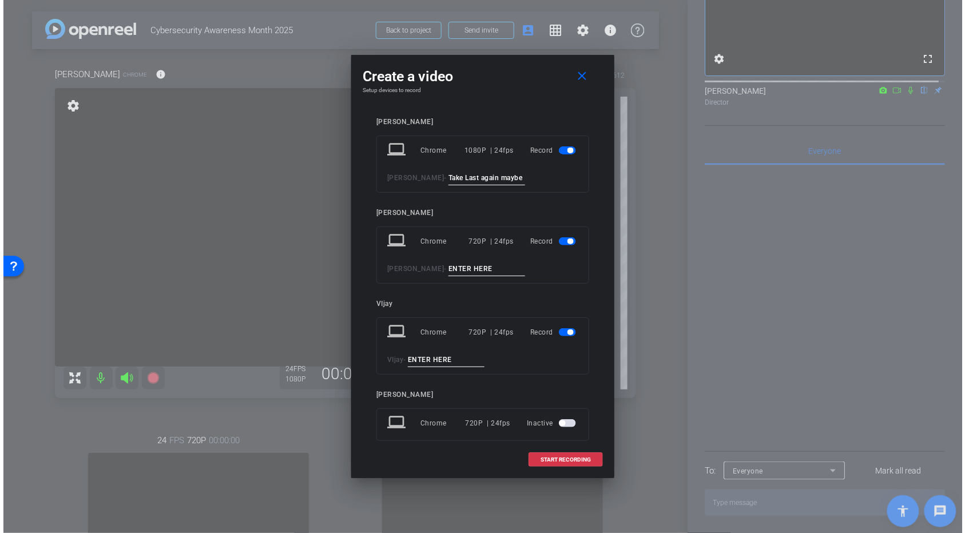
scroll to position [0, 0]
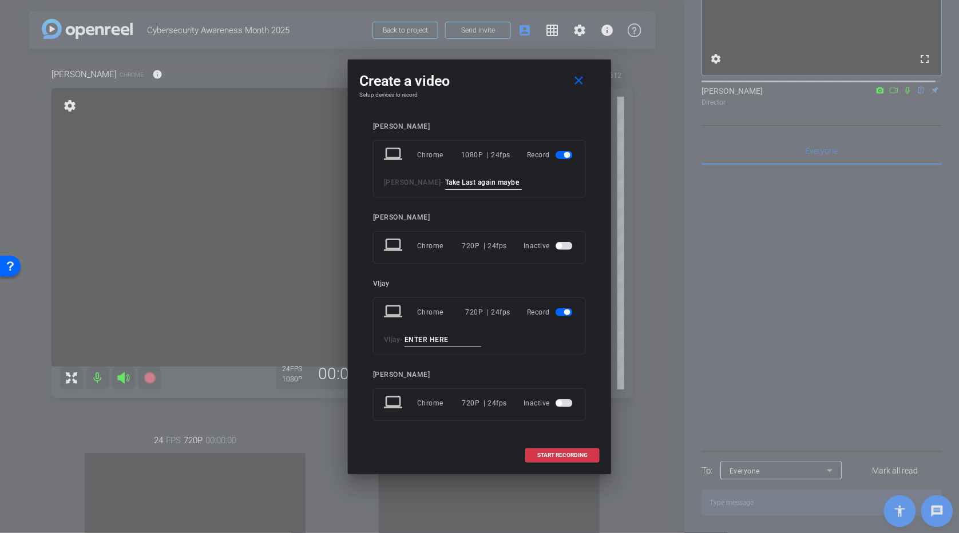
click at [534, 285] on span "button" at bounding box center [564, 312] width 17 height 8
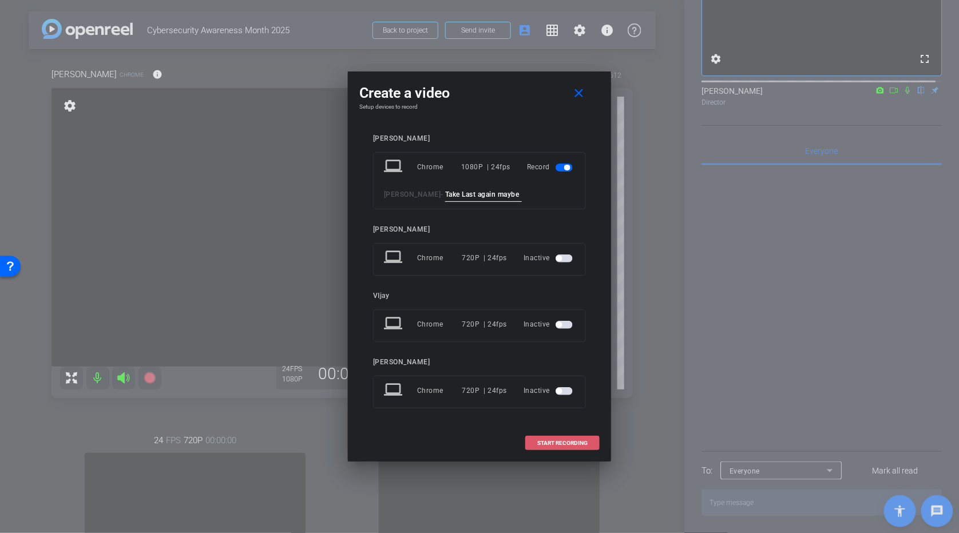
click at [534, 285] on span "START RECORDING" at bounding box center [562, 444] width 50 height 6
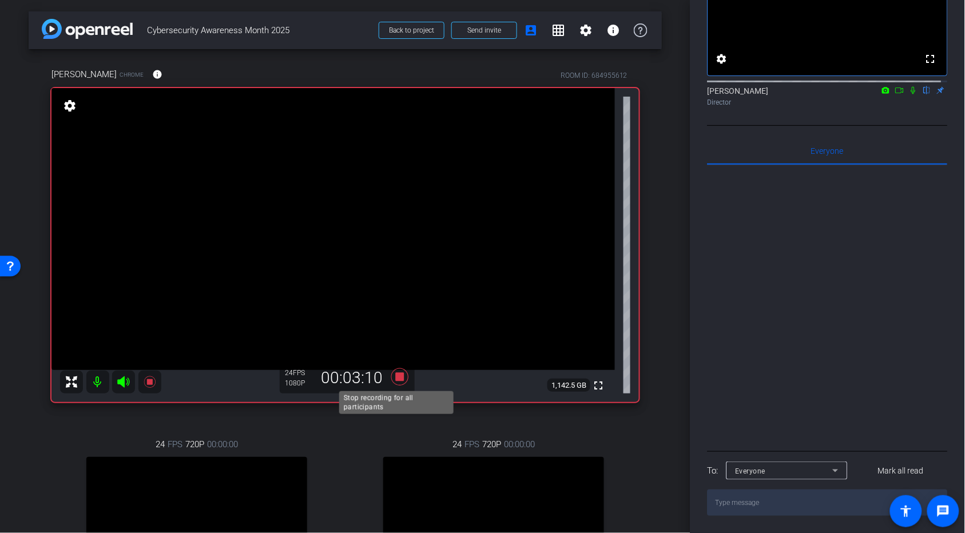
click at [395, 285] on icon at bounding box center [399, 376] width 17 height 17
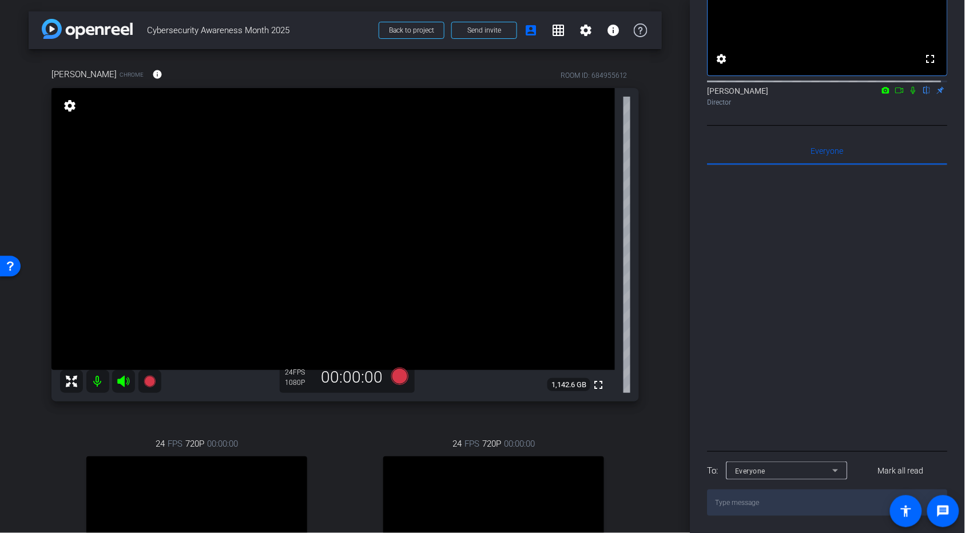
click at [399, 285] on icon at bounding box center [399, 376] width 17 height 17
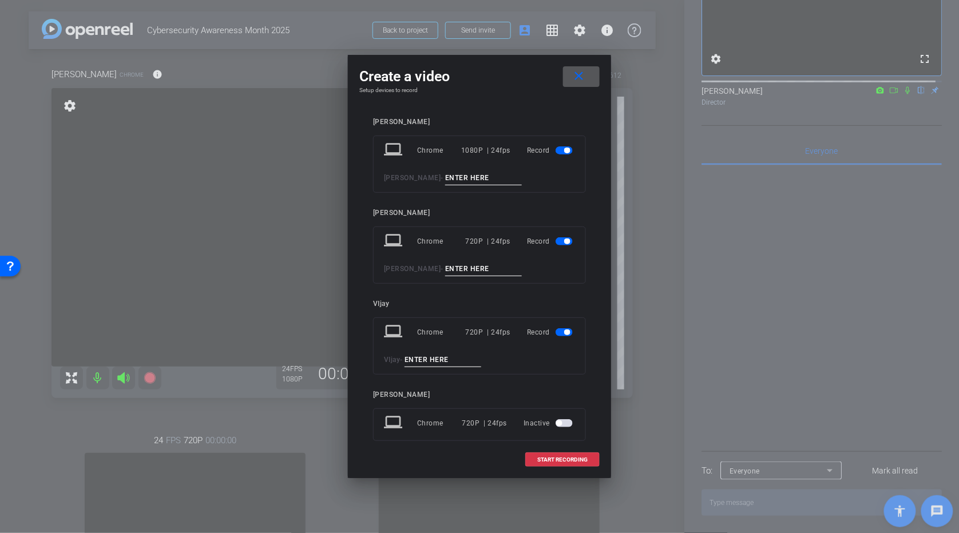
click at [462, 179] on input at bounding box center [483, 178] width 77 height 14
type input "Take 6"
click at [534, 237] on span "button" at bounding box center [564, 241] width 17 height 8
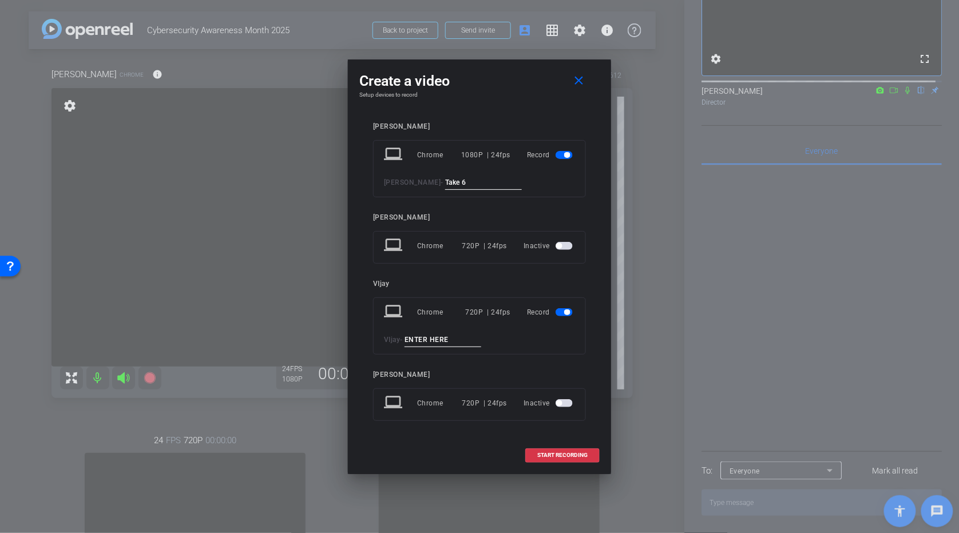
click at [534, 285] on mat-slide-toggle at bounding box center [565, 313] width 19 height 14
click at [534, 285] on div "Record" at bounding box center [551, 312] width 48 height 21
click at [534, 285] on span "button" at bounding box center [564, 312] width 17 height 8
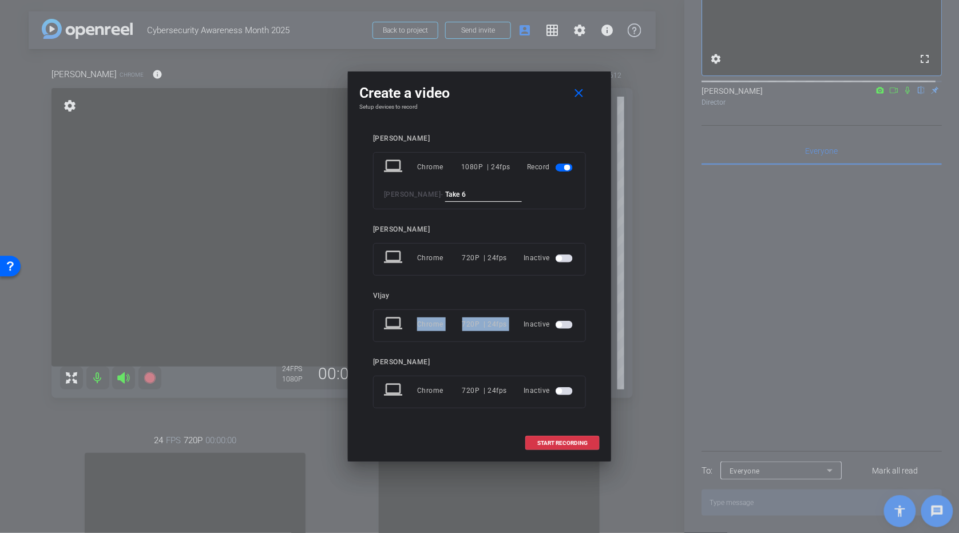
click at [534, 285] on div "laptop Chrome 720P | 24fps Inactive" at bounding box center [479, 326] width 213 height 33
click at [534, 285] on span "START RECORDING" at bounding box center [562, 444] width 50 height 6
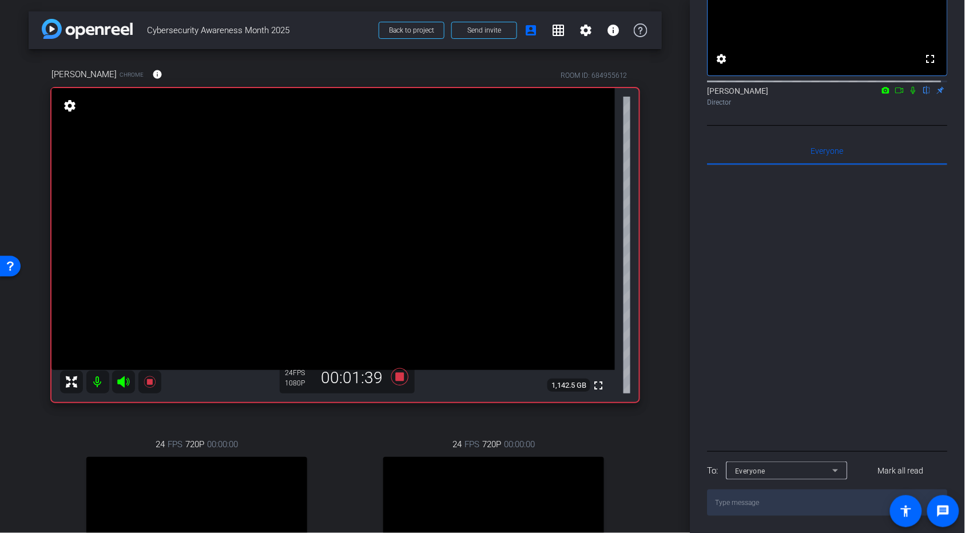
click at [534, 285] on div at bounding box center [828, 306] width 240 height 283
click at [395, 285] on icon at bounding box center [399, 376] width 17 height 17
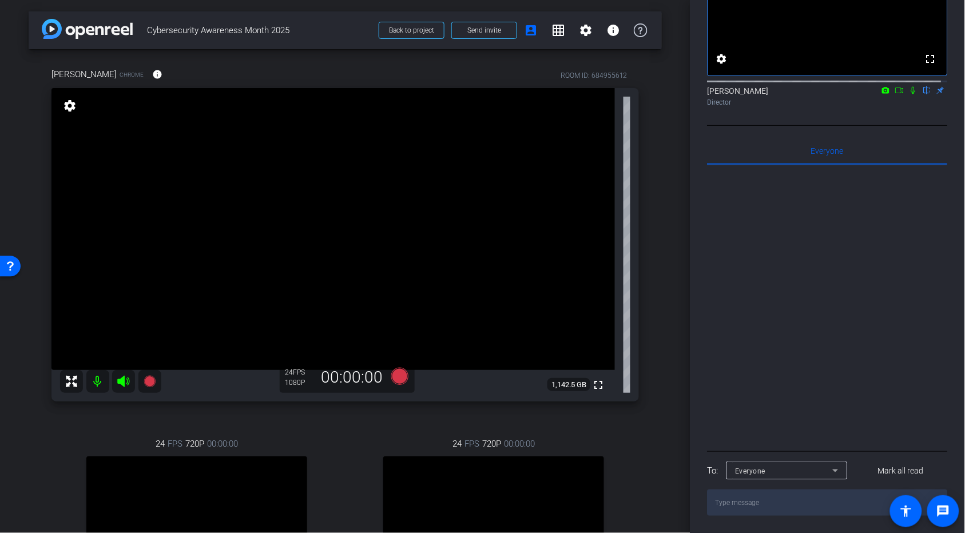
click at [534, 285] on div "24 FPS 720P 00:00:00 fullscreen VIjay Subject - Chrome settings" at bounding box center [493, 537] width 291 height 236
click at [399, 285] on icon at bounding box center [399, 376] width 17 height 17
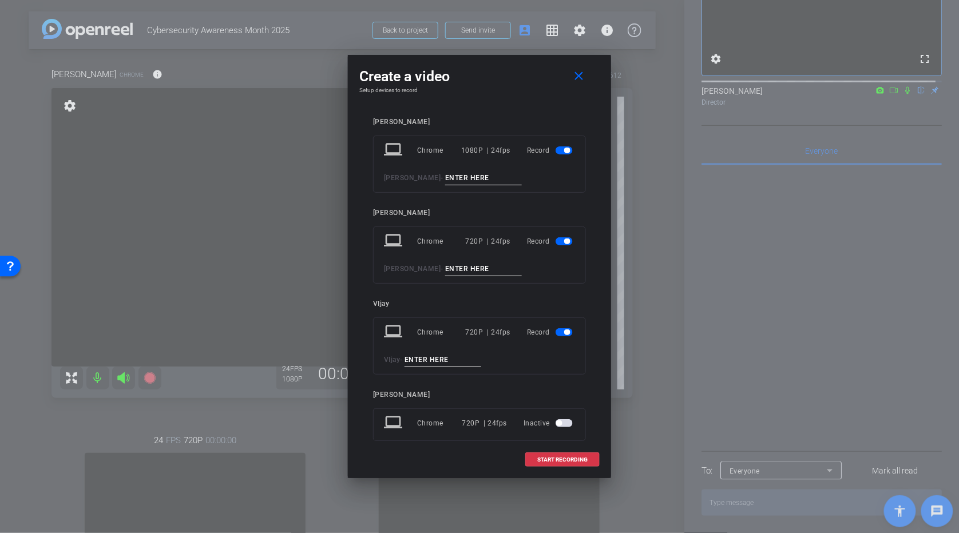
click at [465, 176] on input at bounding box center [483, 178] width 77 height 14
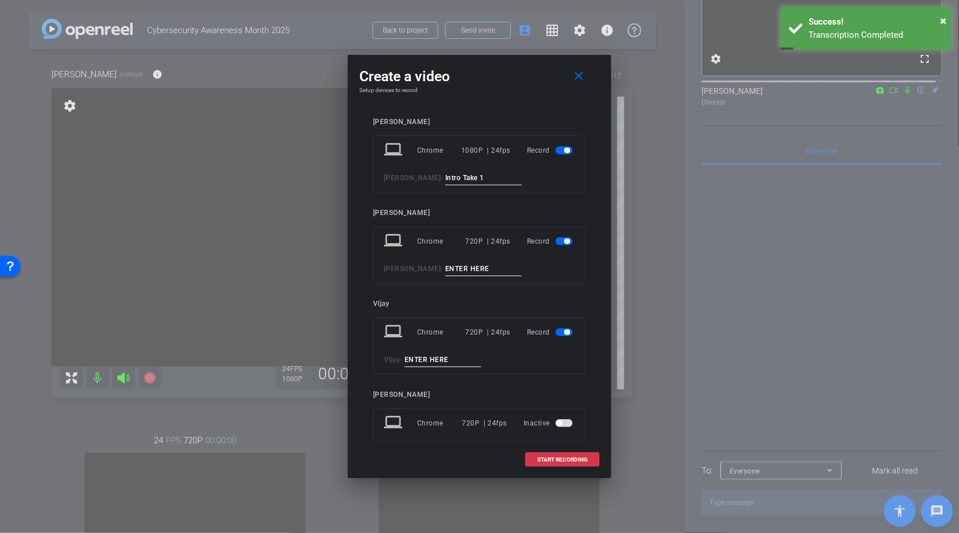
type input "Intro Take 1"
click at [534, 243] on span "button" at bounding box center [567, 242] width 6 height 6
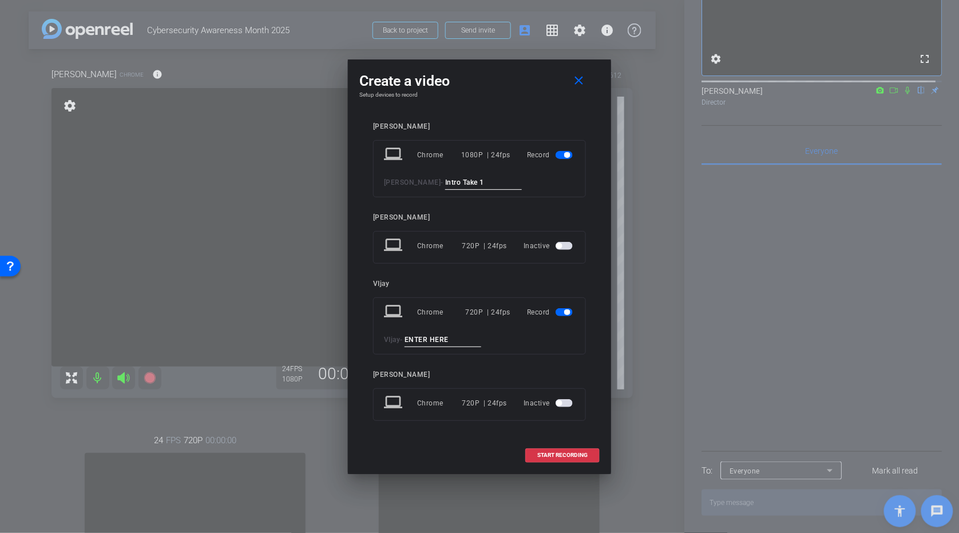
click at [534, 285] on div "Record" at bounding box center [551, 312] width 48 height 21
click at [534, 285] on span "button" at bounding box center [567, 313] width 6 height 6
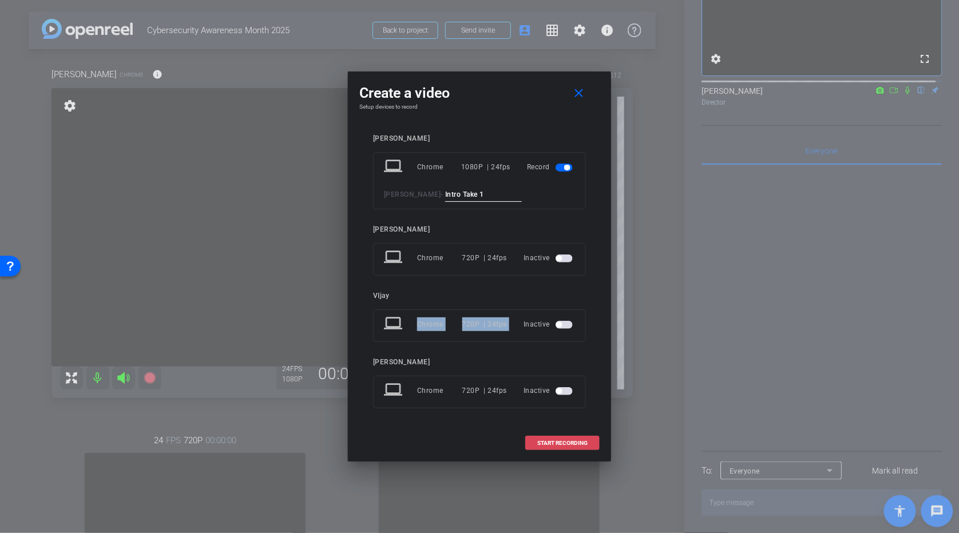
click at [534, 285] on span "START RECORDING" at bounding box center [562, 444] width 50 height 6
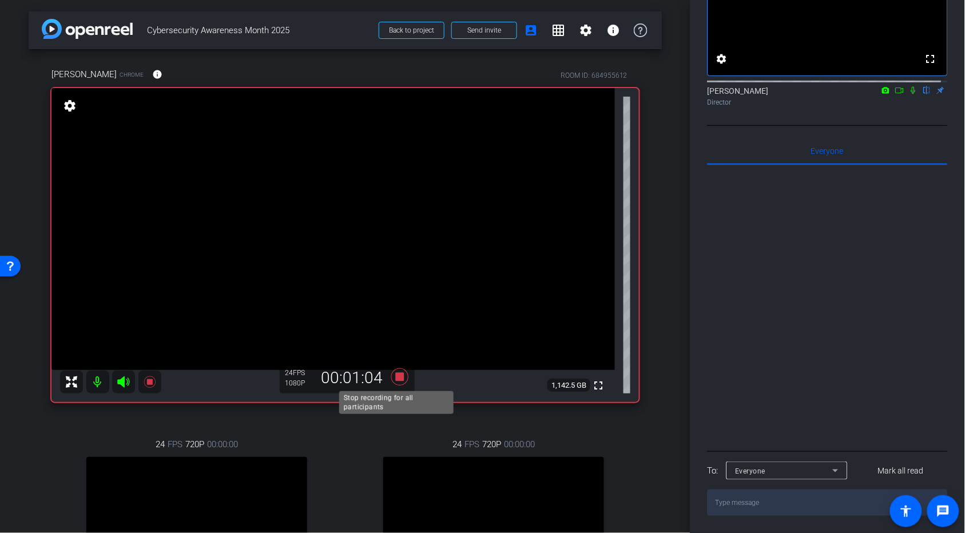
click at [398, 285] on icon at bounding box center [399, 376] width 17 height 17
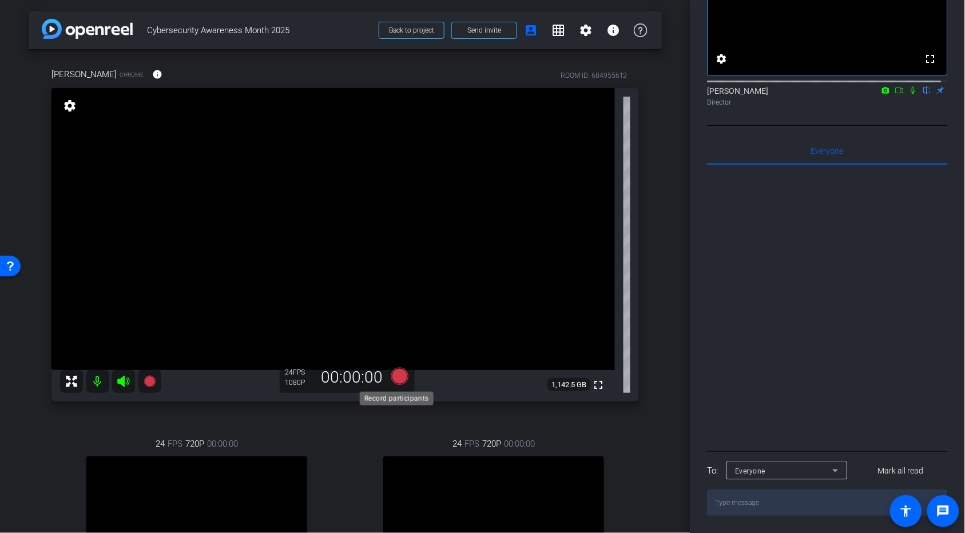
click at [391, 285] on icon at bounding box center [399, 376] width 17 height 17
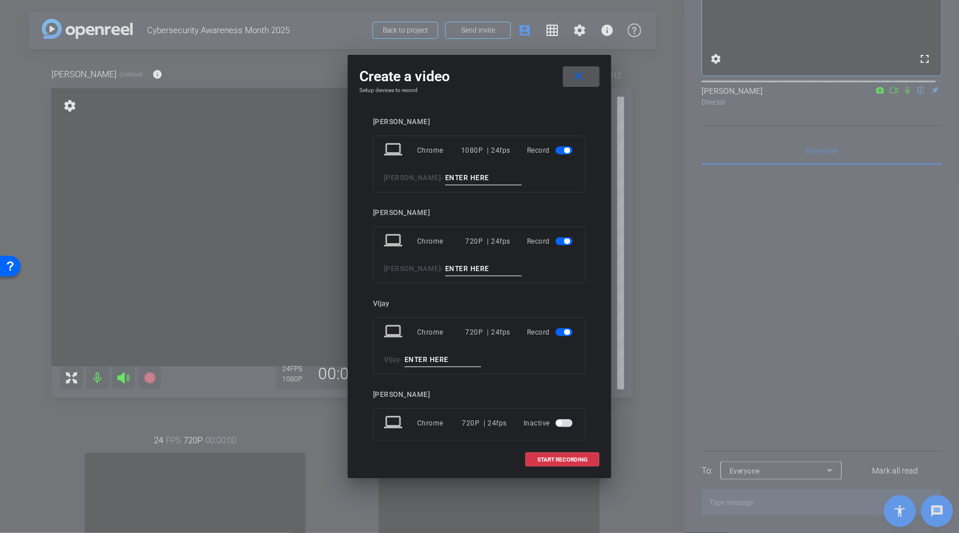
click at [445, 180] on input at bounding box center [483, 178] width 77 height 14
type input "Intro Take 2"
click at [534, 285] on span "button" at bounding box center [567, 333] width 6 height 6
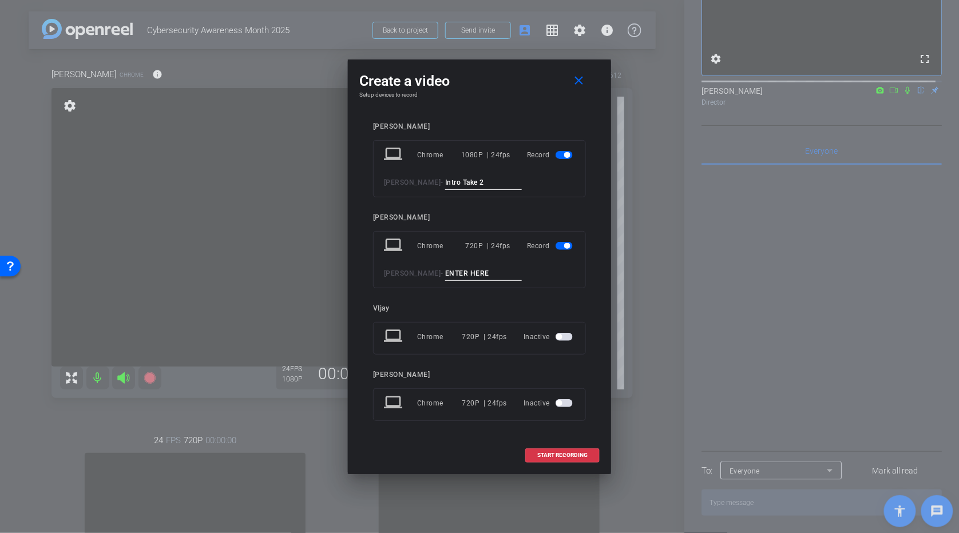
click at [534, 242] on span "button" at bounding box center [564, 246] width 17 height 8
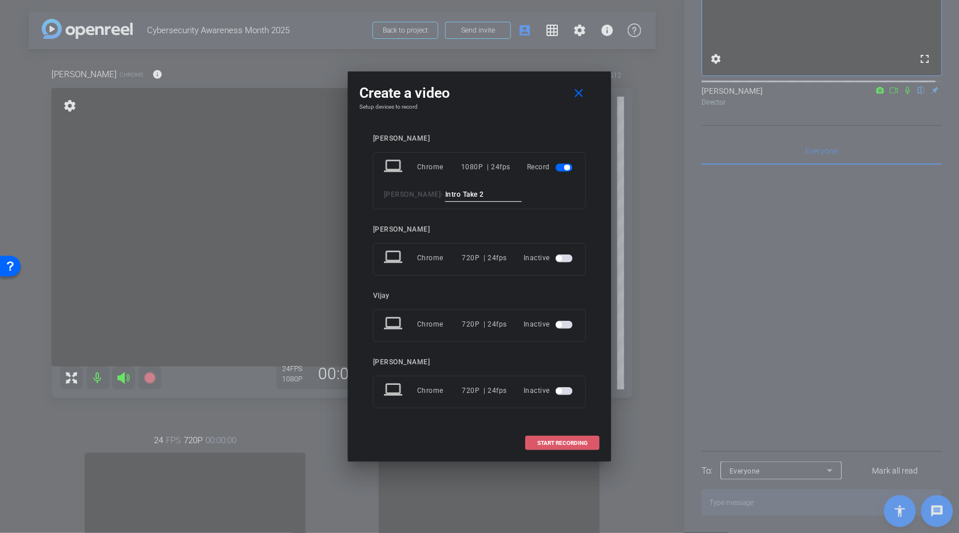
click at [534, 285] on span "START RECORDING" at bounding box center [562, 444] width 50 height 6
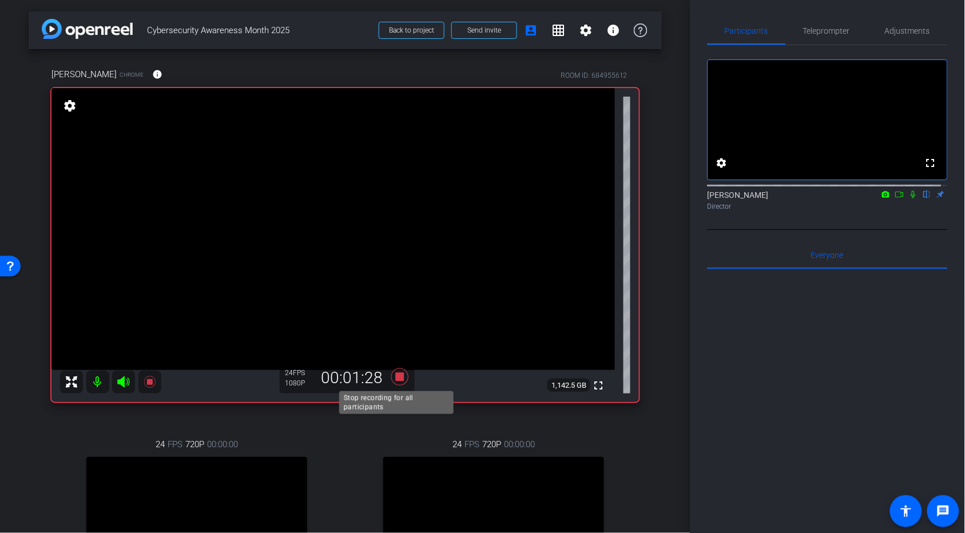
click at [397, 285] on icon at bounding box center [399, 376] width 17 height 17
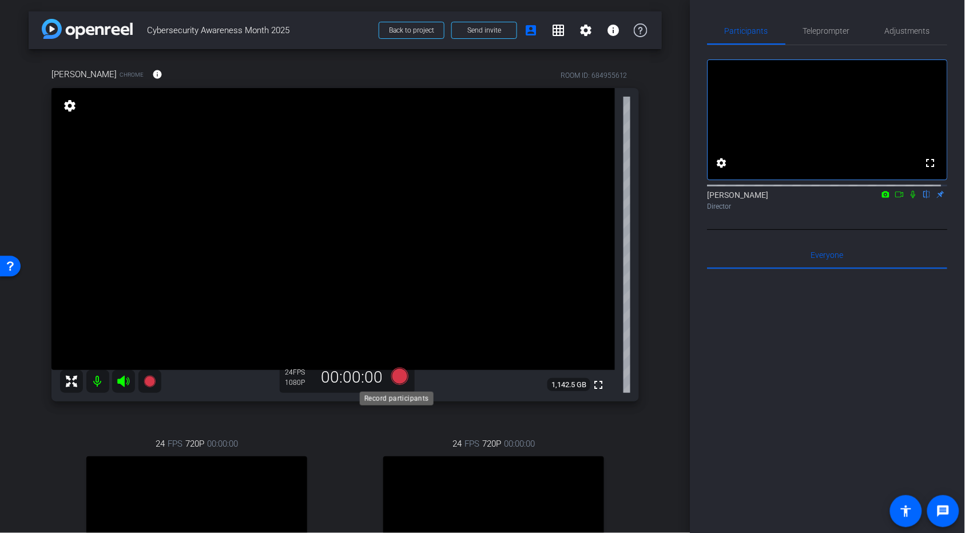
click at [396, 285] on icon at bounding box center [399, 376] width 17 height 17
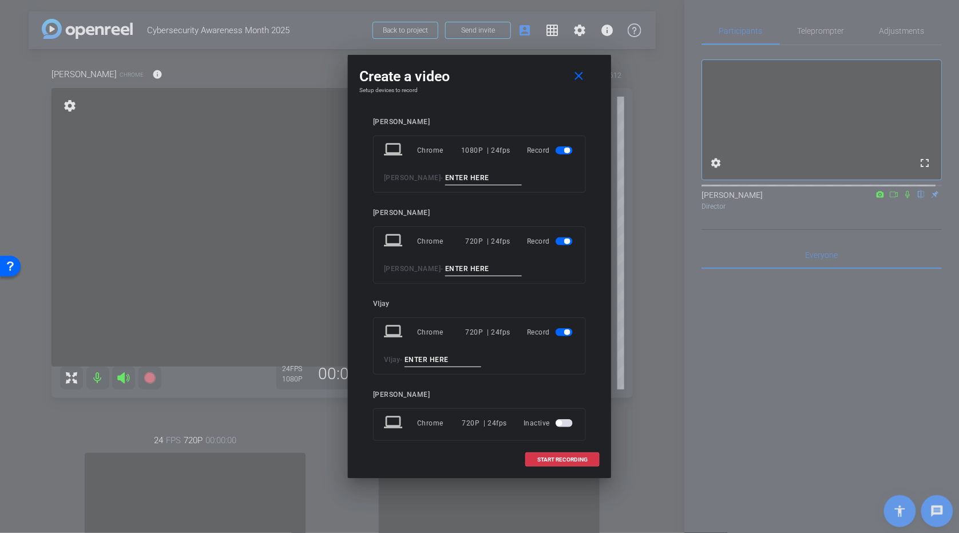
click at [534, 238] on span "button" at bounding box center [564, 241] width 17 height 8
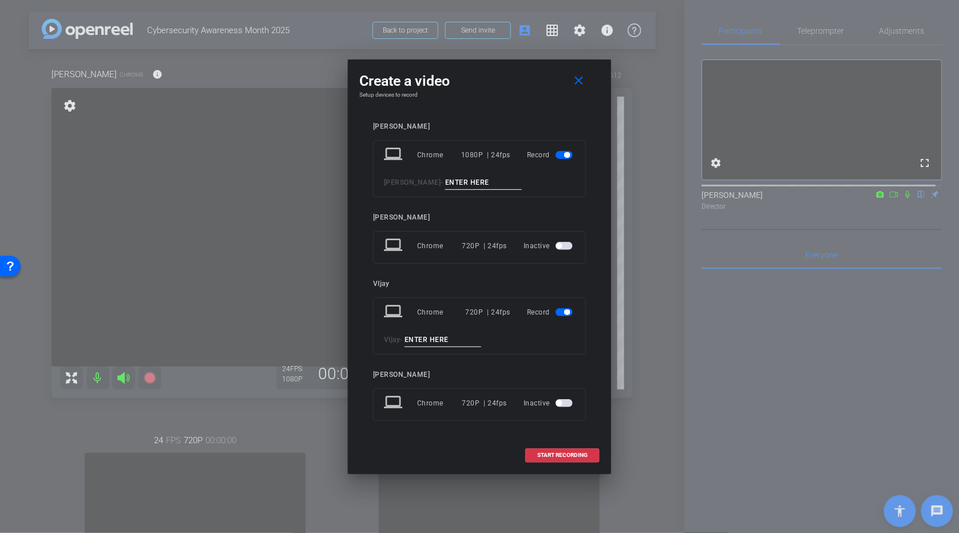
click at [534, 285] on span "button" at bounding box center [564, 312] width 17 height 8
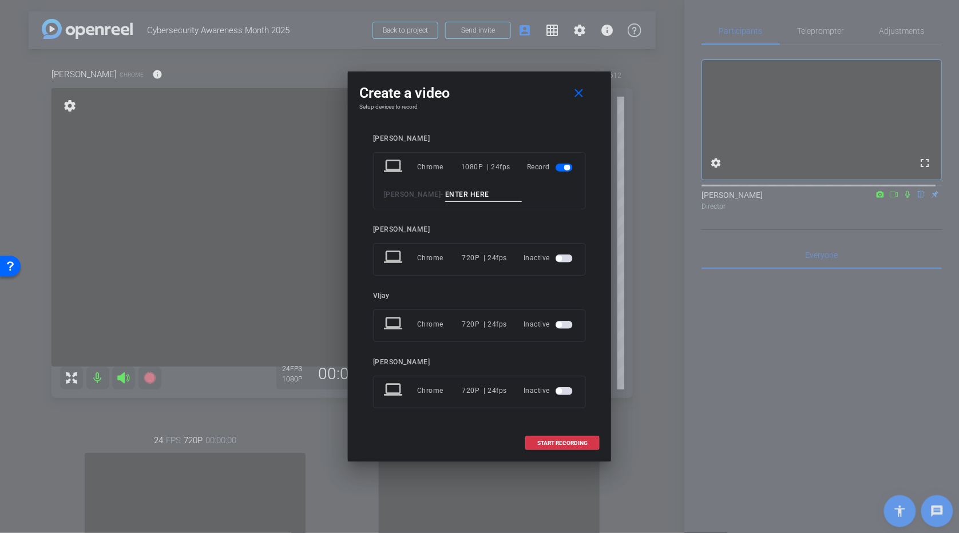
click at [489, 196] on input at bounding box center [483, 195] width 77 height 14
type input "T"
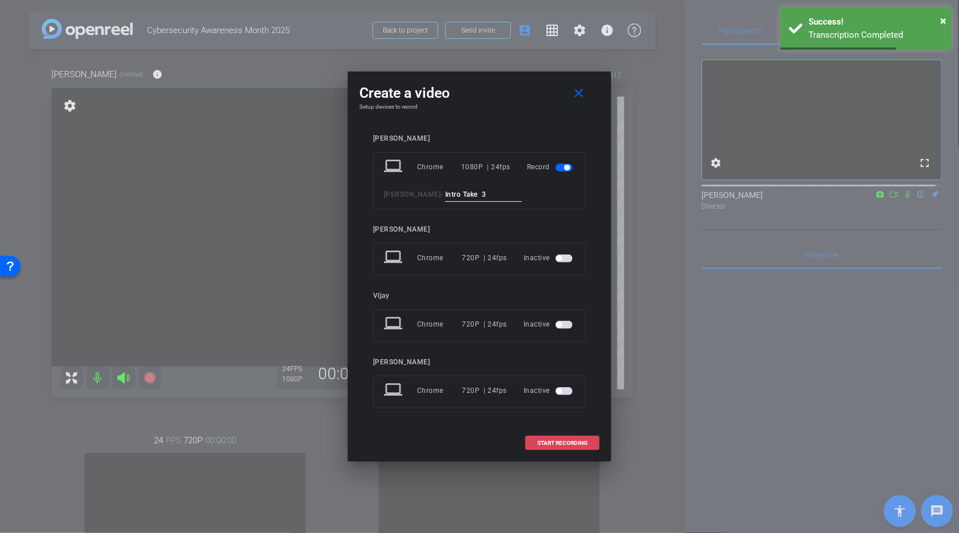
type input "Intro Take 3"
click at [534, 285] on span at bounding box center [562, 443] width 73 height 27
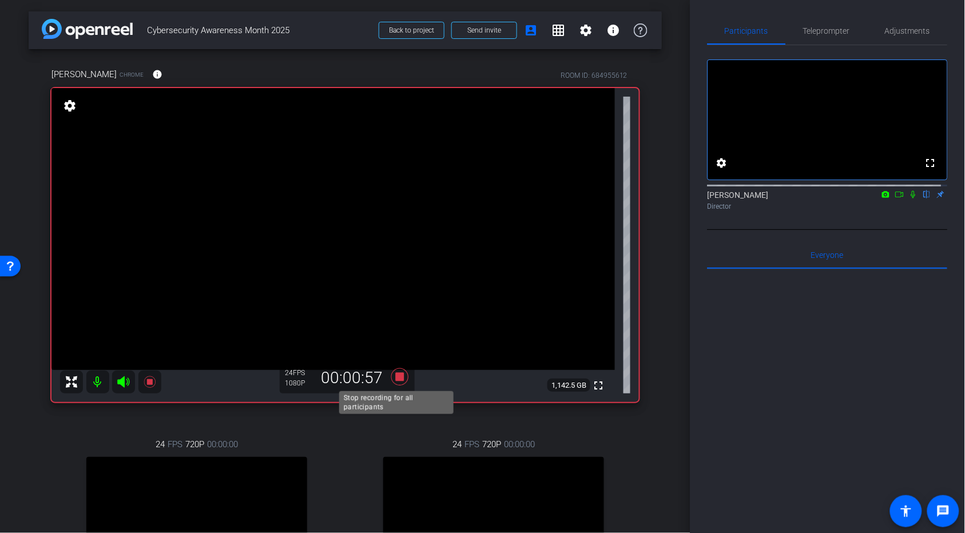
click at [400, 285] on icon at bounding box center [399, 376] width 17 height 17
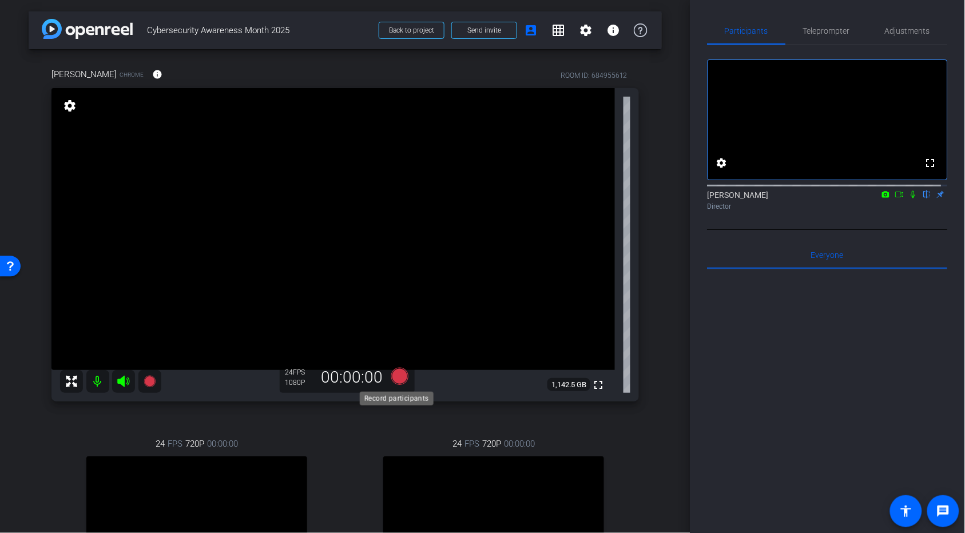
click at [393, 285] on icon at bounding box center [399, 376] width 17 height 17
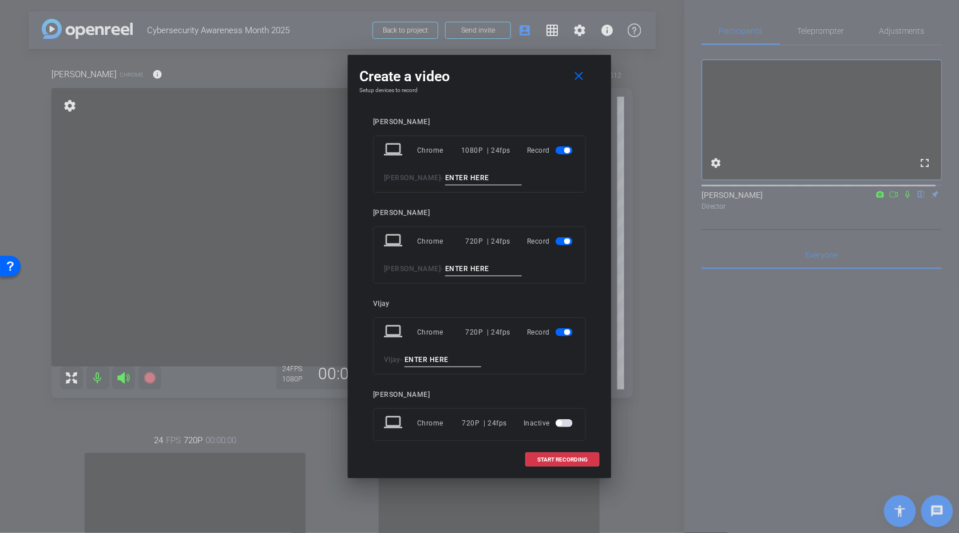
click at [534, 243] on span "button" at bounding box center [564, 241] width 17 height 8
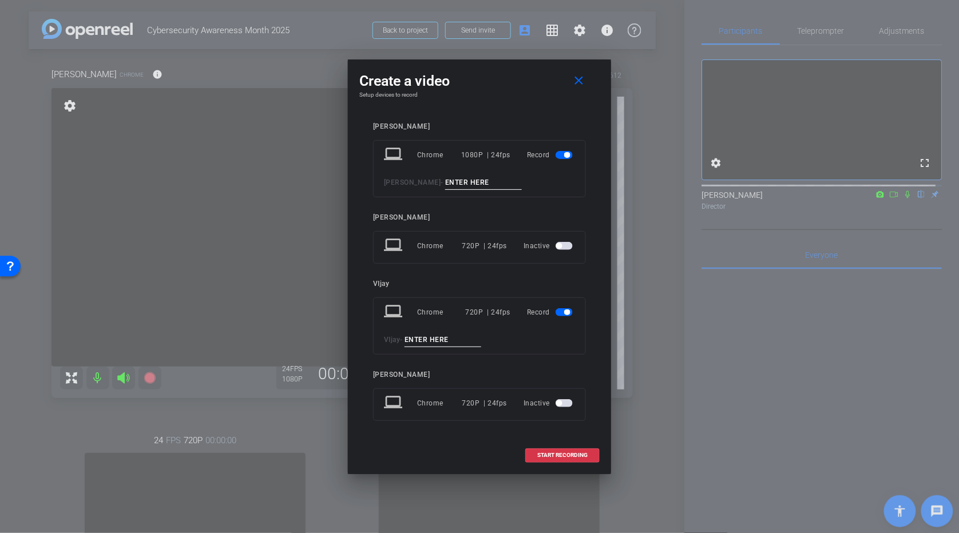
click at [534, 285] on span "button" at bounding box center [564, 312] width 17 height 8
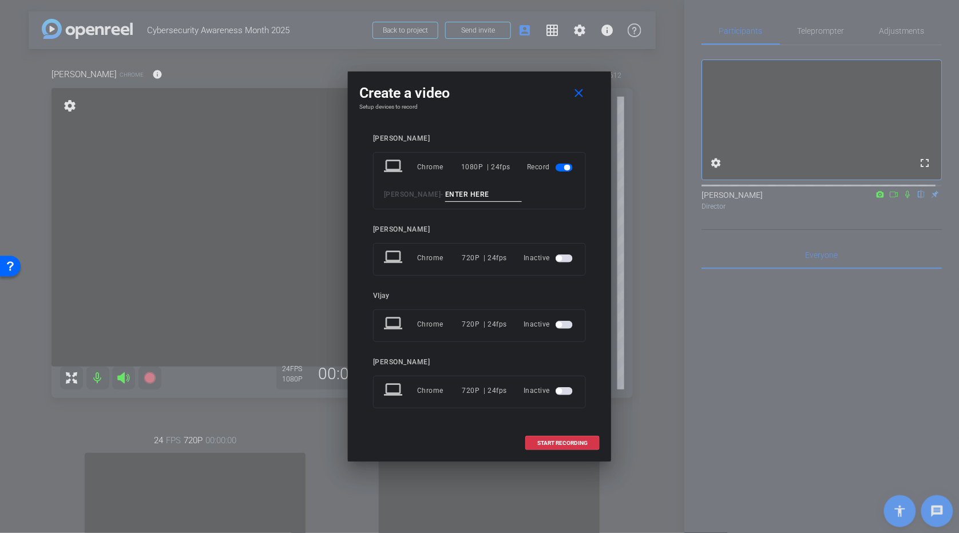
click at [485, 196] on input at bounding box center [483, 195] width 77 height 14
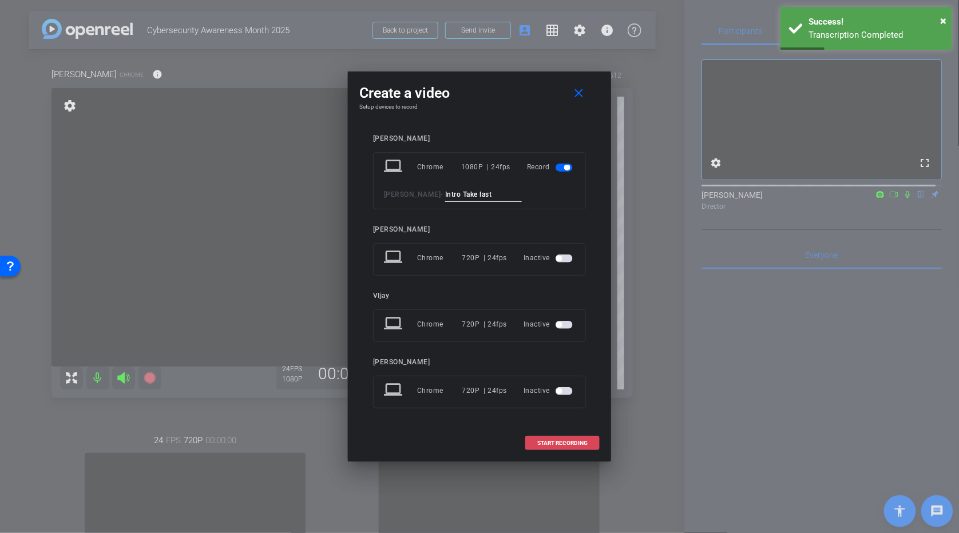
type input "Intro Take last"
click at [534, 285] on span at bounding box center [562, 443] width 73 height 27
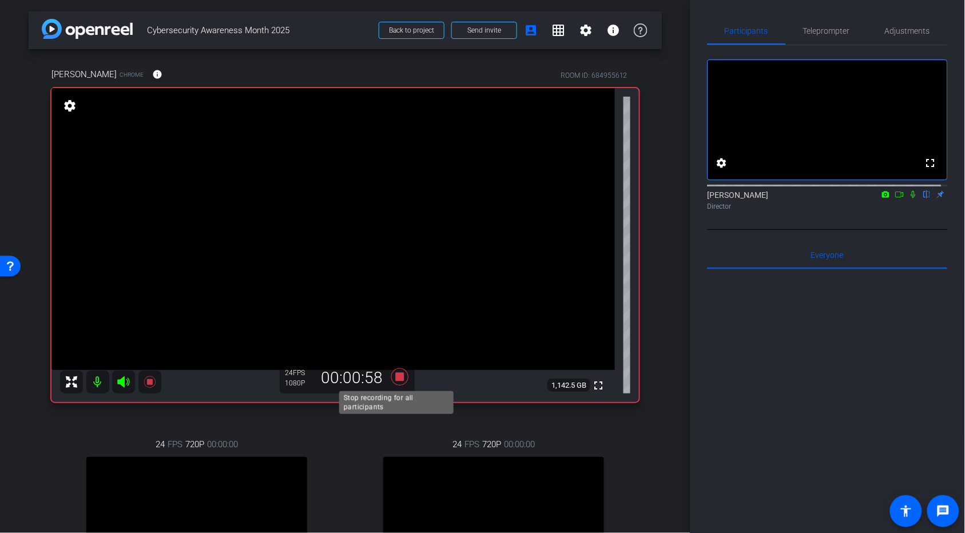
click at [394, 285] on icon at bounding box center [399, 376] width 17 height 17
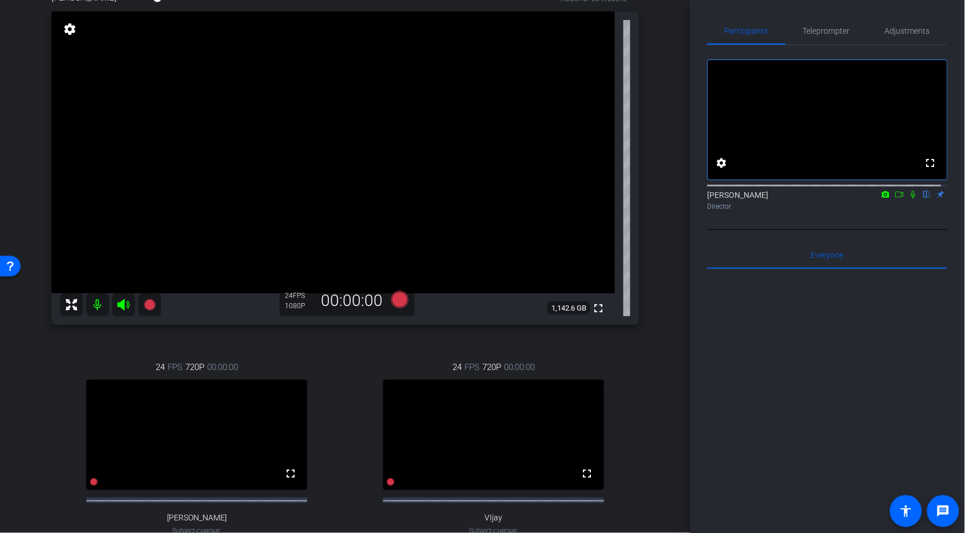
scroll to position [60, 0]
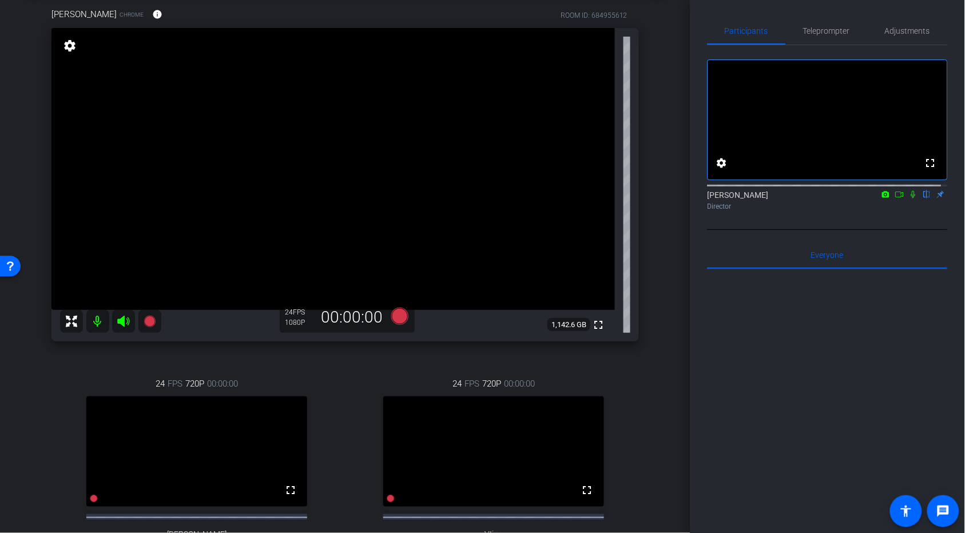
click at [534, 285] on div "24 FPS 720P 00:00:00 fullscreen VIjay Subject - Chrome settings" at bounding box center [493, 477] width 291 height 236
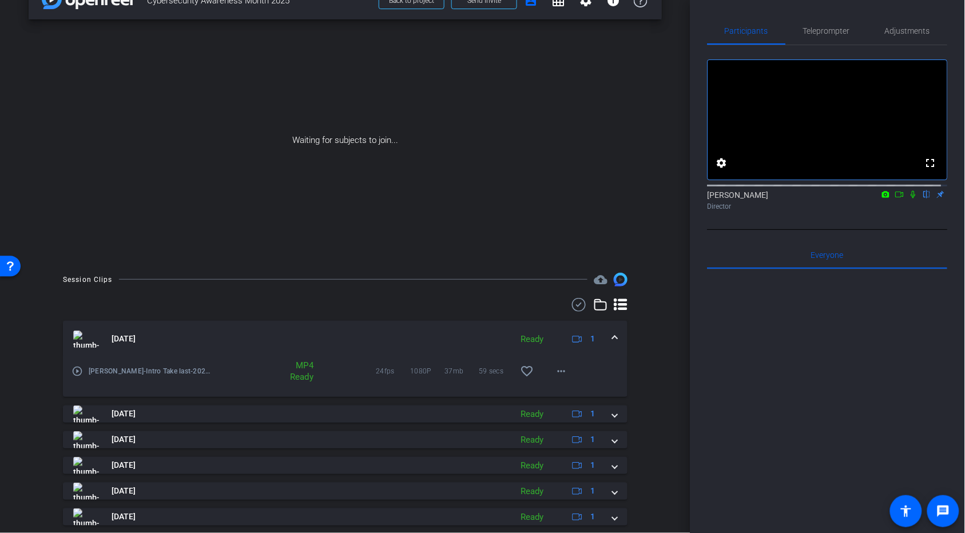
scroll to position [0, 0]
